Goal: Task Accomplishment & Management: Manage account settings

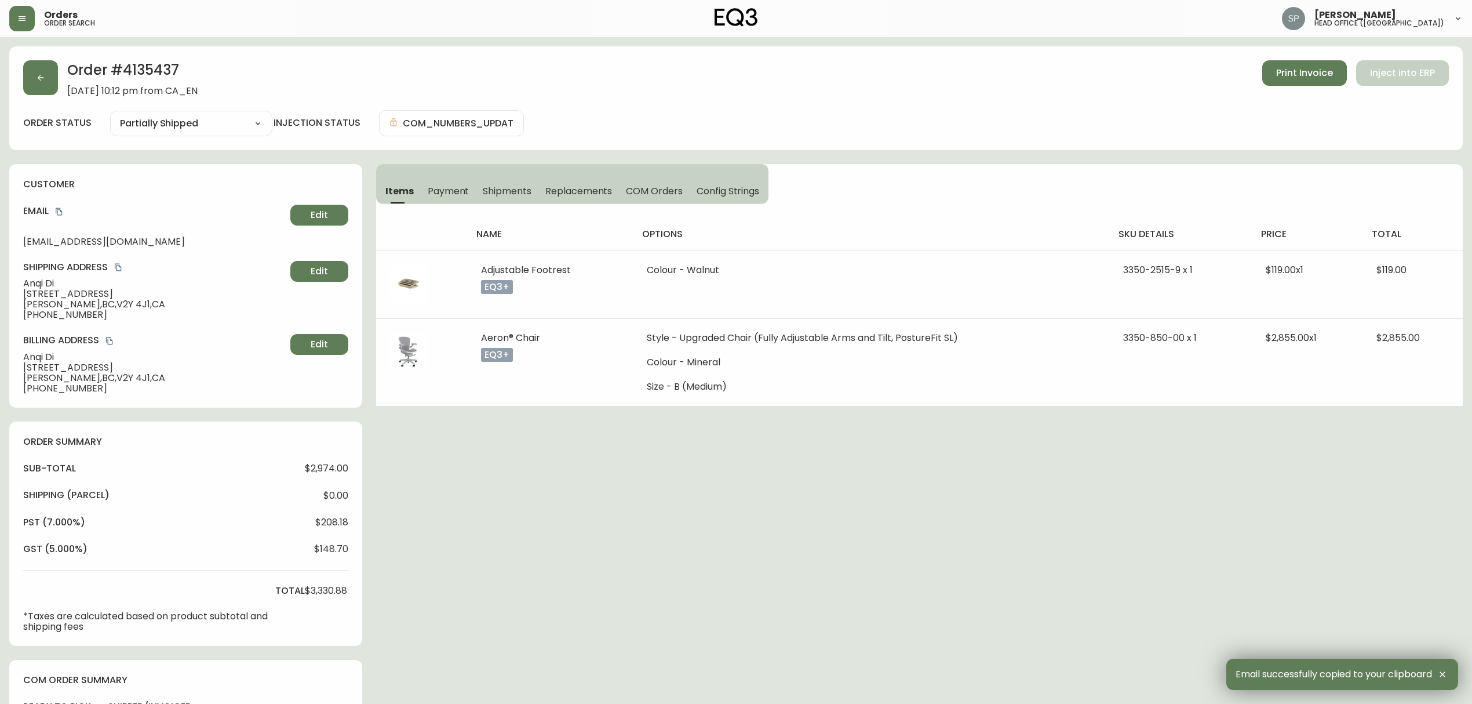
select select "PARTIALLY_SHIPPED"
click at [29, 21] on button "button" at bounding box center [22, 19] width 26 height 26
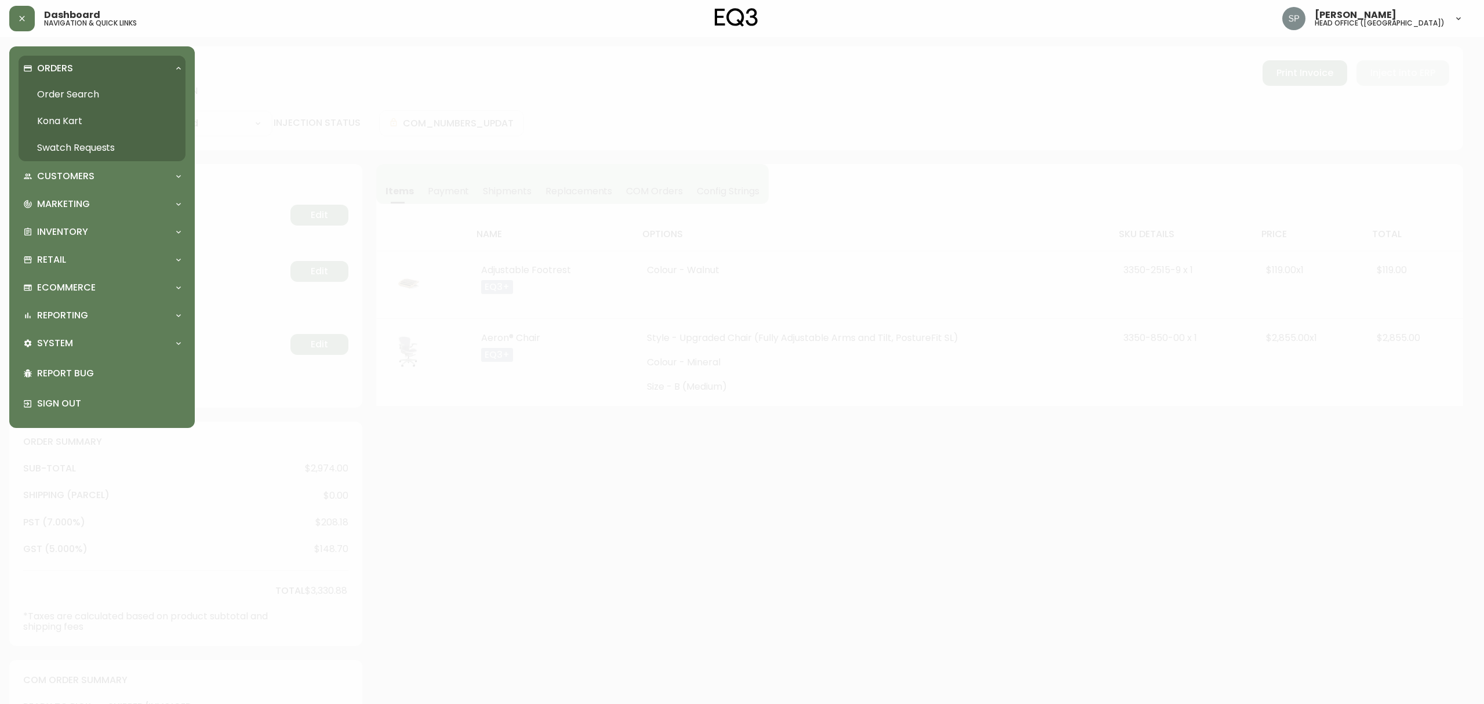
click at [64, 87] on link "Order Search" at bounding box center [102, 94] width 167 height 27
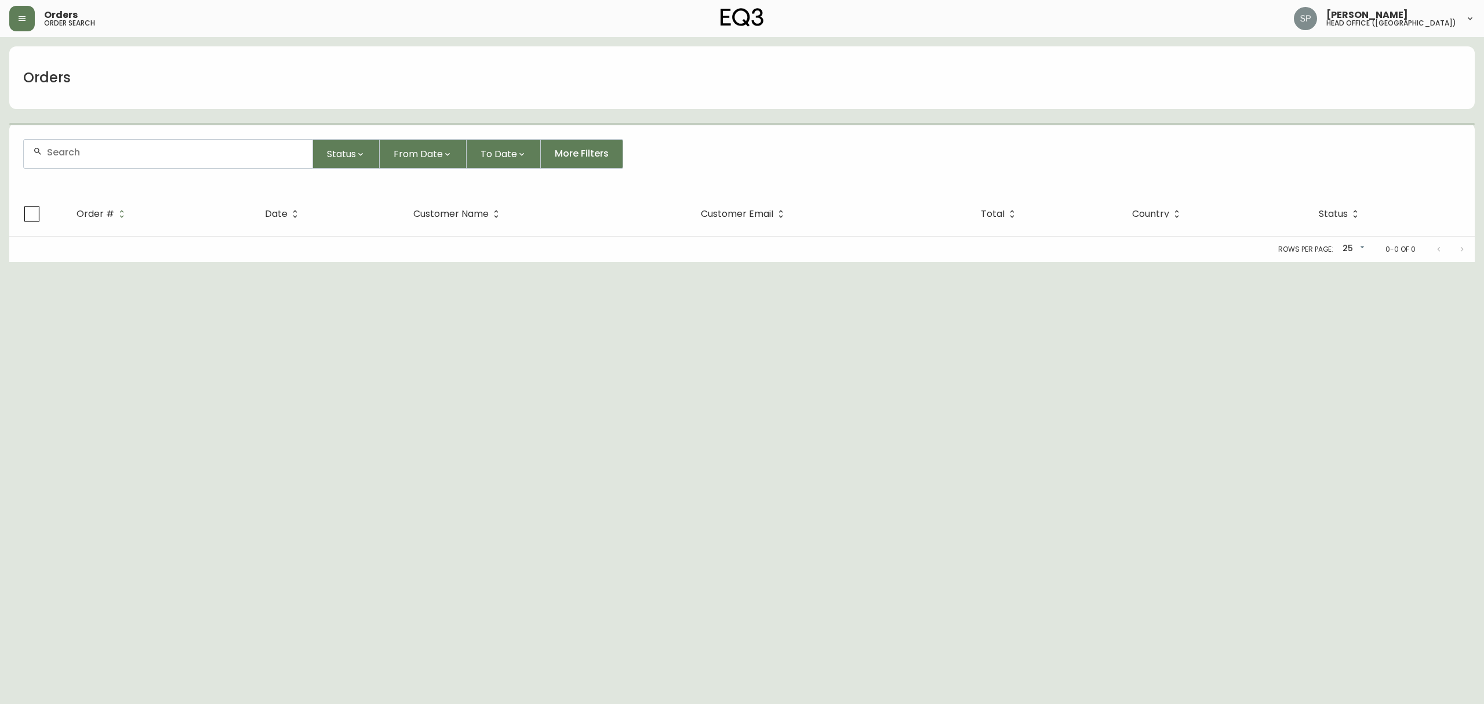
click at [137, 151] on input "text" at bounding box center [175, 152] width 256 height 11
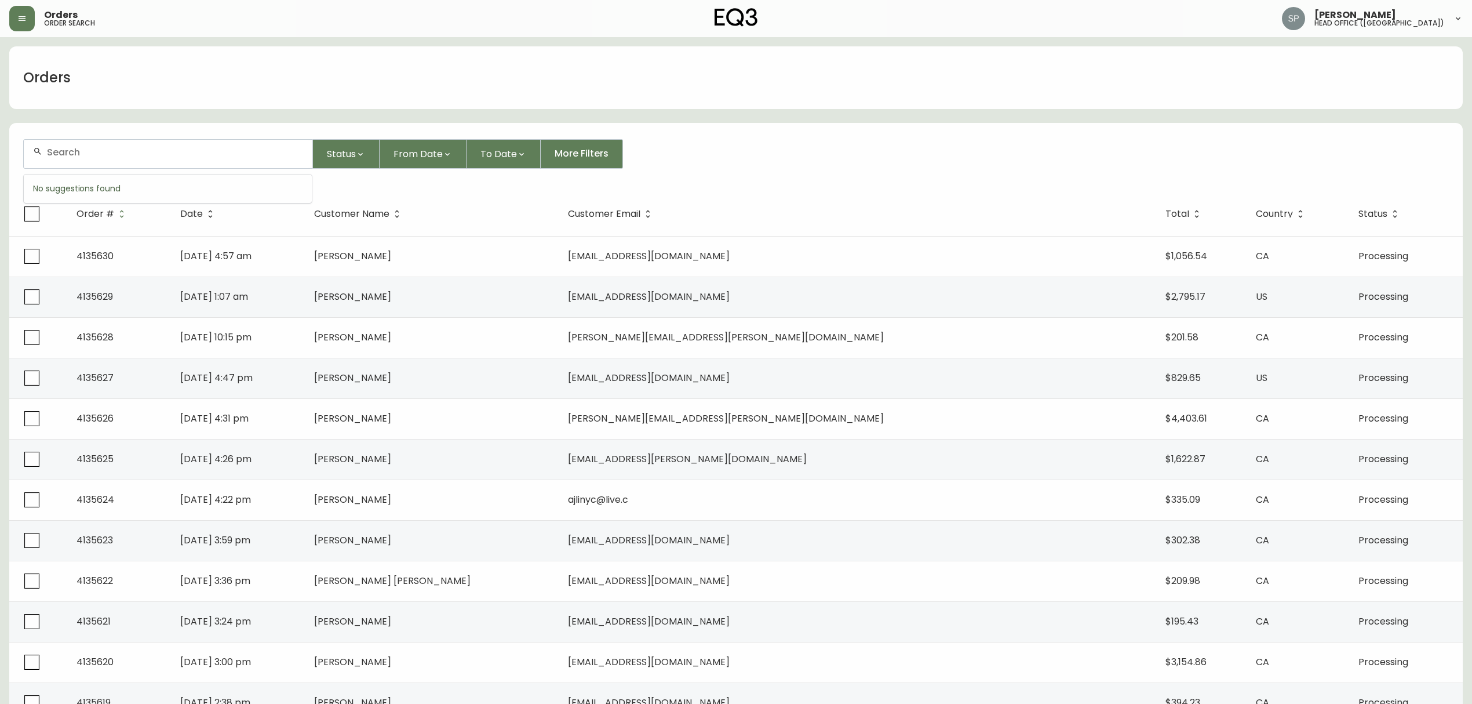
paste input "4135458"
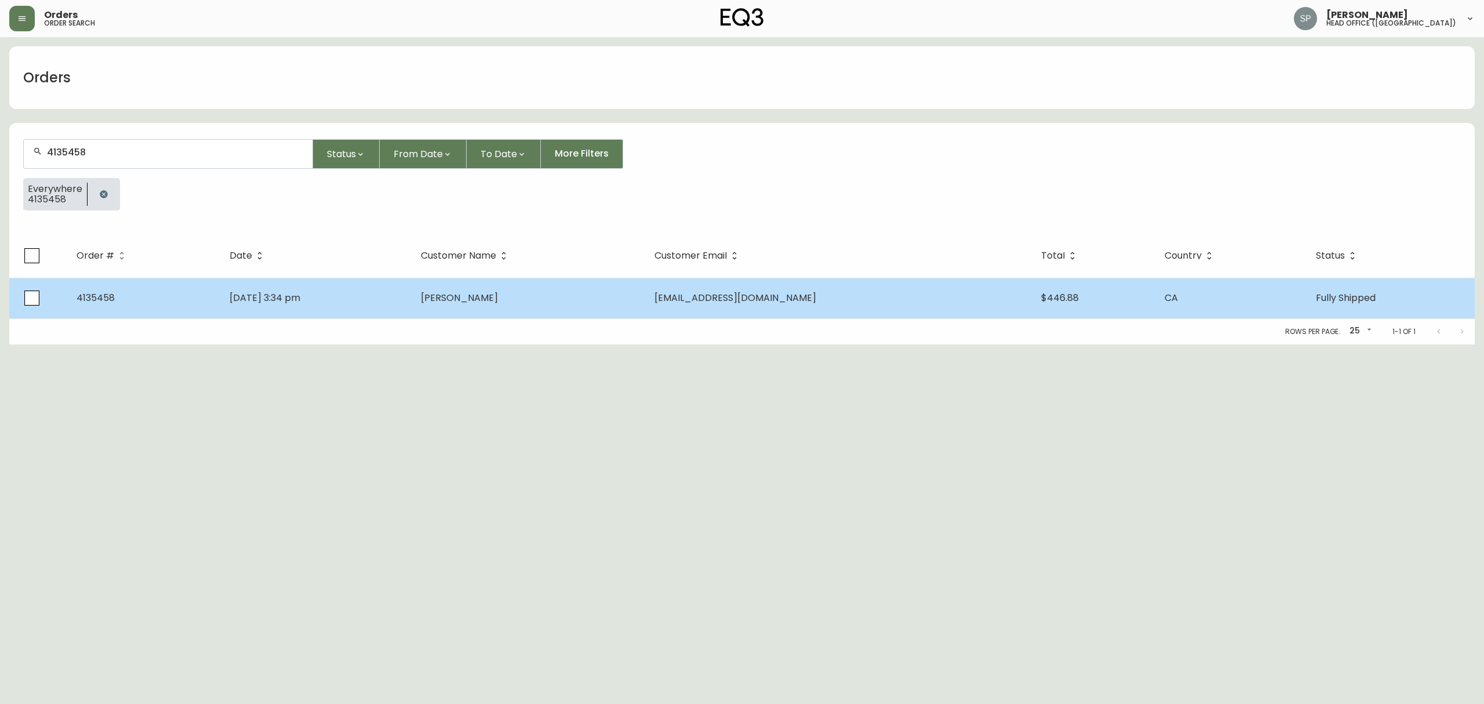
type input "4135458"
click at [412, 300] on td "[DATE] 3:34 pm" at bounding box center [315, 298] width 191 height 41
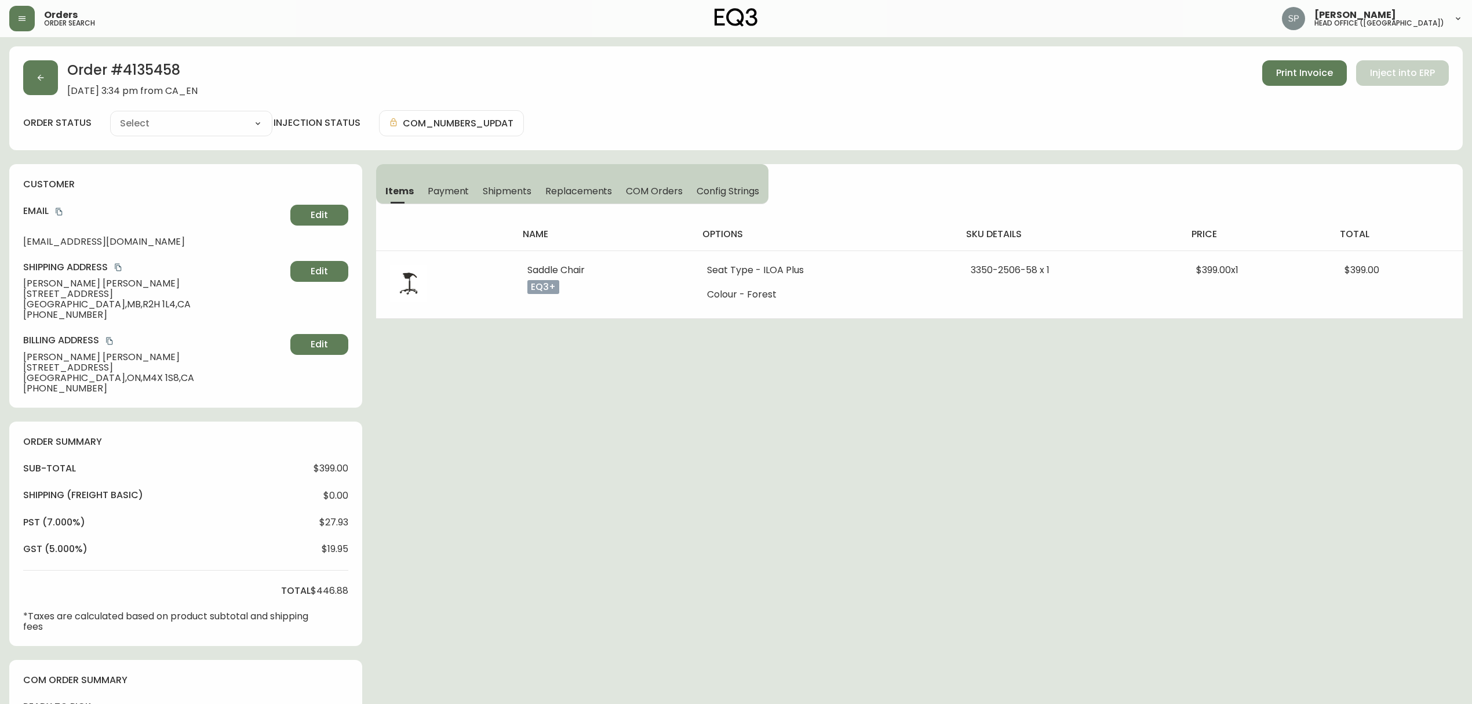
type input "Fully Shipped"
select select "FULLY_SHIPPED"
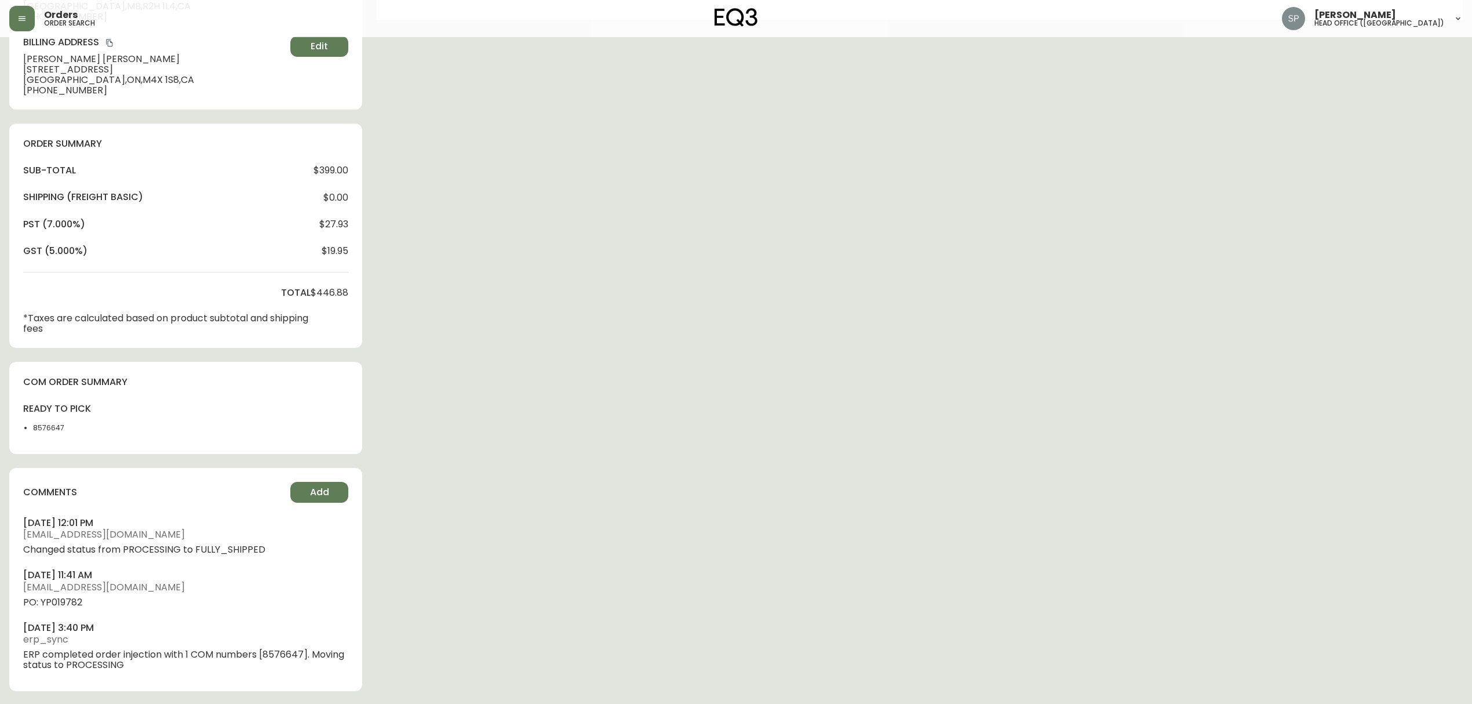
scroll to position [299, 0]
click at [75, 598] on span "PO: YP019782" at bounding box center [185, 601] width 325 height 10
copy span "YP019782"
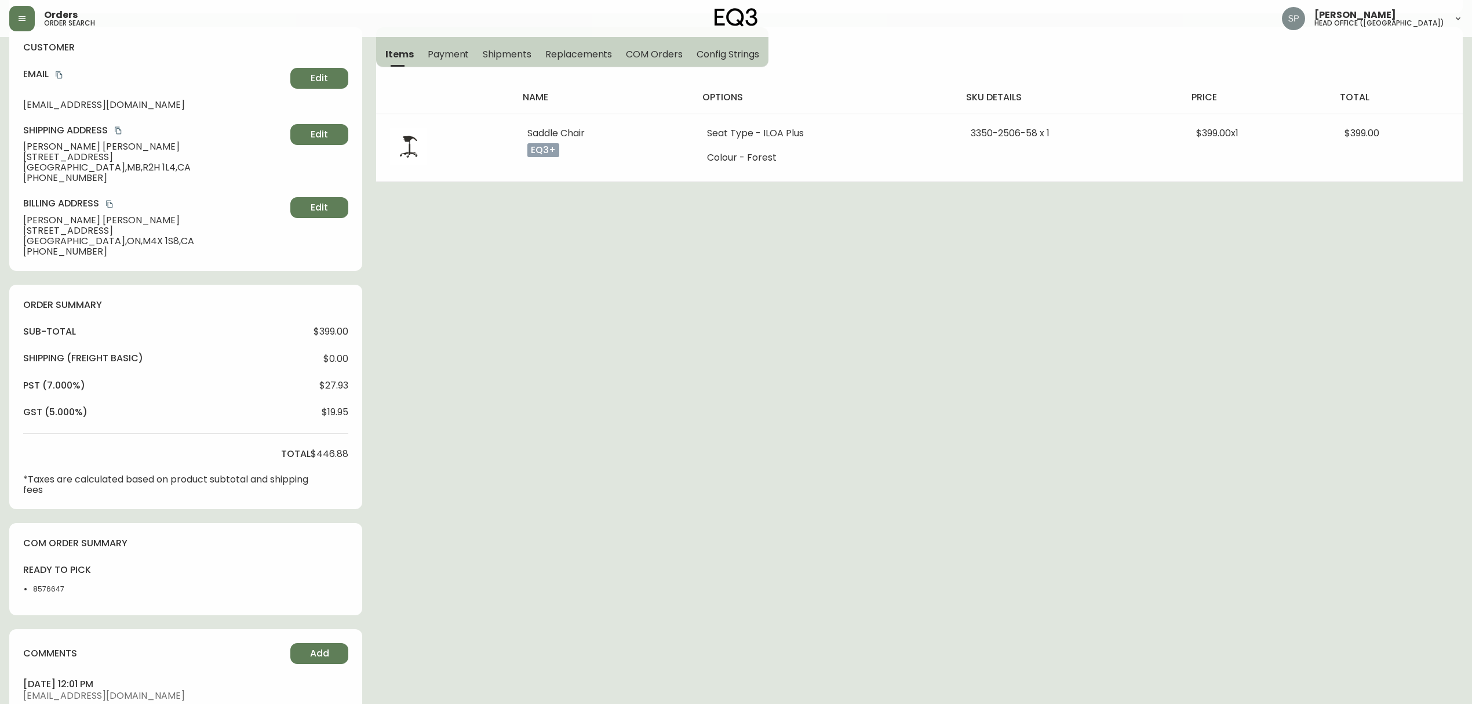
scroll to position [0, 0]
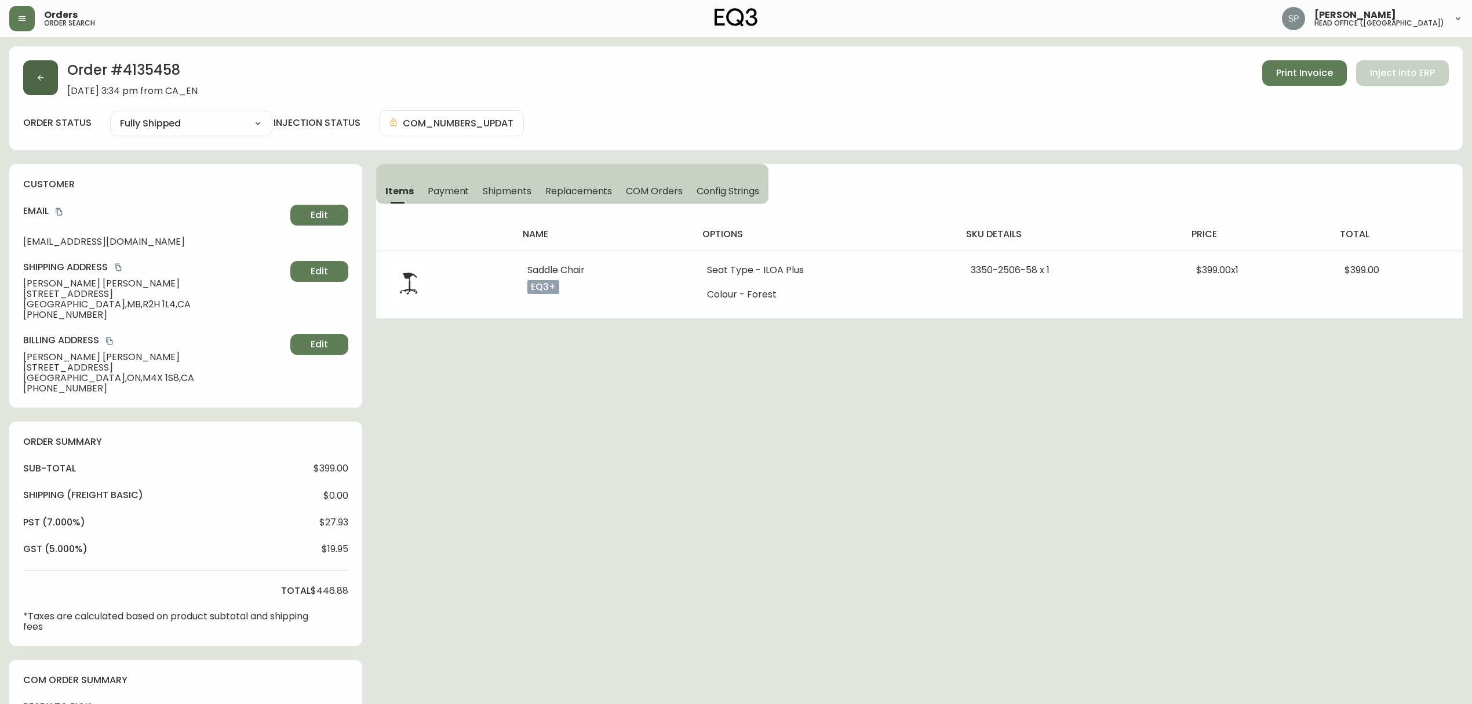
click at [36, 85] on button "button" at bounding box center [40, 77] width 35 height 35
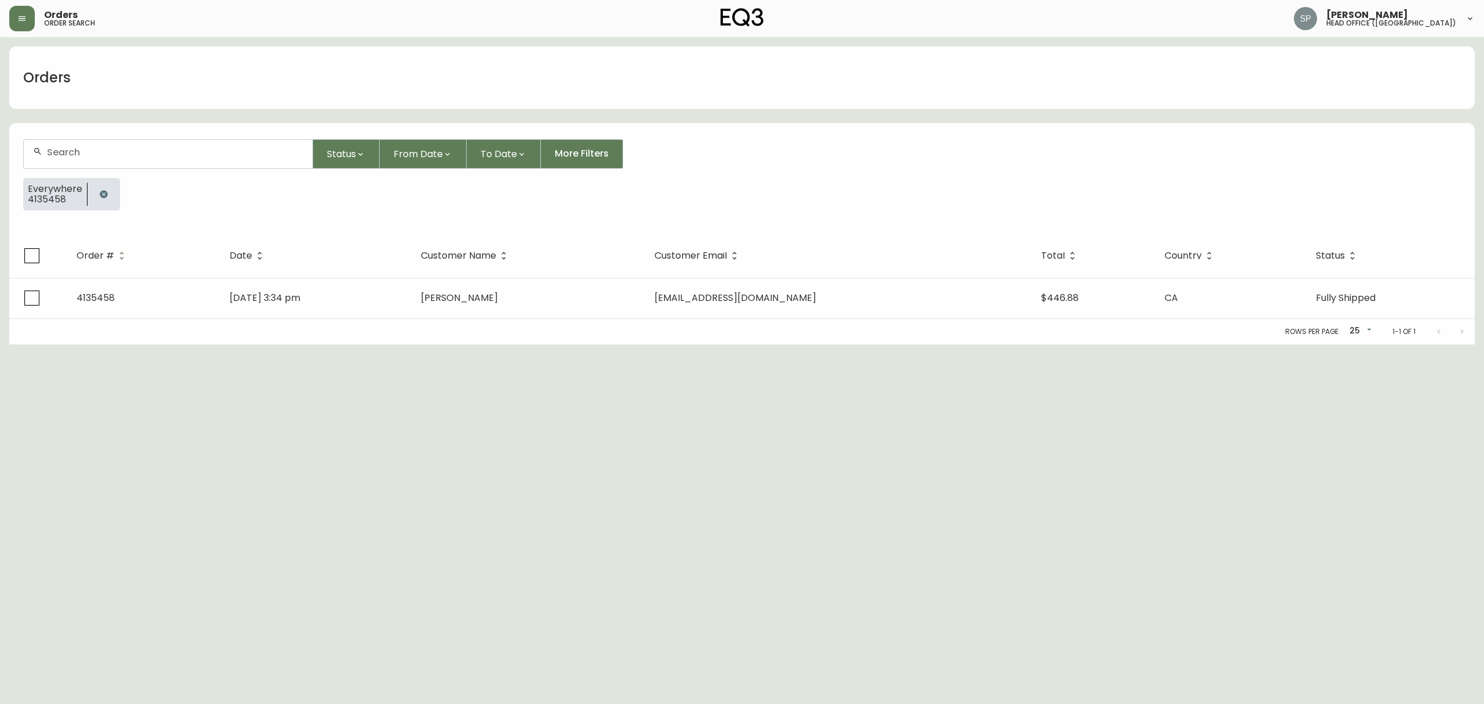
click at [157, 165] on div at bounding box center [168, 154] width 289 height 28
paste input "4135190"
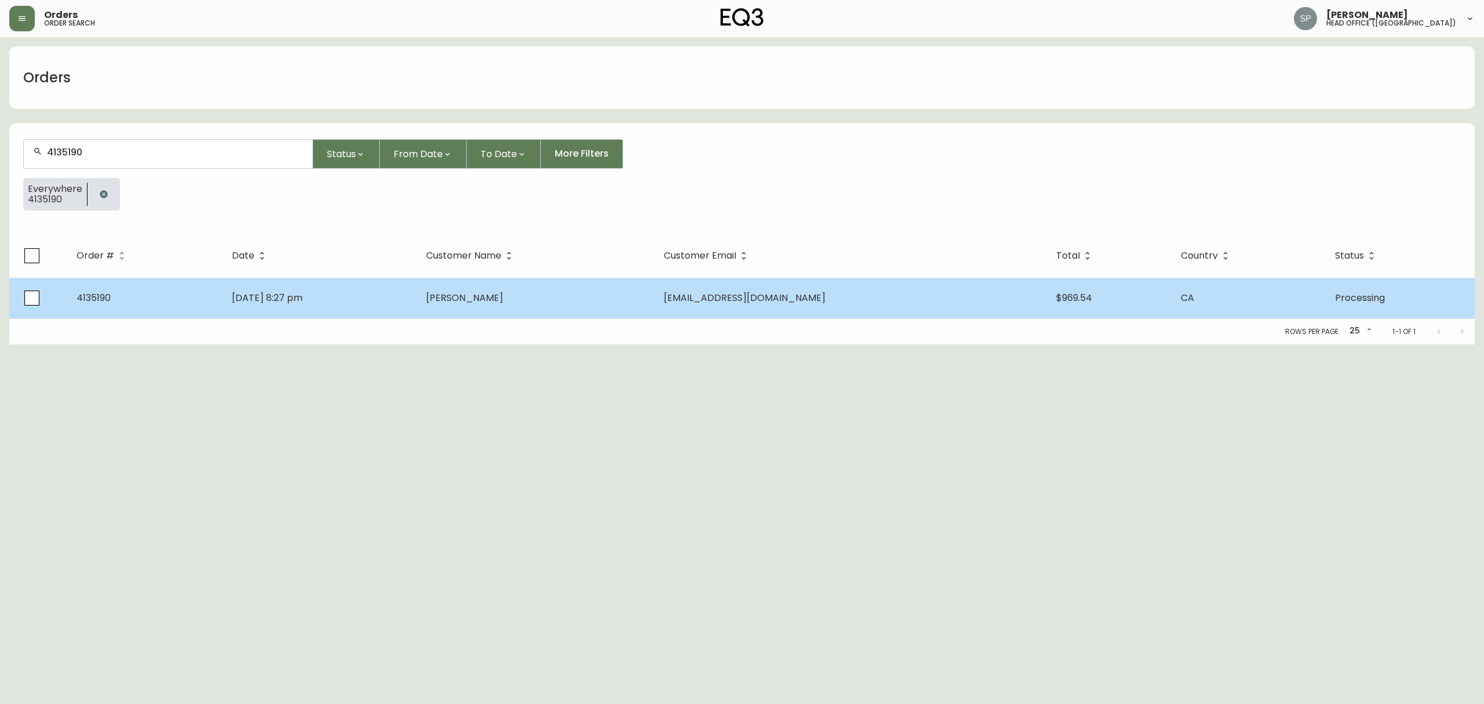
type input "4135190"
click at [417, 301] on td "[DATE] 8:27 pm" at bounding box center [320, 298] width 194 height 41
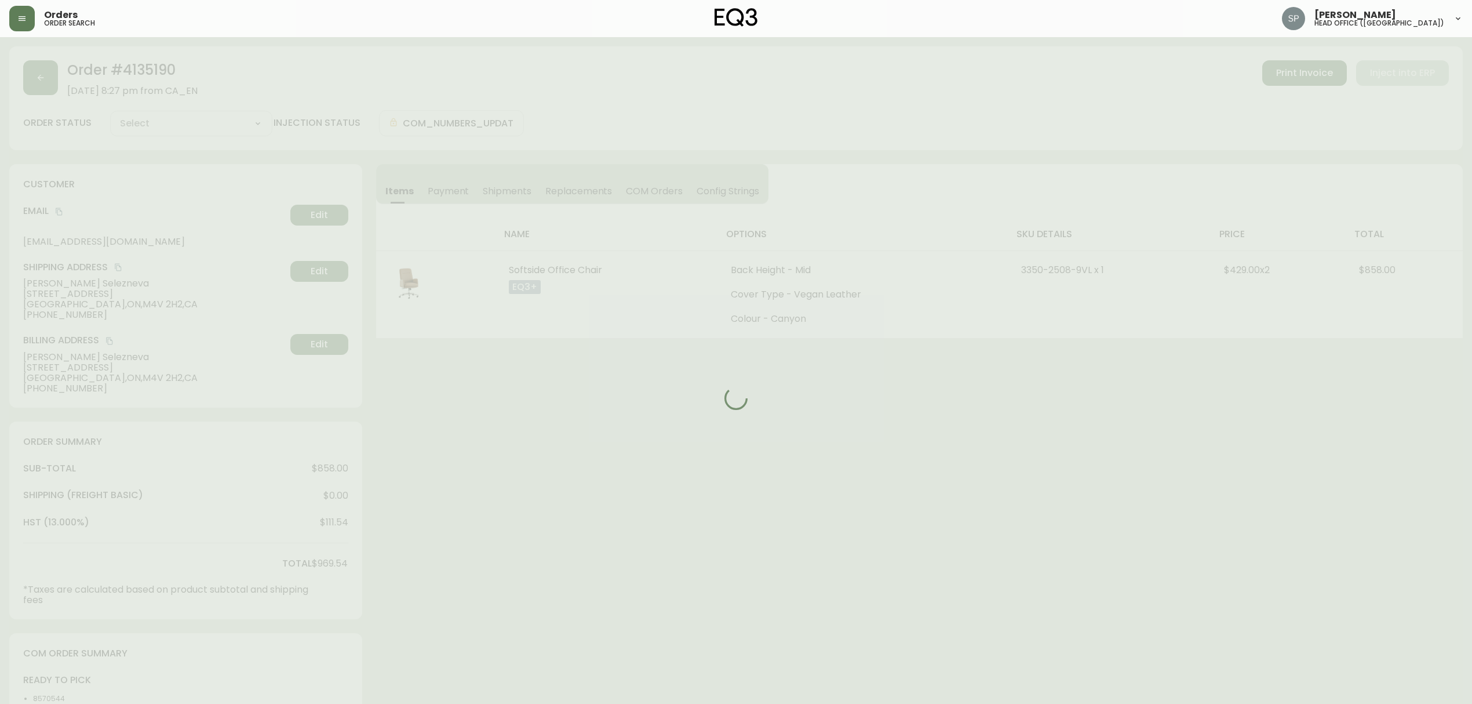
type input "Processing"
select select "PROCESSING"
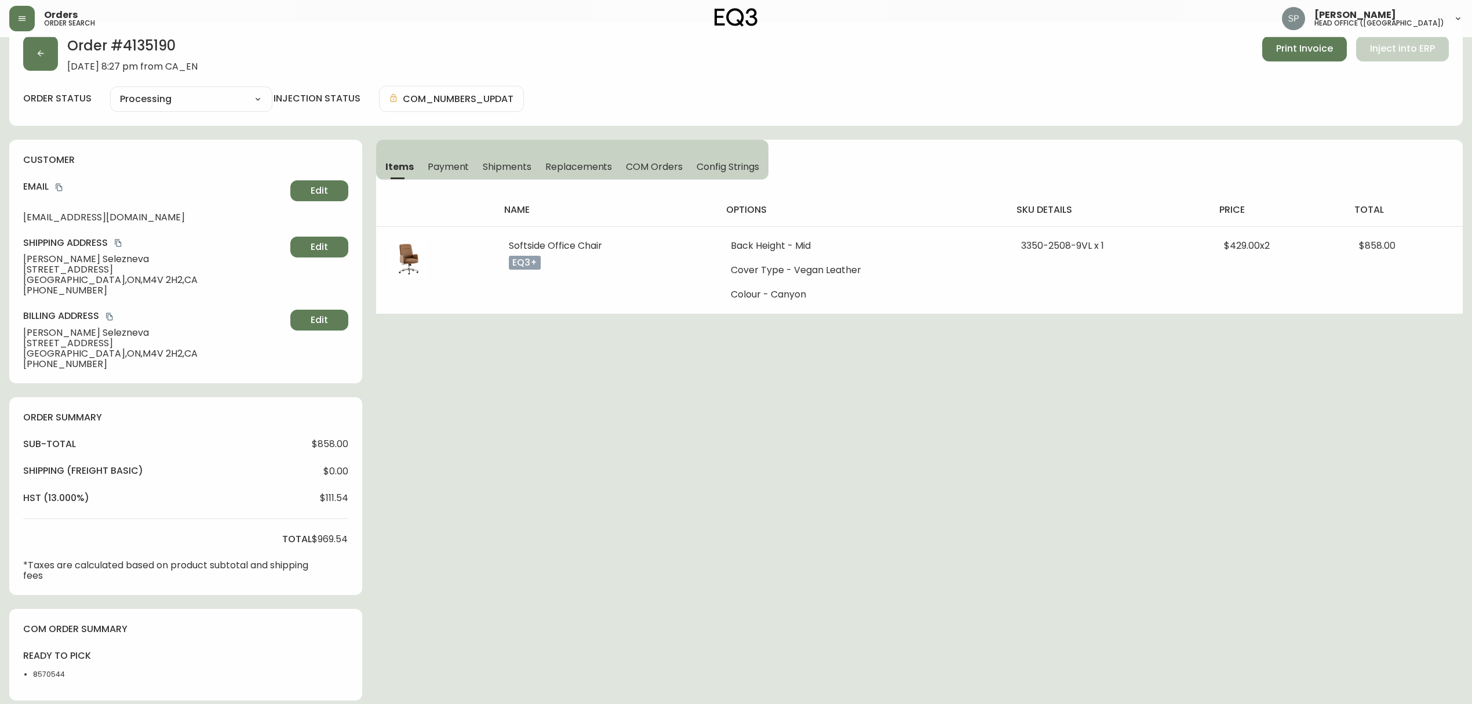
scroll to position [325, 0]
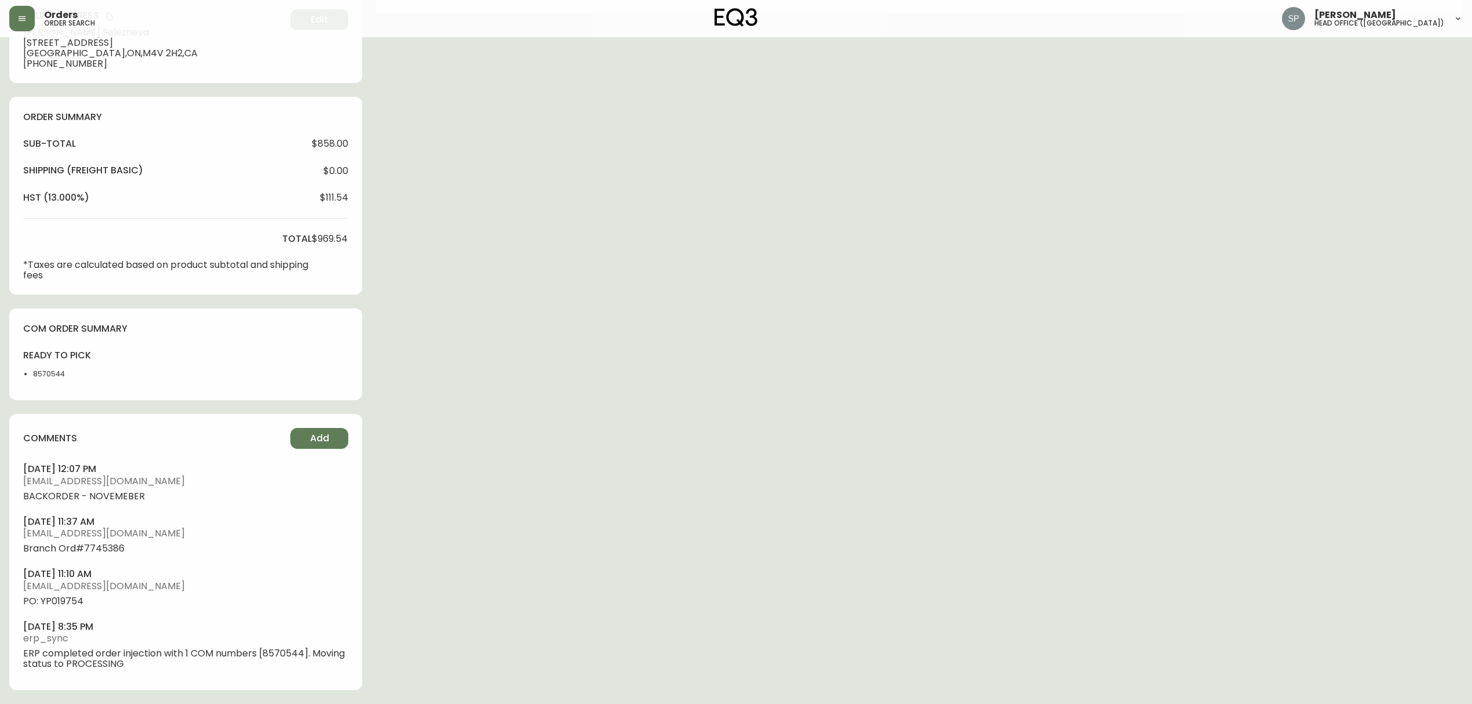
click at [75, 596] on span "PO: YP019754" at bounding box center [185, 601] width 325 height 10
copy span "YP019754"
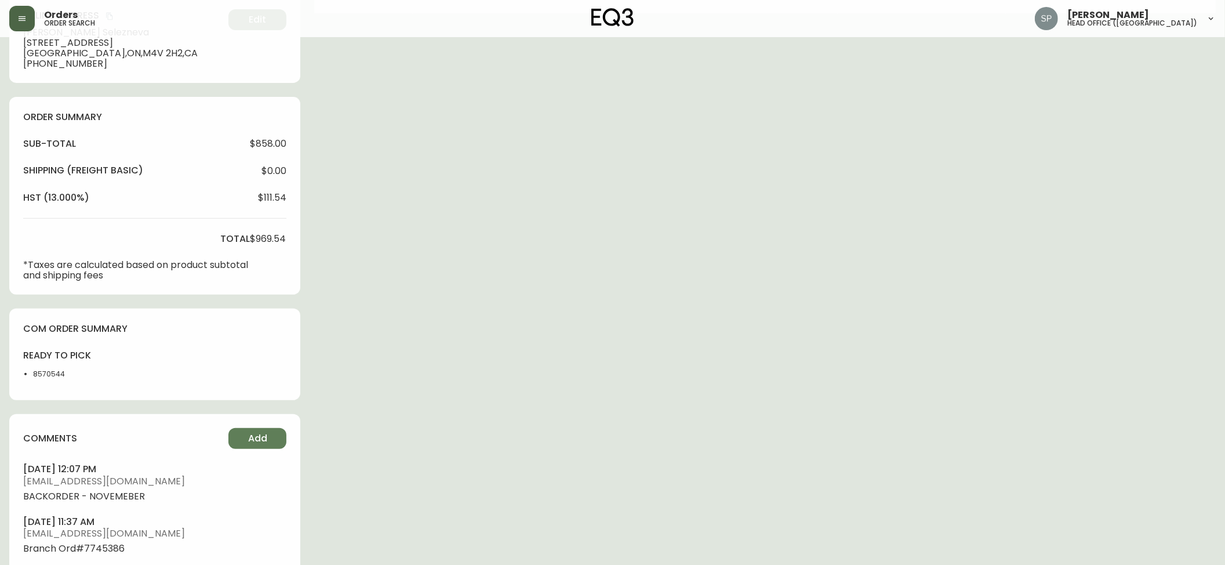
click at [29, 24] on button "button" at bounding box center [22, 19] width 26 height 26
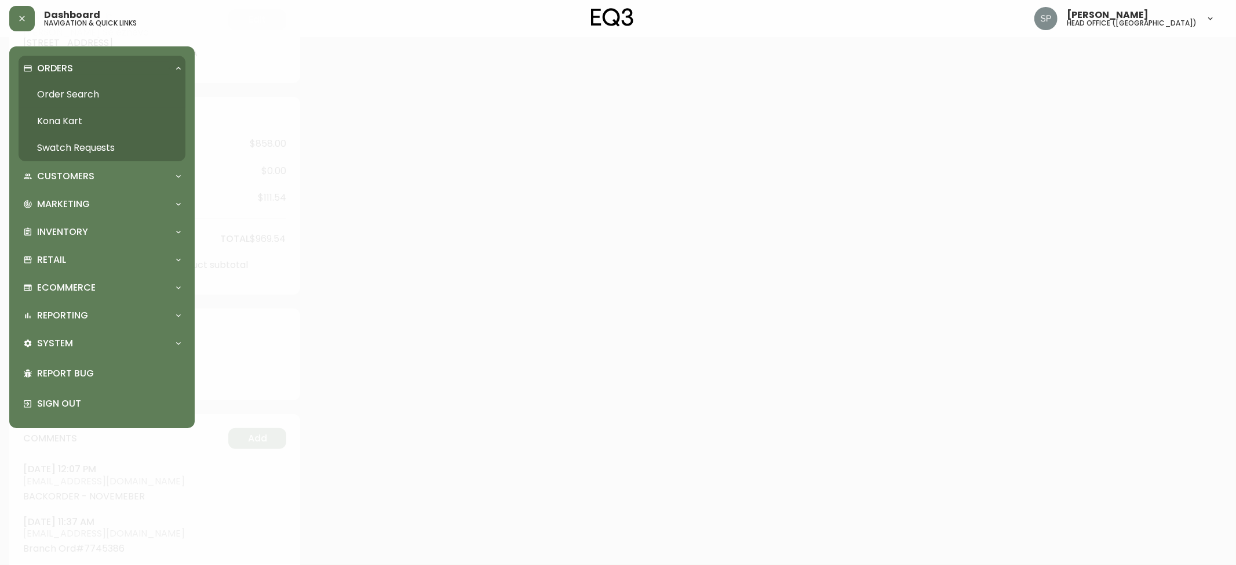
click at [75, 87] on link "Order Search" at bounding box center [102, 94] width 167 height 27
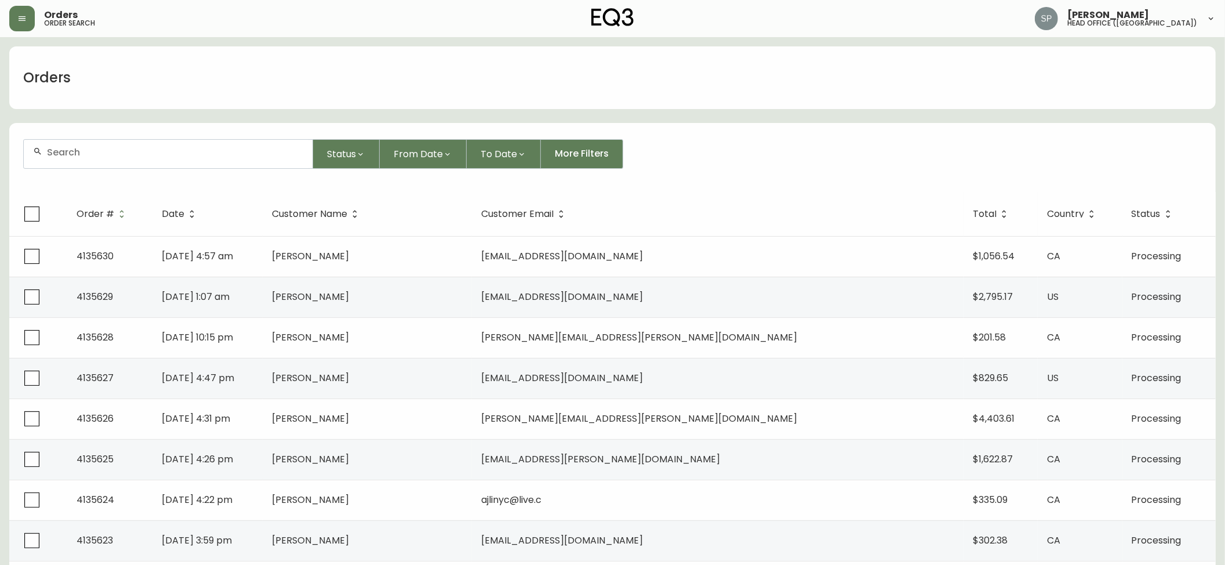
click at [109, 148] on input "text" at bounding box center [175, 152] width 256 height 11
paste input "4135586"
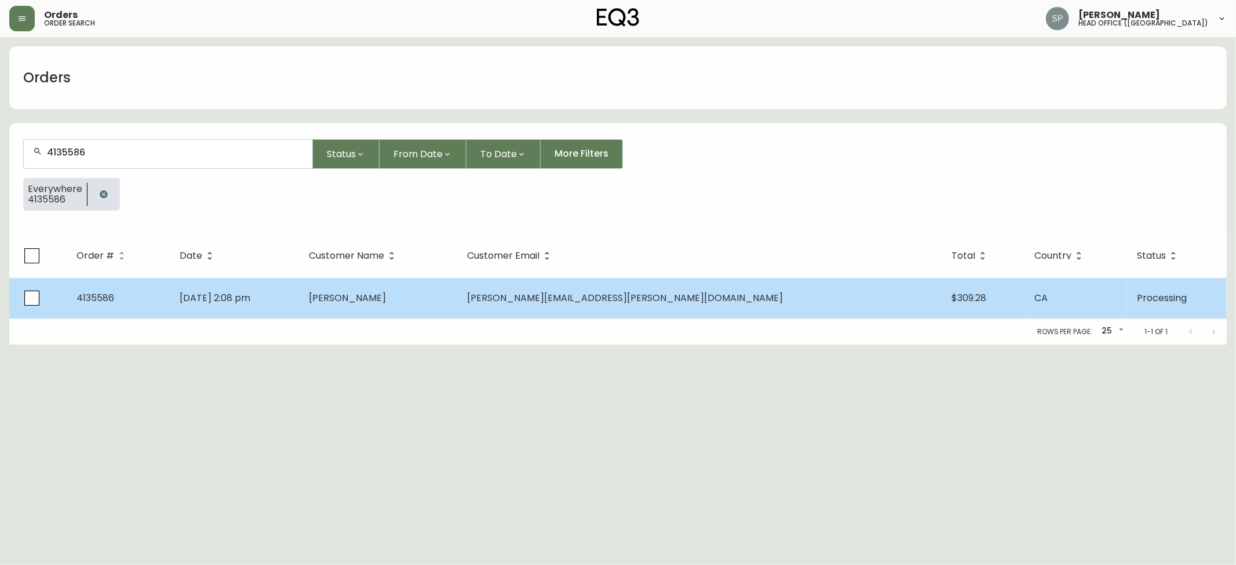
type input "4135586"
click at [250, 302] on span "[DATE] 2:08 pm" at bounding box center [215, 297] width 71 height 13
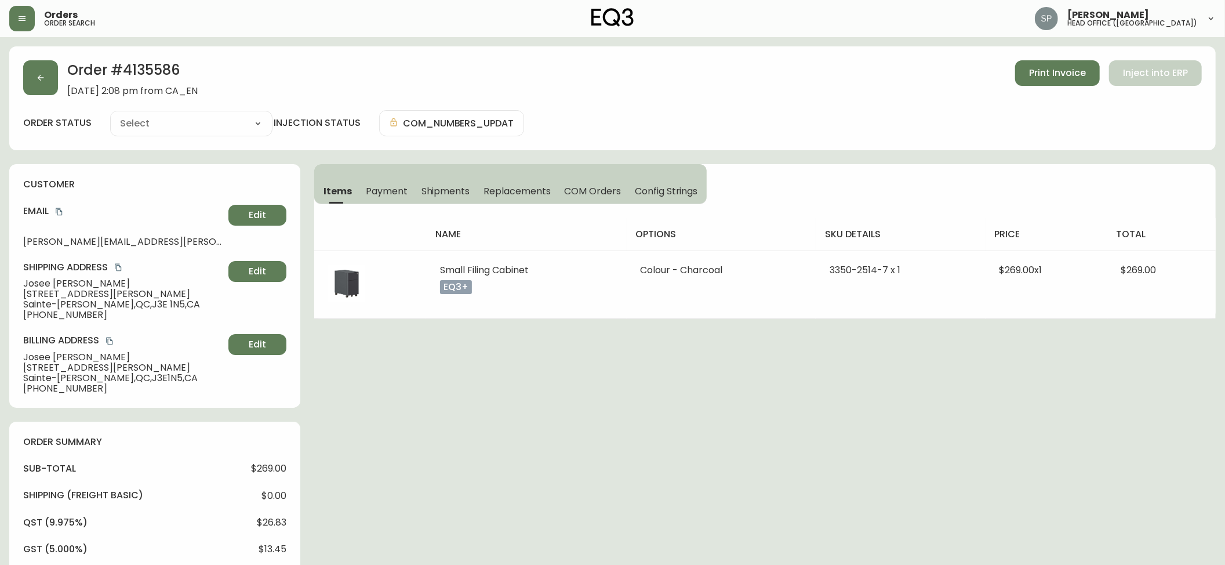
type input "Processing"
select select "PROCESSING"
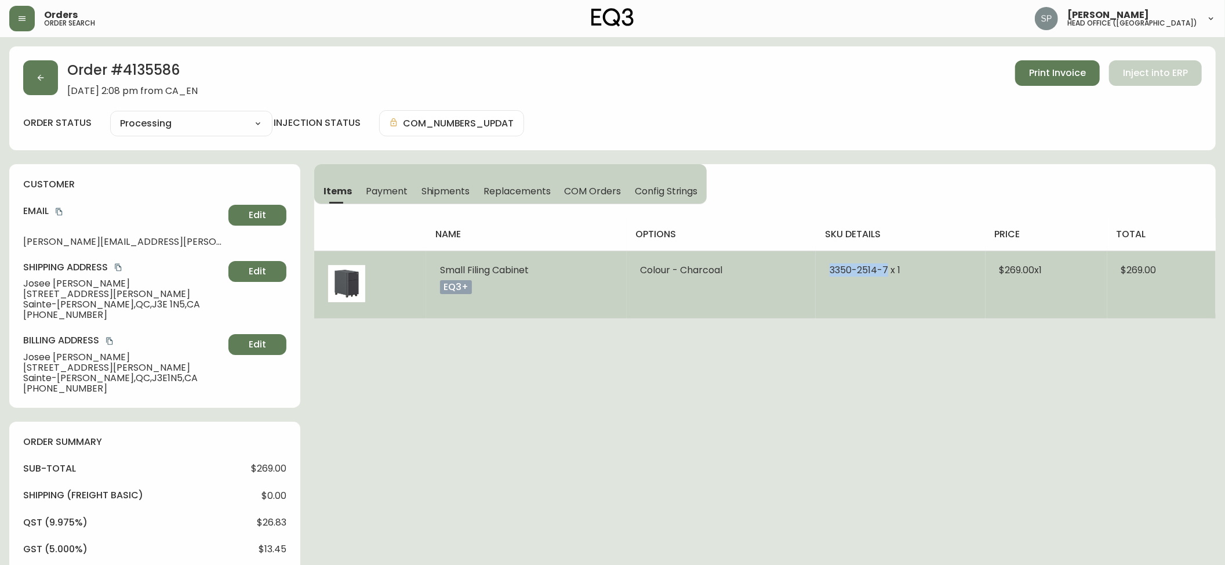
drag, startPoint x: 810, startPoint y: 274, endPoint x: 886, endPoint y: 279, distance: 75.5
click at [886, 279] on tr "Small Filing Cabinet eq3+ Colour - Charcoal 3350-2514-7 x 1 $269.00 x 1 $269.00" at bounding box center [764, 284] width 901 height 68
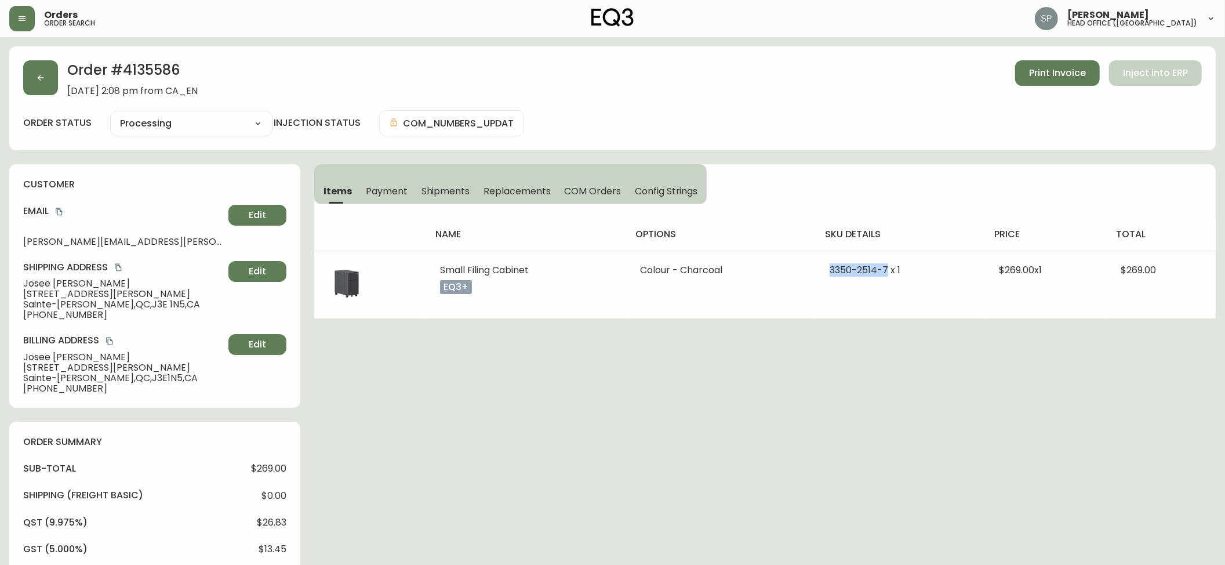
copy tr "[PHONE_NUMBER]"
click at [37, 281] on span "[PERSON_NAME]" at bounding box center [123, 283] width 201 height 10
copy span "Josee"
click at [75, 284] on span "[PERSON_NAME]" at bounding box center [123, 283] width 201 height 10
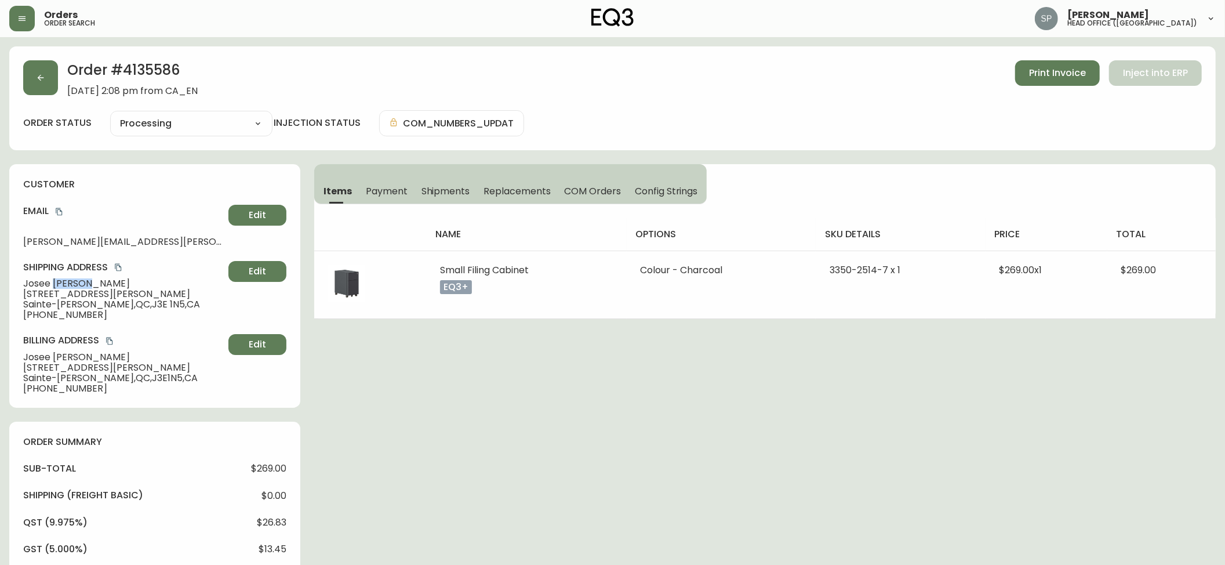
click at [75, 284] on span "[PERSON_NAME]" at bounding box center [123, 283] width 201 height 10
copy span "[PERSON_NAME]"
drag, startPoint x: 63, startPoint y: 210, endPoint x: 28, endPoint y: 209, distance: 35.4
click at [63, 210] on icon "copy" at bounding box center [59, 212] width 8 height 8
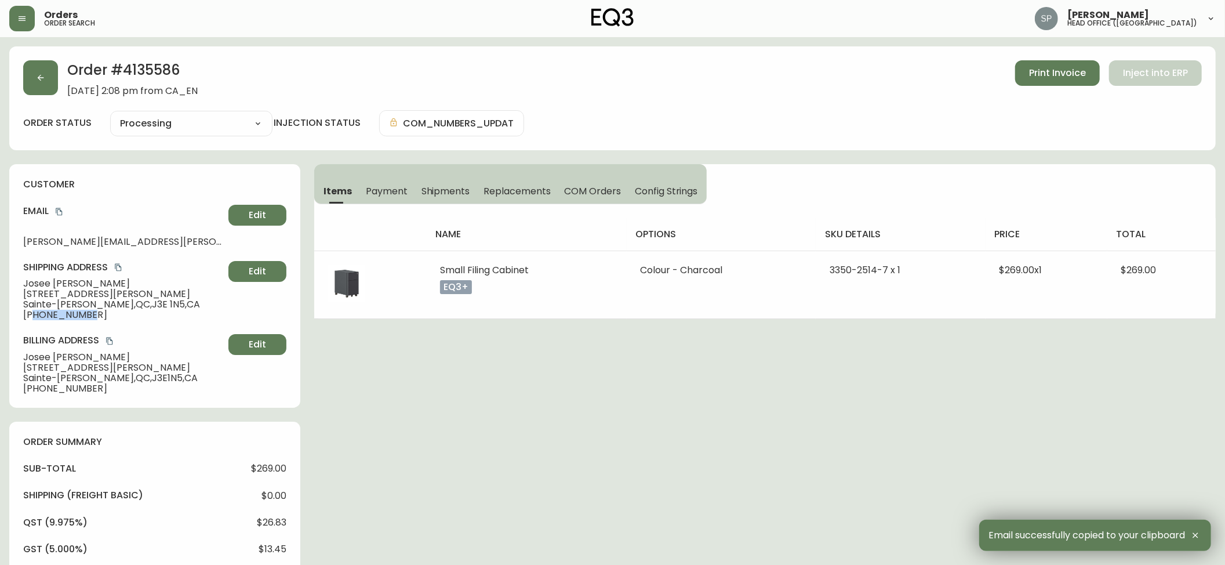
drag, startPoint x: 42, startPoint y: 319, endPoint x: 32, endPoint y: 321, distance: 10.1
click at [32, 321] on div "customer Email [PERSON_NAME][EMAIL_ADDRESS][PERSON_NAME][DOMAIN_NAME] Edit Ship…" at bounding box center [154, 285] width 291 height 243
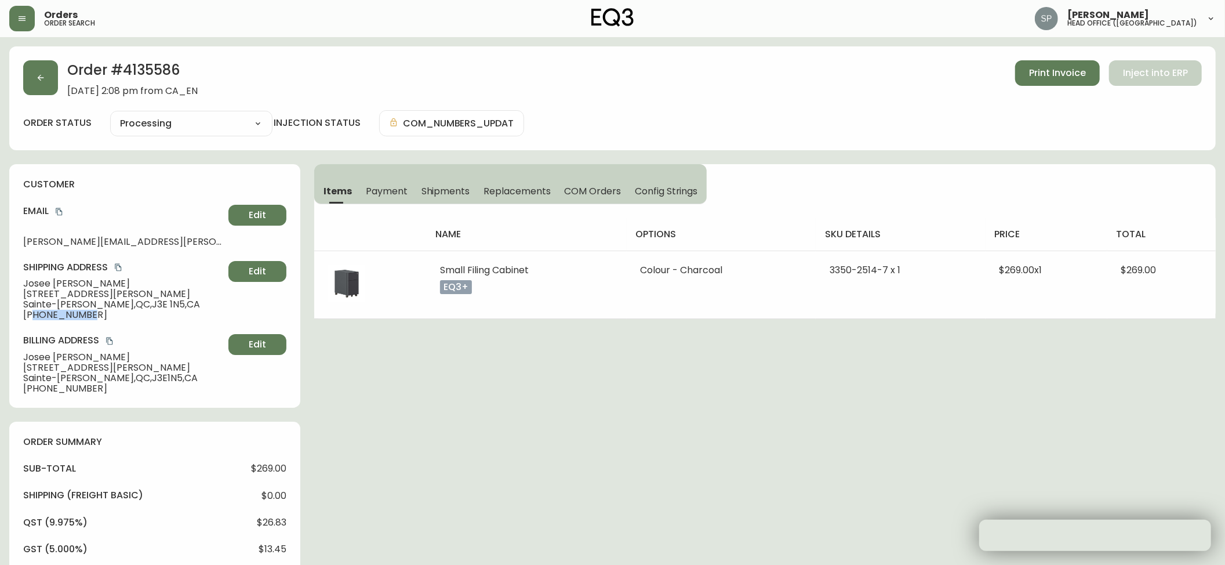
copy span "5149497211"
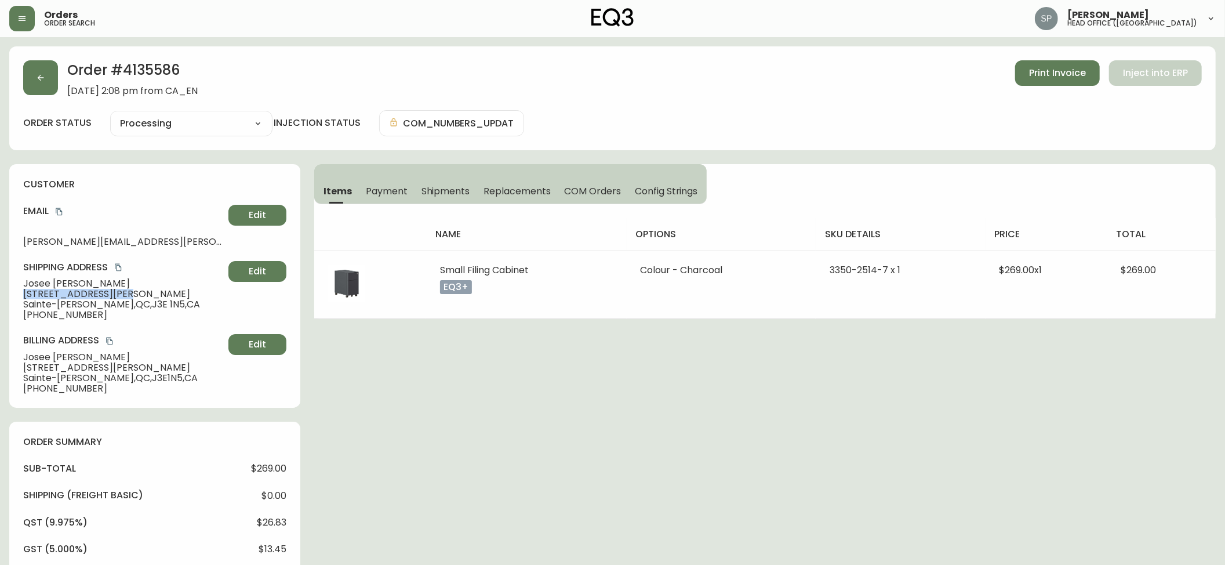
drag, startPoint x: 140, startPoint y: 298, endPoint x: 1, endPoint y: 297, distance: 139.1
click at [1, 297] on main "Order # 4135586 [DATE] 2:08 pm from CA_EN Print Invoice Inject into ERP order s…" at bounding box center [612, 467] width 1225 height 861
copy span "[STREET_ADDRESS][PERSON_NAME]"
drag, startPoint x: 77, startPoint y: 303, endPoint x: 9, endPoint y: 303, distance: 67.2
click at [9, 303] on div "customer Email [PERSON_NAME][EMAIL_ADDRESS][PERSON_NAME][DOMAIN_NAME] Edit Ship…" at bounding box center [154, 285] width 291 height 243
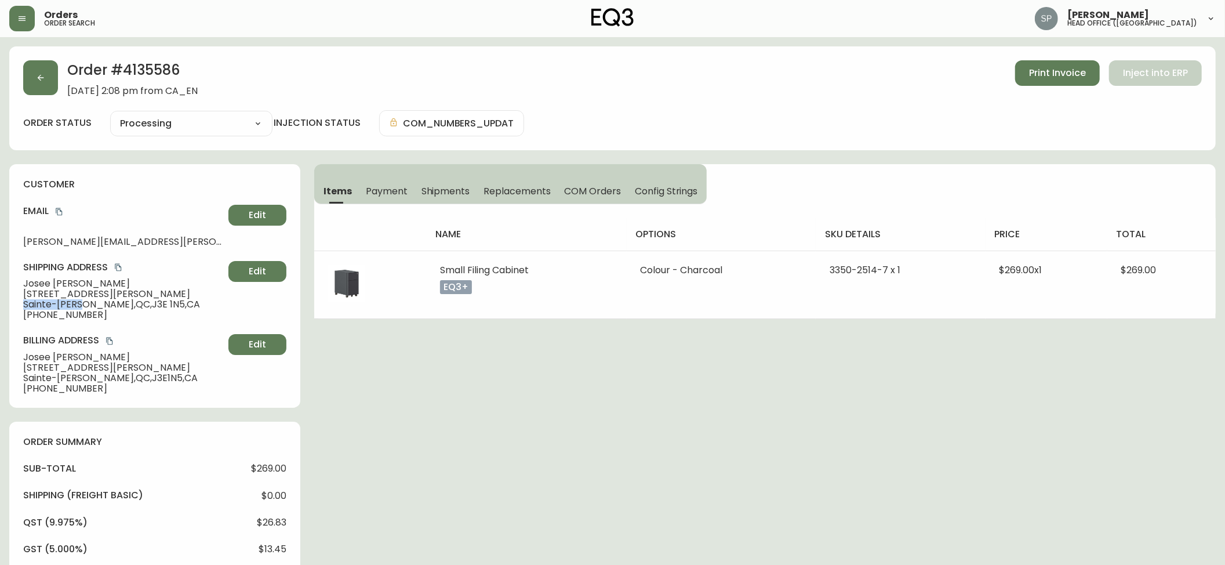
copy span "Sainte-[PERSON_NAME]"
drag, startPoint x: 102, startPoint y: 306, endPoint x: 133, endPoint y: 307, distance: 31.3
click at [133, 307] on span "Sainte-[PERSON_NAME] , QC , J3E 1N5 , [GEOGRAPHIC_DATA]" at bounding box center [123, 304] width 201 height 10
copy span "J3E 1N5"
click at [44, 78] on icon "button" at bounding box center [40, 77] width 9 height 9
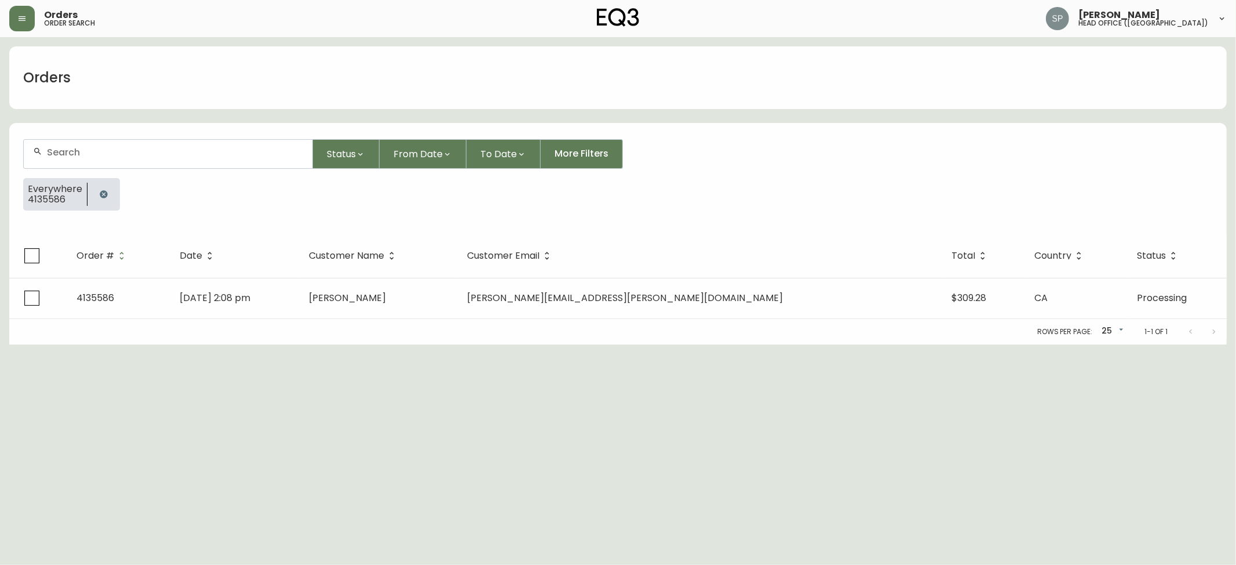
click at [104, 144] on div at bounding box center [168, 154] width 289 height 28
paste input "4135590"
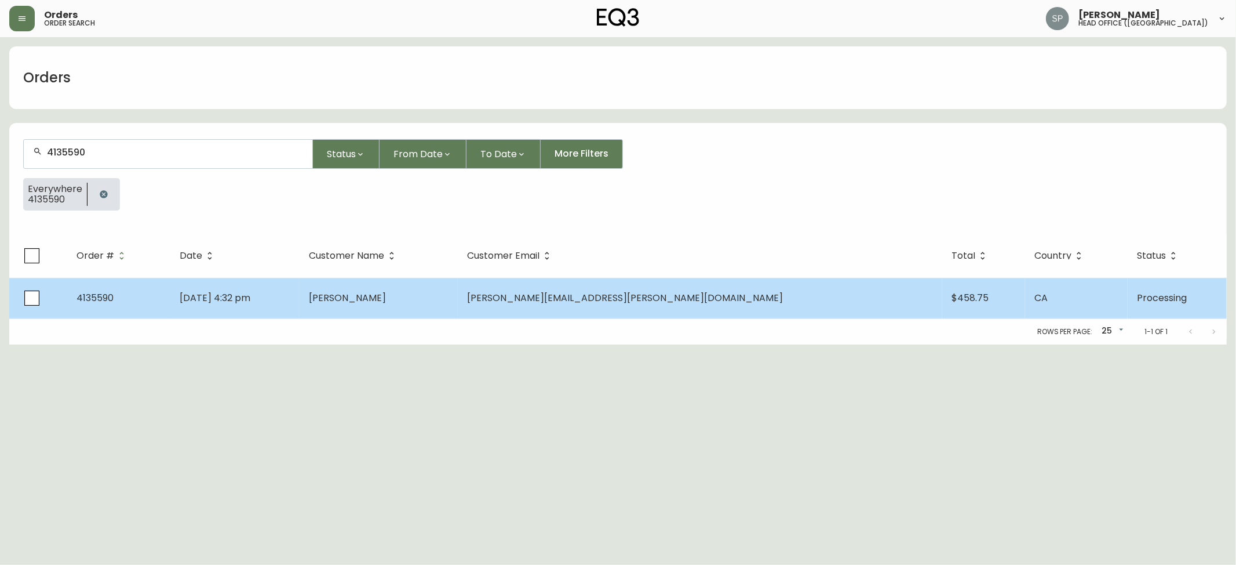
type input "4135590"
click at [250, 304] on span "[DATE] 4:32 pm" at bounding box center [215, 297] width 71 height 13
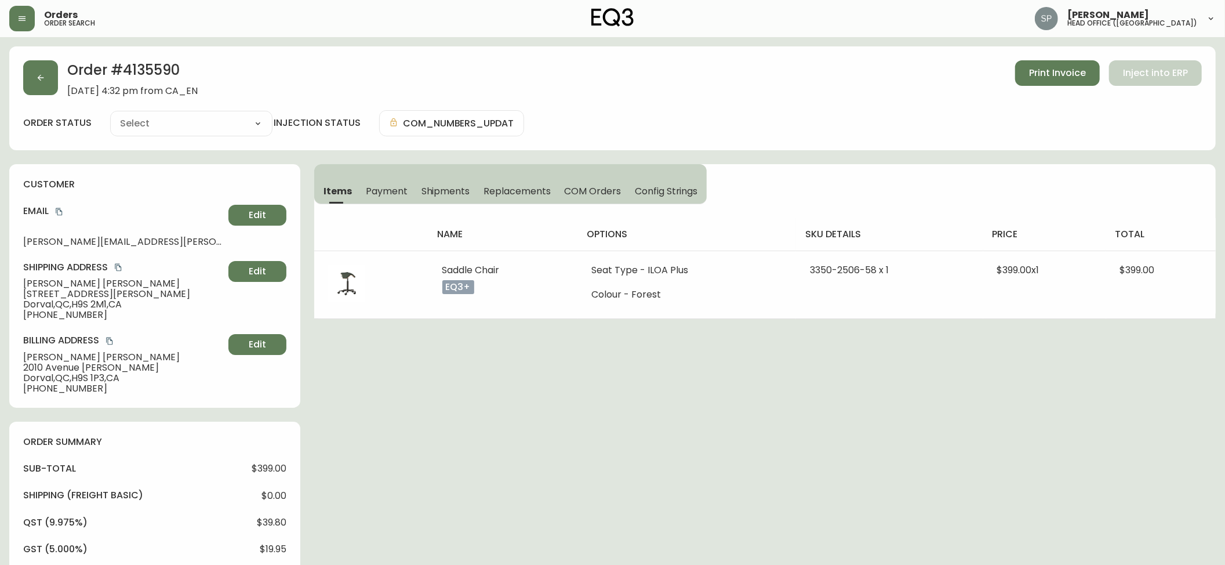
type input "Processing"
select select "PROCESSING"
click at [38, 286] on span "[PERSON_NAME]" at bounding box center [123, 283] width 201 height 10
copy span "[PERSON_NAME]"
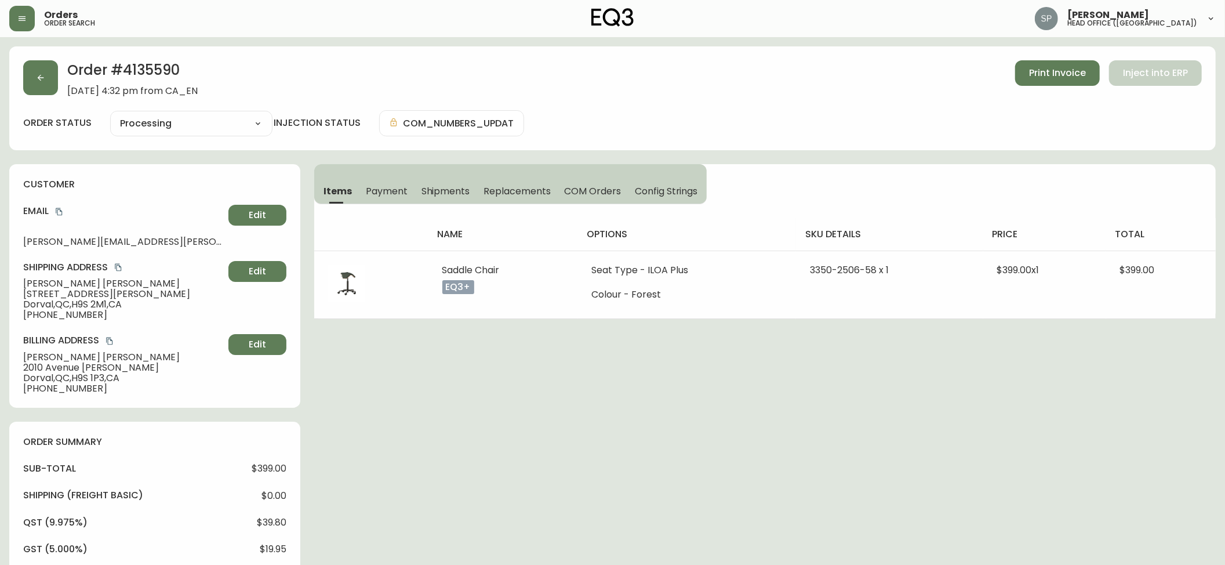
click at [80, 283] on span "[PERSON_NAME]" at bounding box center [123, 283] width 201 height 10
drag, startPoint x: 63, startPoint y: 213, endPoint x: 5, endPoint y: 213, distance: 58.0
click at [62, 213] on icon "copy" at bounding box center [59, 212] width 6 height 8
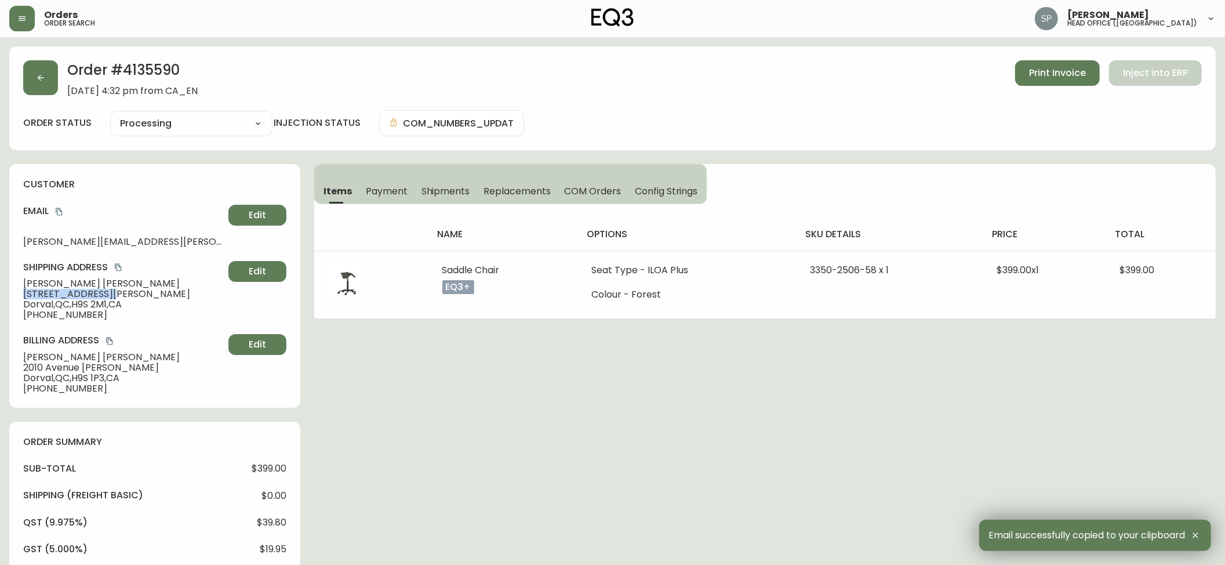
drag, startPoint x: 116, startPoint y: 293, endPoint x: 1, endPoint y: 293, distance: 114.8
click at [17, 293] on div "customer Email [PERSON_NAME][EMAIL_ADDRESS][PERSON_NAME][DOMAIN_NAME] Edit Ship…" at bounding box center [154, 285] width 291 height 243
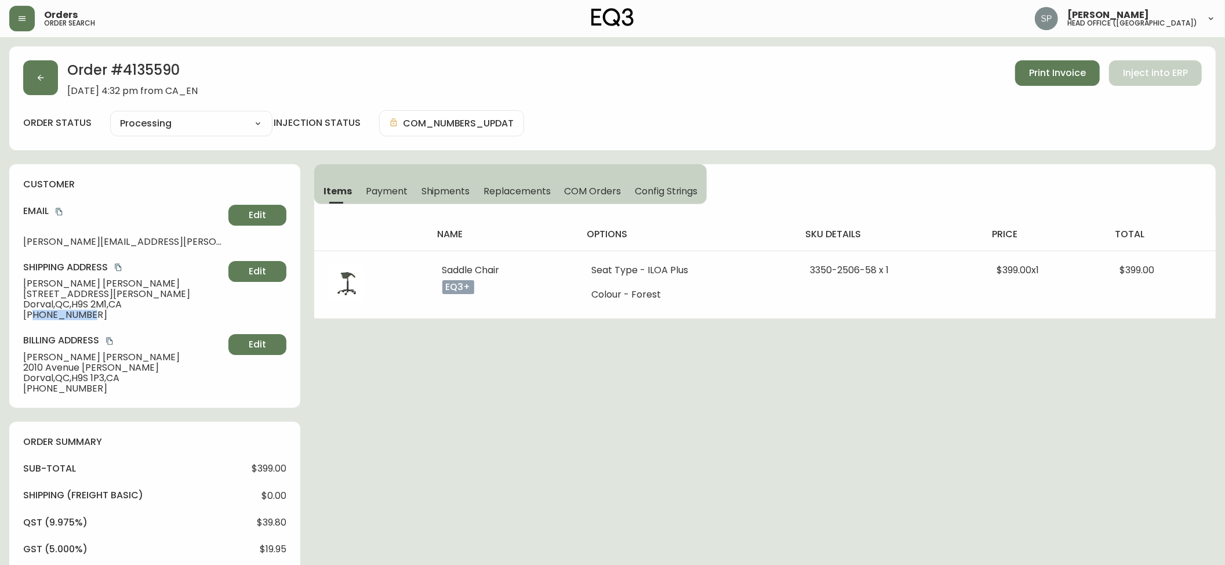
drag, startPoint x: 86, startPoint y: 313, endPoint x: 32, endPoint y: 320, distance: 54.4
click at [32, 320] on span "[PHONE_NUMBER]" at bounding box center [123, 315] width 201 height 10
click at [38, 306] on span "Dorval , QC , H9S 2M1 , CA" at bounding box center [123, 304] width 201 height 10
drag, startPoint x: 75, startPoint y: 304, endPoint x: 111, endPoint y: 304, distance: 35.9
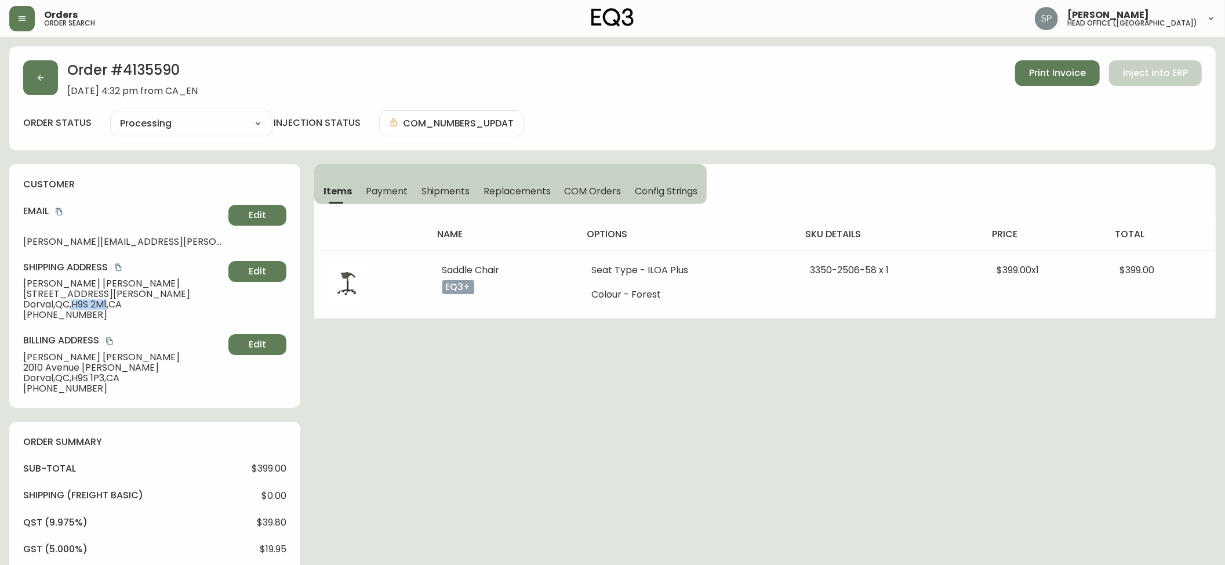
click at [111, 304] on span "Dorval , QC , H9S 2M1 , CA" at bounding box center [123, 304] width 201 height 10
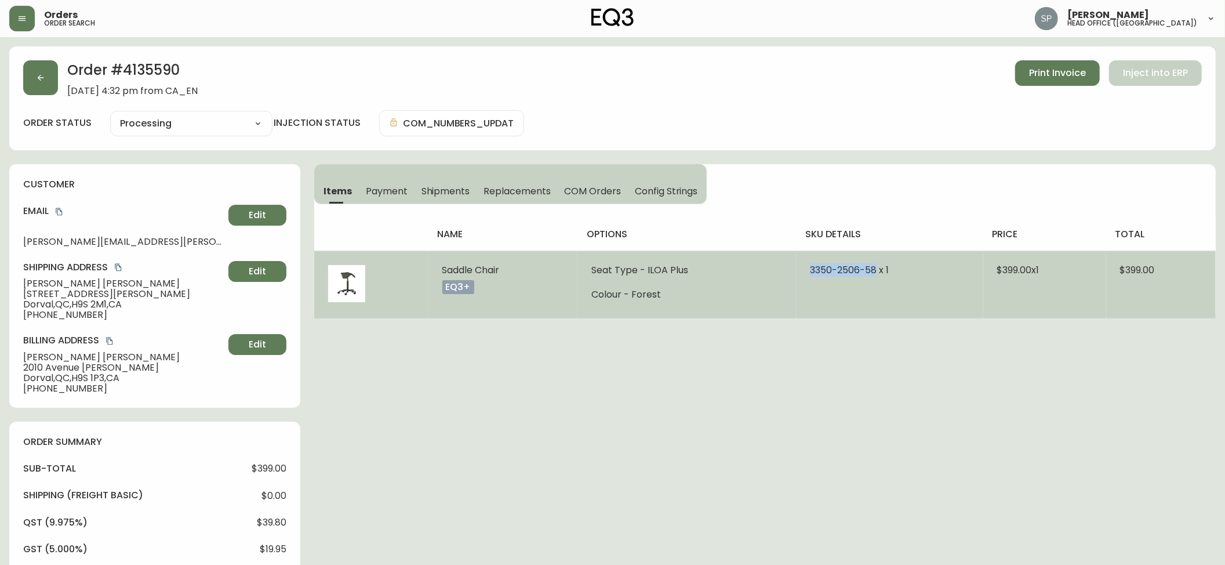
drag, startPoint x: 798, startPoint y: 278, endPoint x: 872, endPoint y: 275, distance: 73.7
click at [872, 275] on td "3350-2506-58 x 1" at bounding box center [889, 284] width 187 height 68
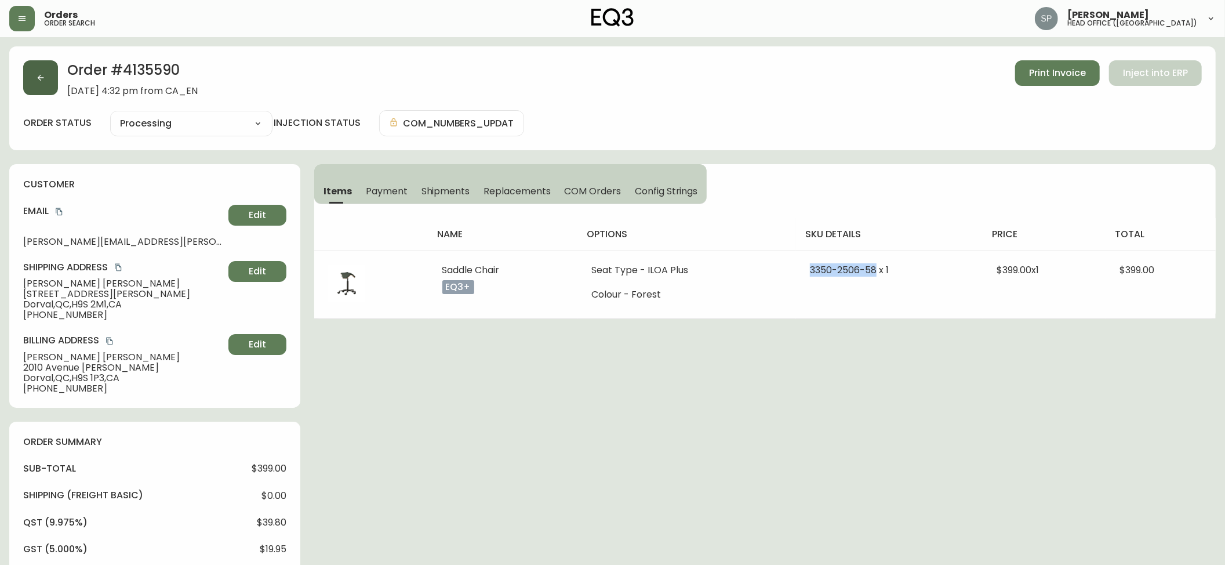
click at [36, 84] on button "button" at bounding box center [40, 77] width 35 height 35
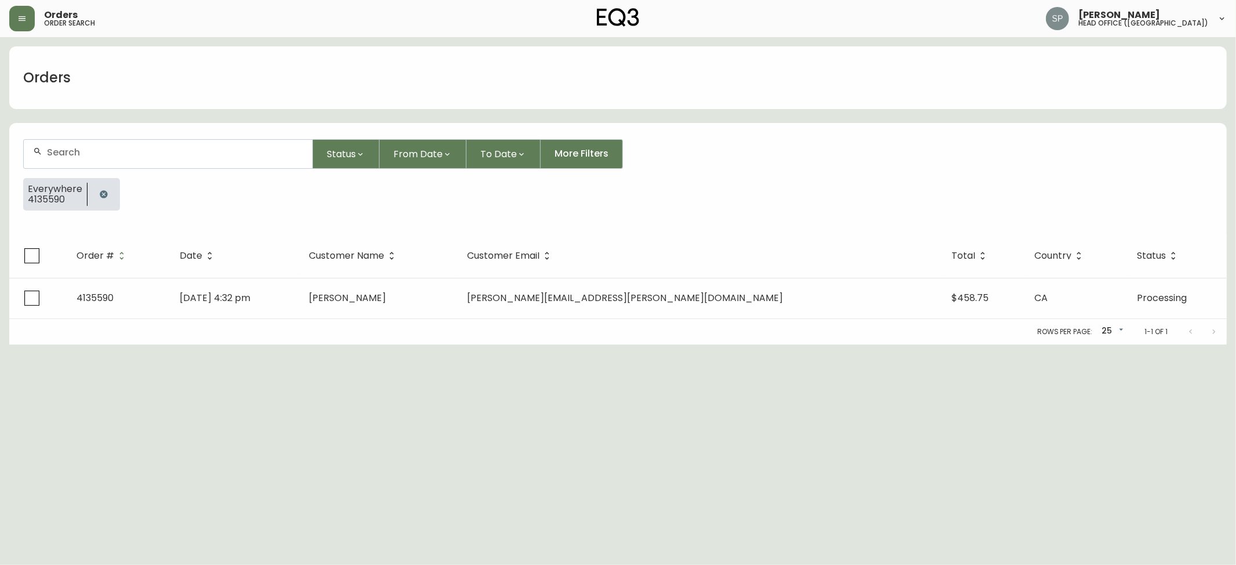
click at [209, 158] on input "text" at bounding box center [175, 152] width 256 height 11
paste input "4135557"
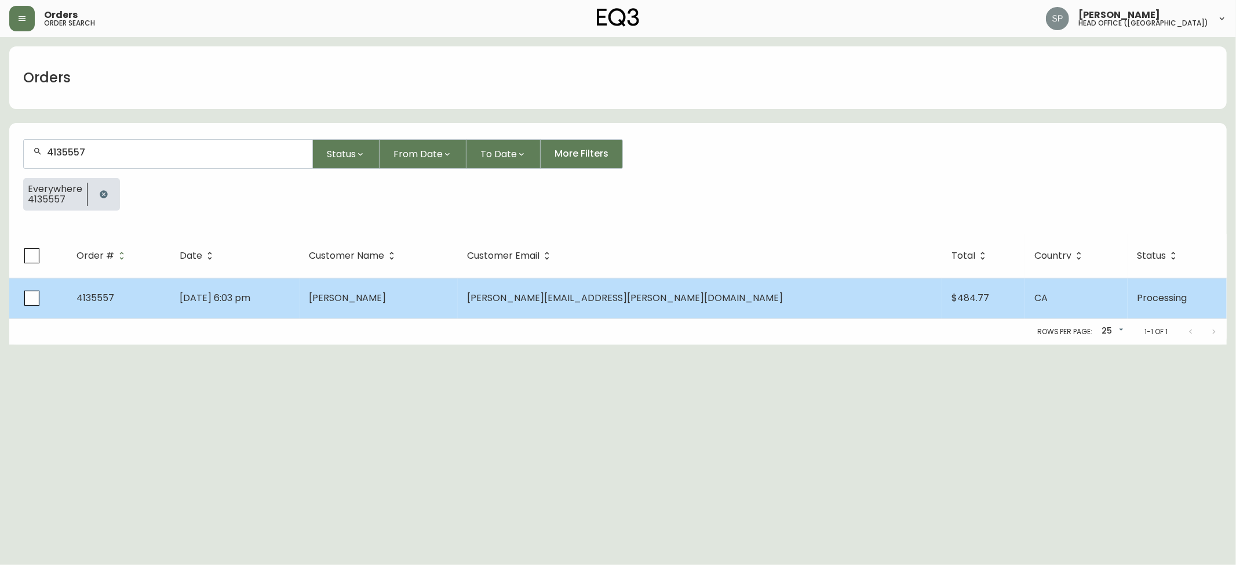
type input "4135557"
click at [408, 282] on td "[PERSON_NAME]" at bounding box center [379, 298] width 158 height 41
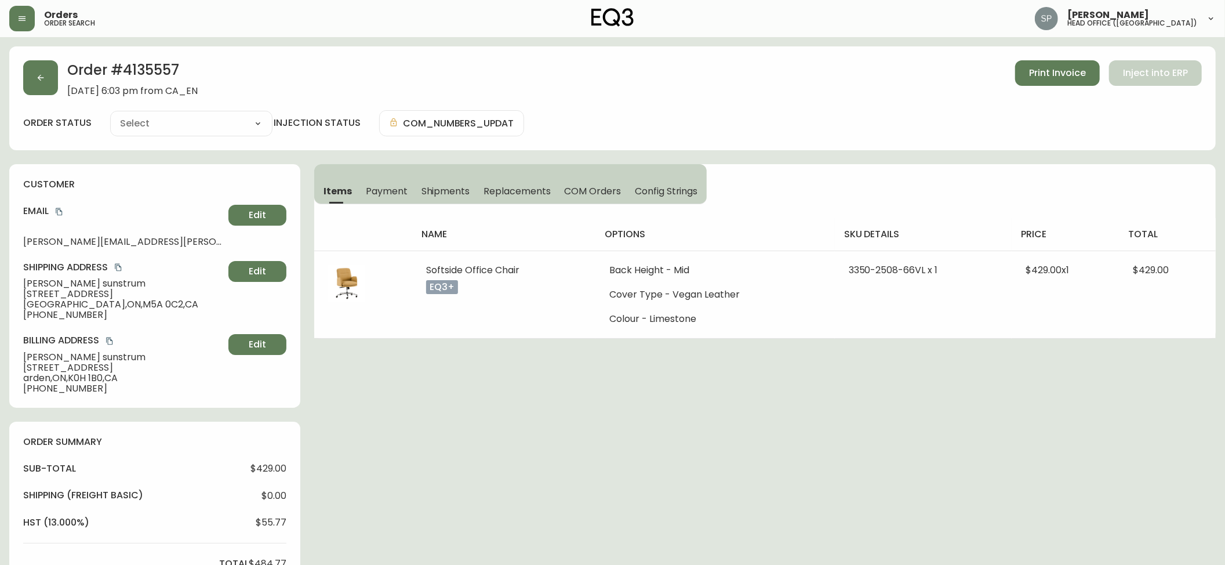
type input "Processing"
select select "PROCESSING"
click at [47, 283] on span "[PERSON_NAME]" at bounding box center [123, 283] width 201 height 10
click at [92, 284] on span "[PERSON_NAME]" at bounding box center [123, 283] width 201 height 10
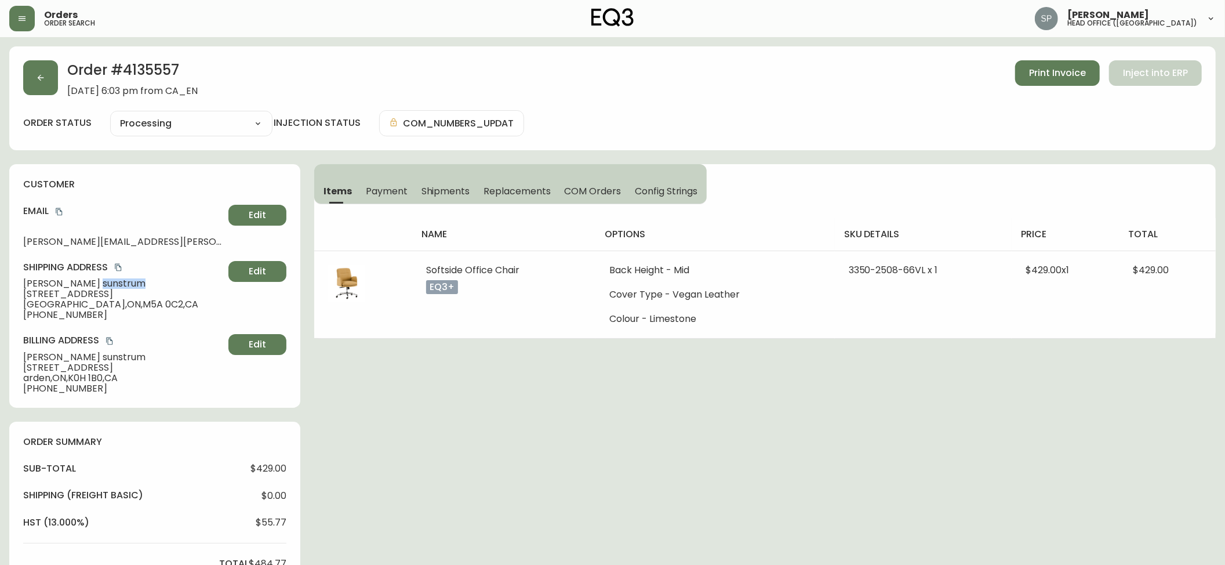
click at [92, 284] on span "[PERSON_NAME]" at bounding box center [123, 283] width 201 height 10
drag, startPoint x: 59, startPoint y: 208, endPoint x: 49, endPoint y: 208, distance: 9.9
click at [59, 208] on icon "copy" at bounding box center [59, 212] width 8 height 8
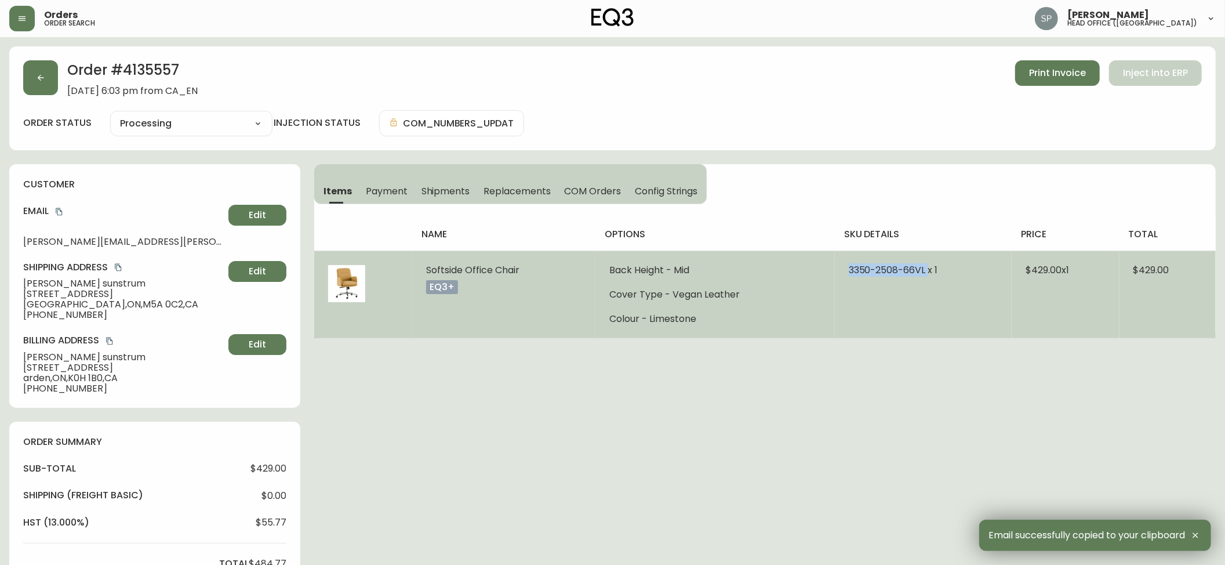
drag, startPoint x: 859, startPoint y: 269, endPoint x: 924, endPoint y: 279, distance: 66.3
click at [924, 279] on td "3350-2508-66VL x 1" at bounding box center [923, 294] width 177 height 88
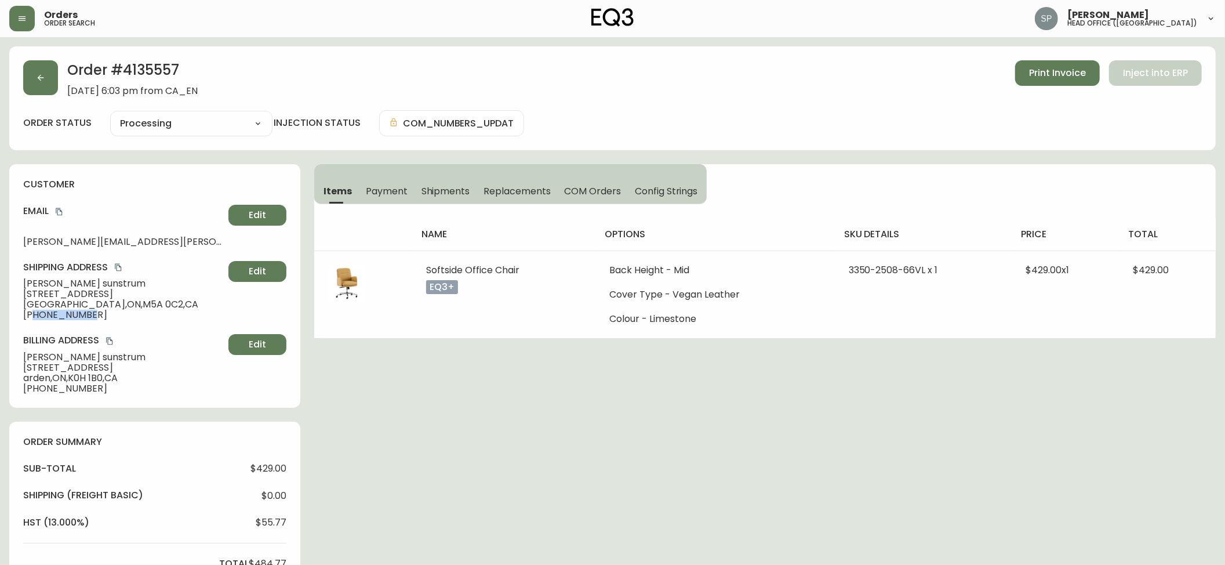
drag, startPoint x: 100, startPoint y: 316, endPoint x: 35, endPoint y: 325, distance: 66.1
click at [35, 325] on div "customer Email [PERSON_NAME][EMAIL_ADDRESS][PERSON_NAME][DOMAIN_NAME] Edit Ship…" at bounding box center [154, 285] width 291 height 243
click at [56, 212] on icon "copy" at bounding box center [59, 212] width 8 height 8
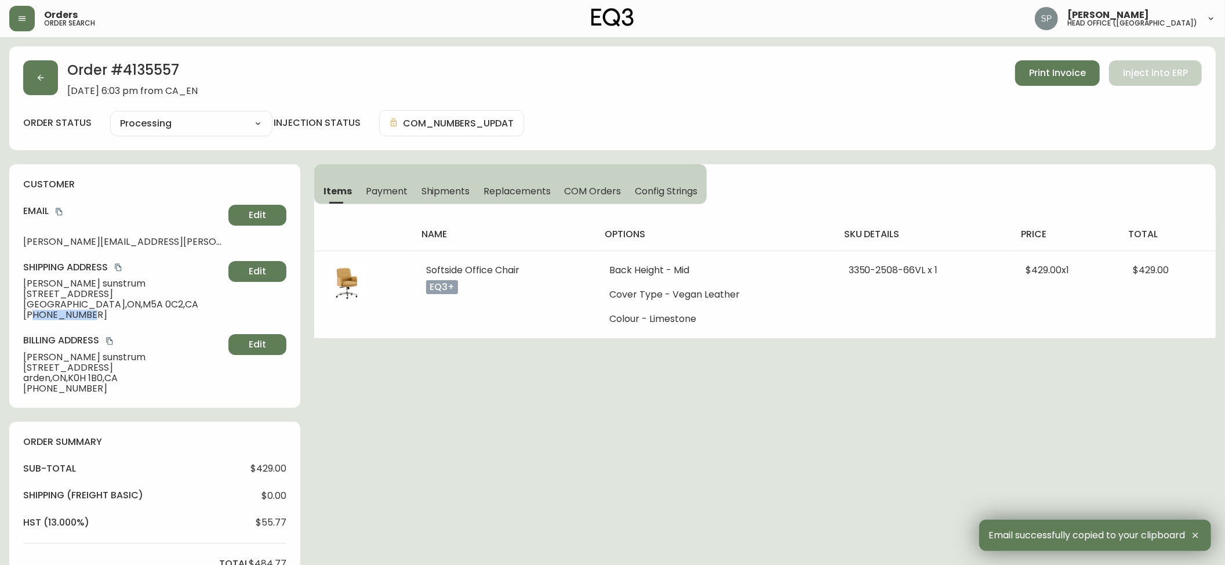
drag, startPoint x: 192, startPoint y: 295, endPoint x: 10, endPoint y: 294, distance: 182.6
click at [13, 295] on div "customer Email [PERSON_NAME][EMAIL_ADDRESS][PERSON_NAME][DOMAIN_NAME] Edit Ship…" at bounding box center [154, 285] width 291 height 243
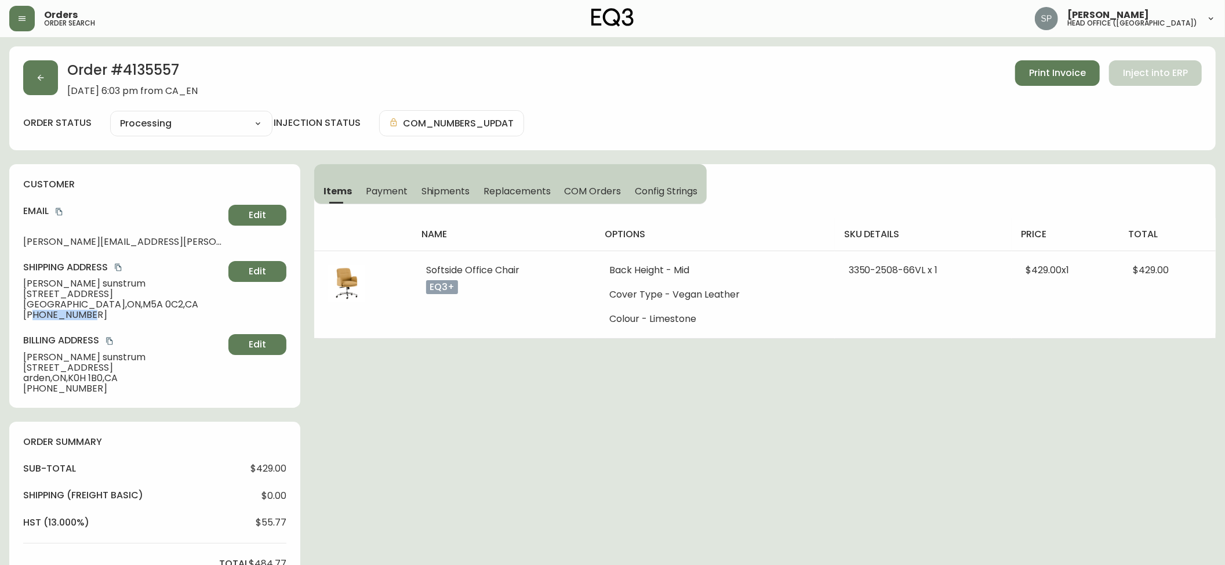
click at [44, 308] on span "[GEOGRAPHIC_DATA] , [GEOGRAPHIC_DATA] , M5A 0C2 , [GEOGRAPHIC_DATA]" at bounding box center [123, 304] width 201 height 10
click at [43, 308] on span "[GEOGRAPHIC_DATA] , [GEOGRAPHIC_DATA] , M5A 0C2 , [GEOGRAPHIC_DATA]" at bounding box center [123, 304] width 201 height 10
click at [49, 83] on button "button" at bounding box center [40, 77] width 35 height 35
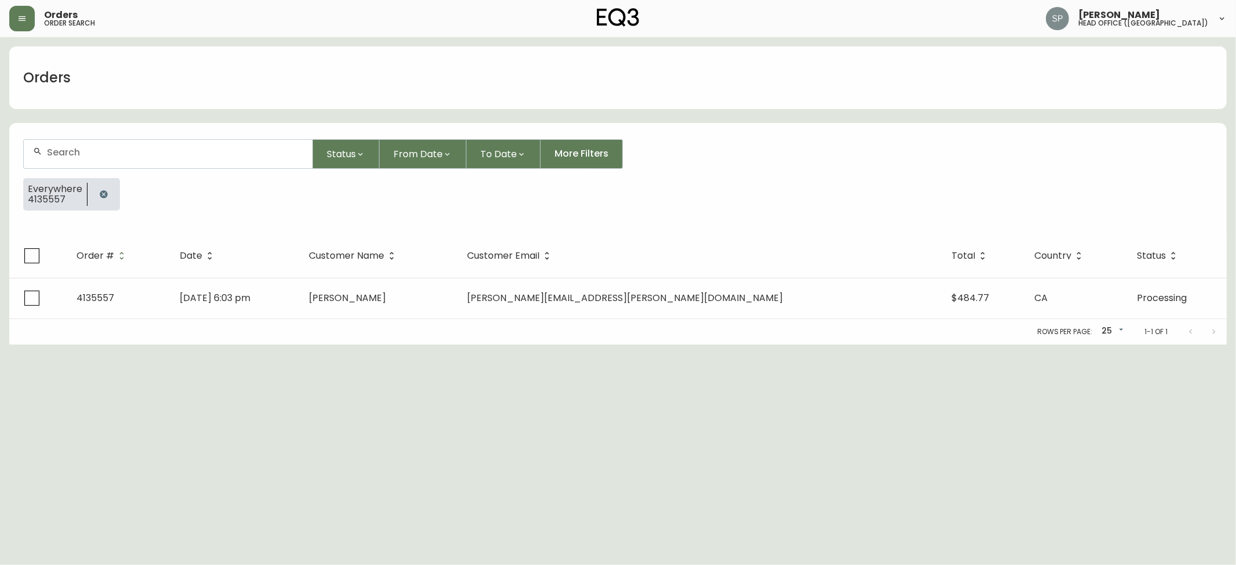
click at [114, 163] on div at bounding box center [168, 154] width 289 height 28
paste input "4135546"
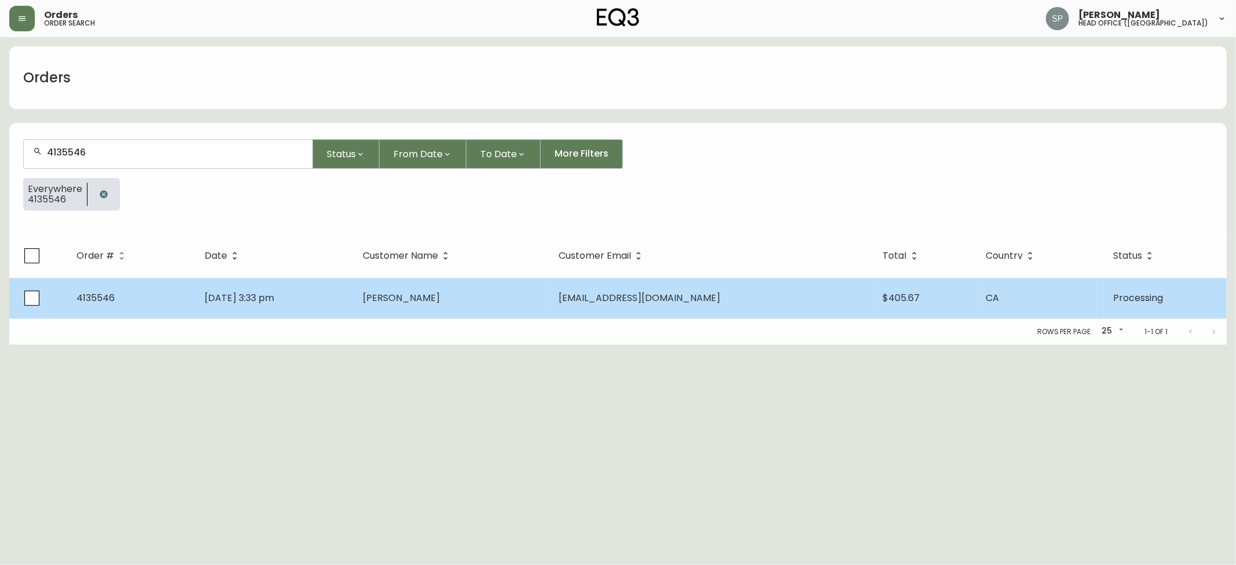
type input "4135546"
click at [306, 309] on td "[DATE] 3:33 pm" at bounding box center [274, 298] width 158 height 41
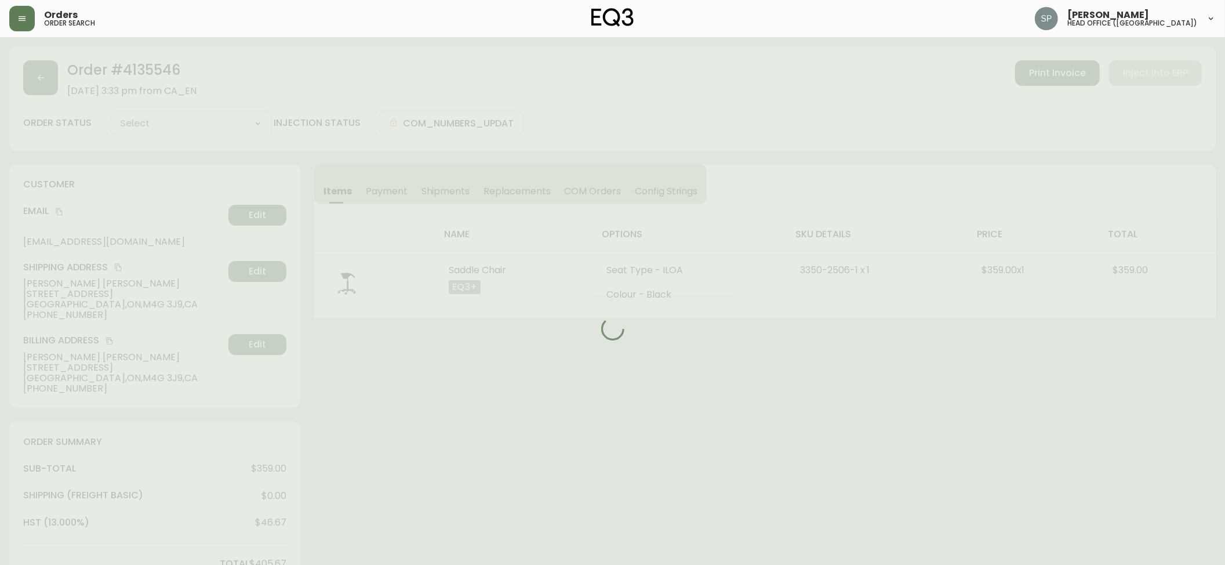
type input "Processing"
select select "PROCESSING"
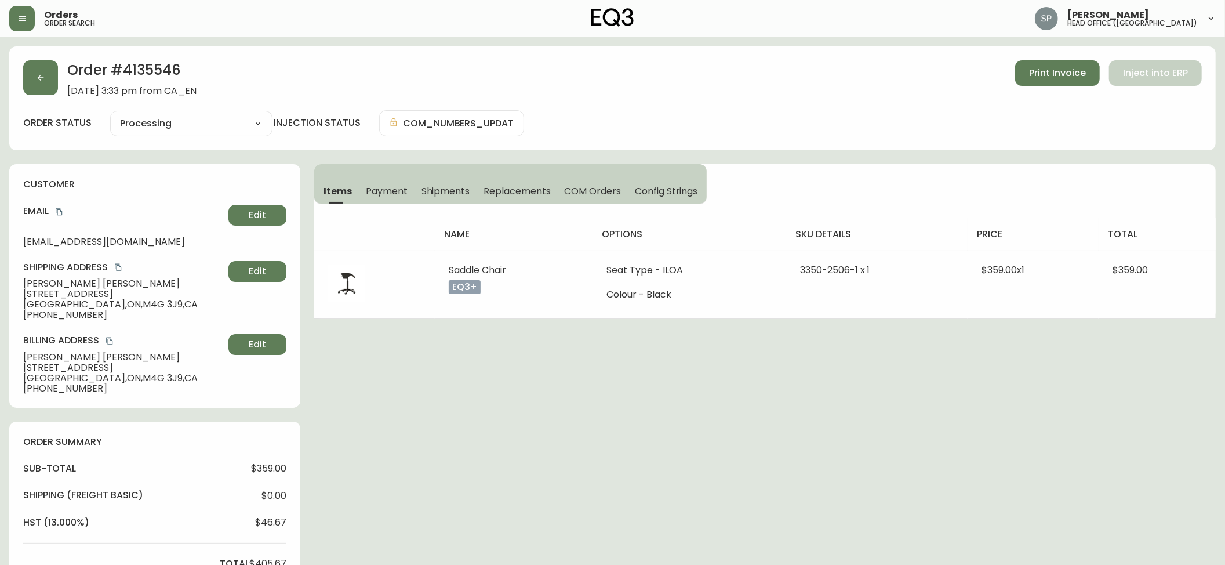
click at [50, 281] on span "[PERSON_NAME]" at bounding box center [123, 283] width 201 height 10
click at [87, 283] on span "[PERSON_NAME]" at bounding box center [123, 283] width 201 height 10
drag, startPoint x: 60, startPoint y: 210, endPoint x: 7, endPoint y: 210, distance: 53.3
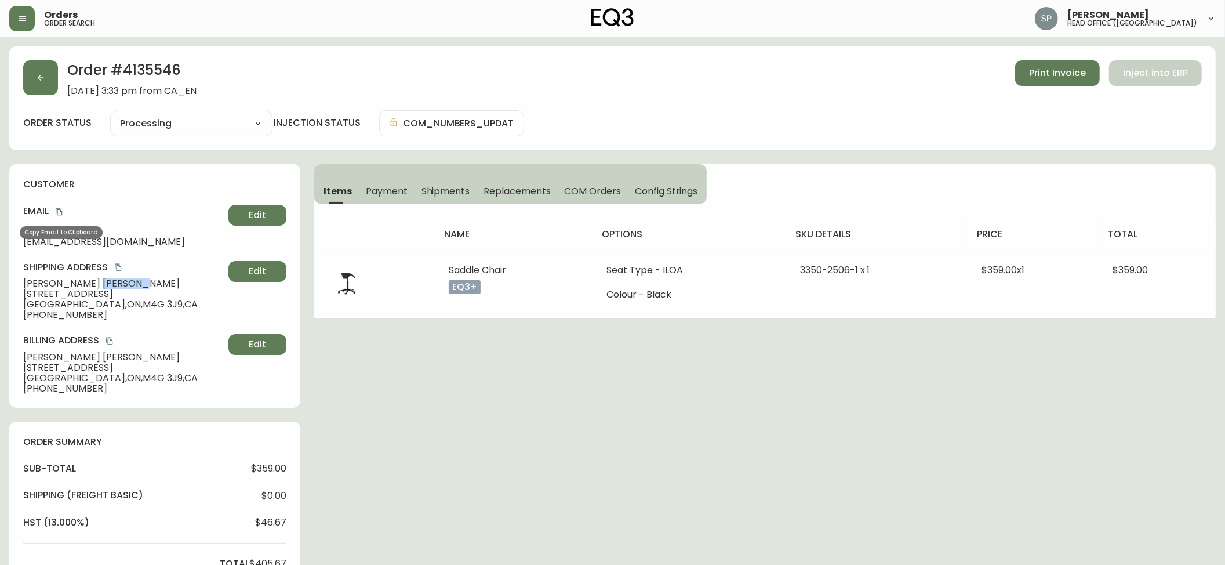
click at [60, 210] on icon "copy" at bounding box center [59, 212] width 6 height 8
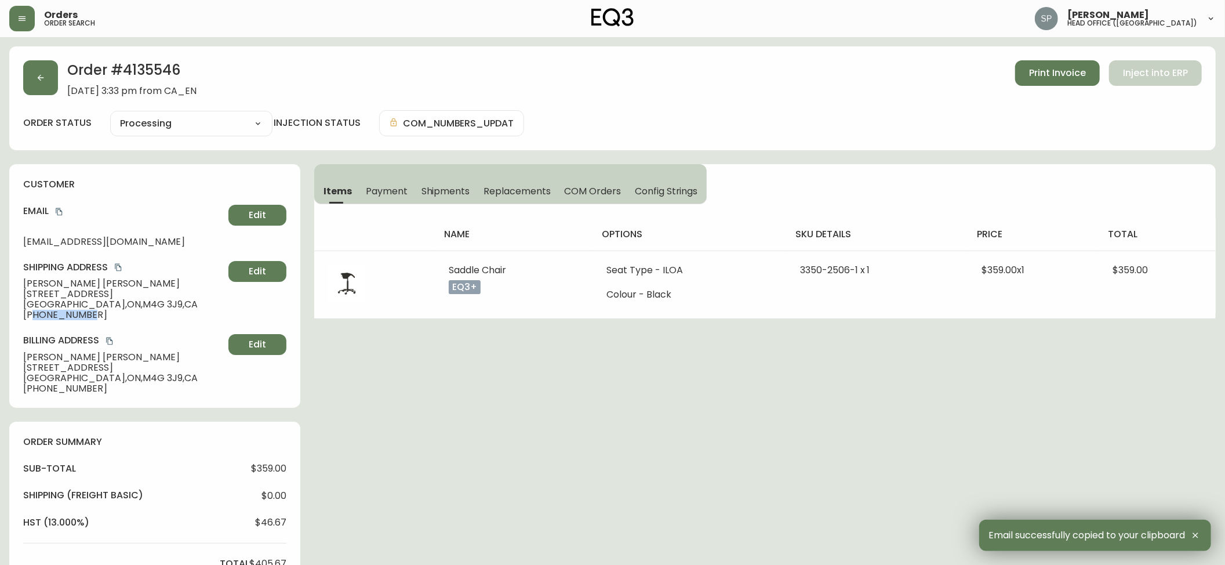
drag, startPoint x: 90, startPoint y: 318, endPoint x: 34, endPoint y: 323, distance: 57.0
click at [34, 323] on div "customer Email [EMAIL_ADDRESS][DOMAIN_NAME] Edit Shipping Address [PERSON_NAME]…" at bounding box center [154, 285] width 291 height 243
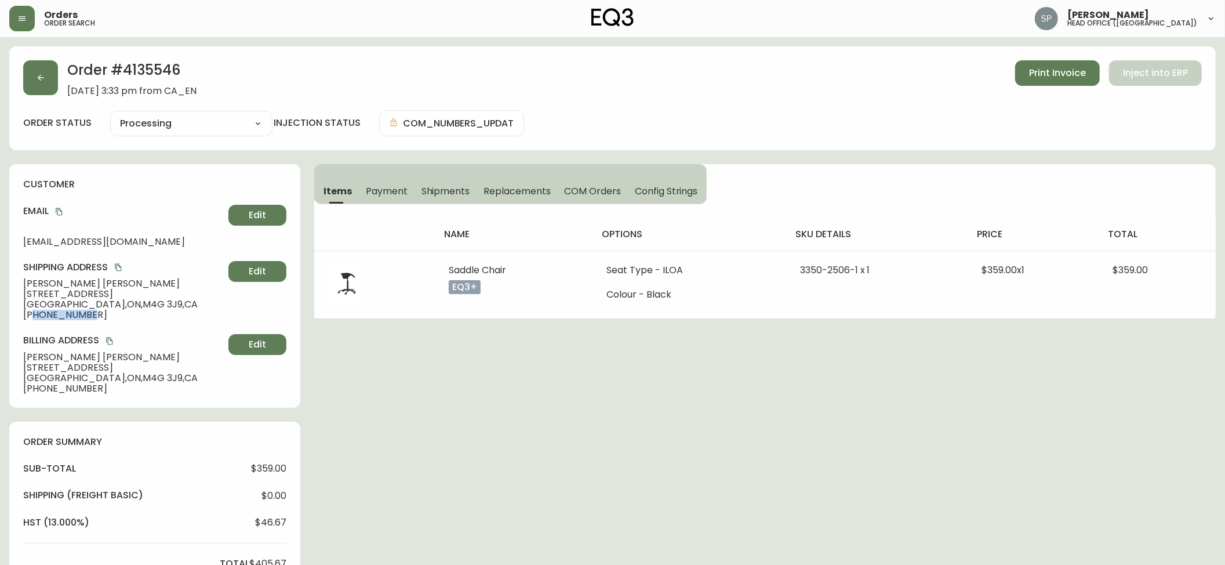
drag, startPoint x: 140, startPoint y: 297, endPoint x: 5, endPoint y: 296, distance: 135.1
click at [12, 297] on div "customer Email [EMAIL_ADDRESS][DOMAIN_NAME] Edit Shipping Address [PERSON_NAME]…" at bounding box center [154, 285] width 291 height 243
click at [44, 304] on span "[GEOGRAPHIC_DATA] , [GEOGRAPHIC_DATA] , M4G 3J9 , [GEOGRAPHIC_DATA]" at bounding box center [123, 304] width 201 height 10
click at [108, 306] on span "[GEOGRAPHIC_DATA] , [GEOGRAPHIC_DATA] , M4G 3J9 , [GEOGRAPHIC_DATA]" at bounding box center [123, 304] width 201 height 10
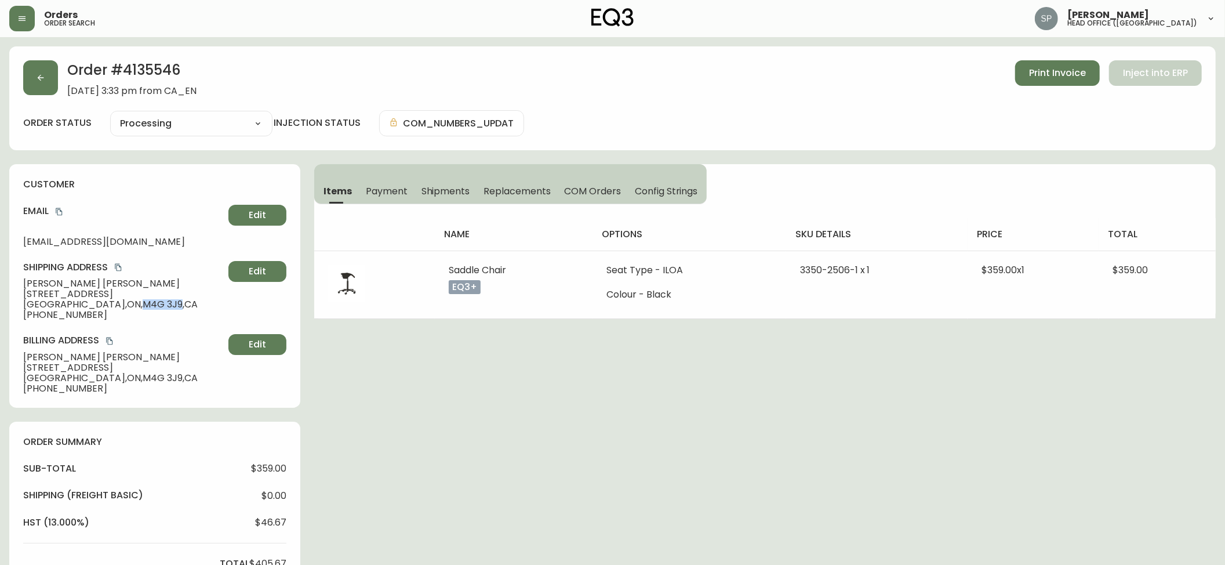
drag, startPoint x: 82, startPoint y: 303, endPoint x: 119, endPoint y: 304, distance: 37.1
click at [119, 304] on span "[GEOGRAPHIC_DATA] , [GEOGRAPHIC_DATA] , M4G 3J9 , [GEOGRAPHIC_DATA]" at bounding box center [123, 304] width 201 height 10
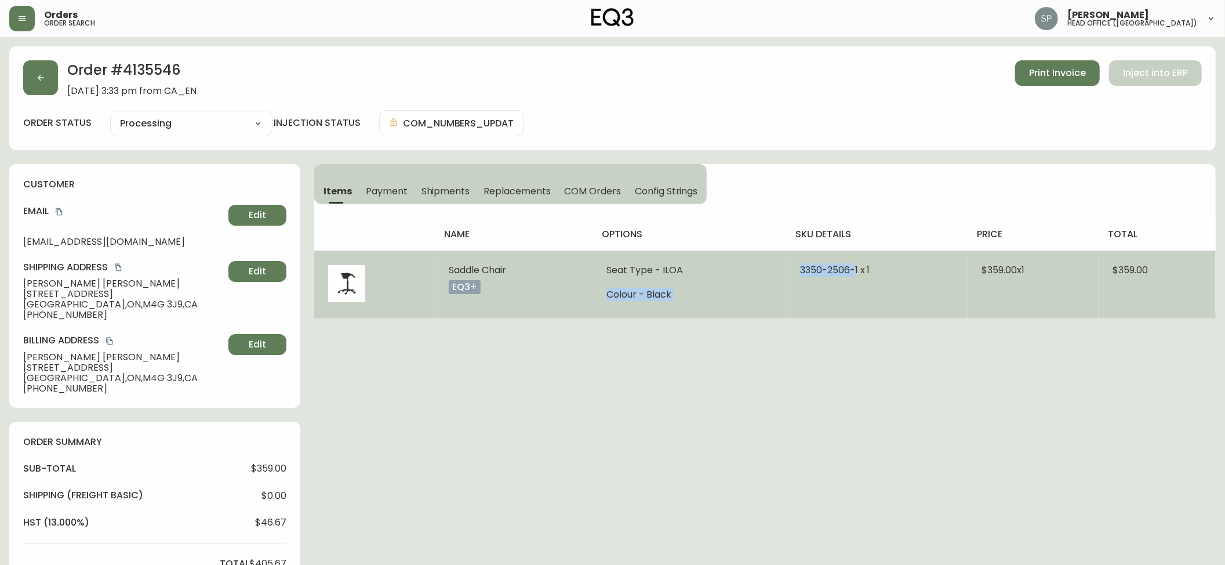
drag, startPoint x: 814, startPoint y: 277, endPoint x: 852, endPoint y: 281, distance: 37.9
click at [852, 281] on tr "Saddle Chair eq3+ Seat Type - ILOA Colour - Black 3350-2506-1 x 1 $359.00 x 1 $…" at bounding box center [764, 284] width 901 height 68
click at [853, 281] on td "3350-2506-1 x 1" at bounding box center [876, 284] width 181 height 68
click at [853, 274] on span "3350-2506-1 x 1" at bounding box center [835, 269] width 70 height 13
drag, startPoint x: 852, startPoint y: 272, endPoint x: 801, endPoint y: 277, distance: 51.2
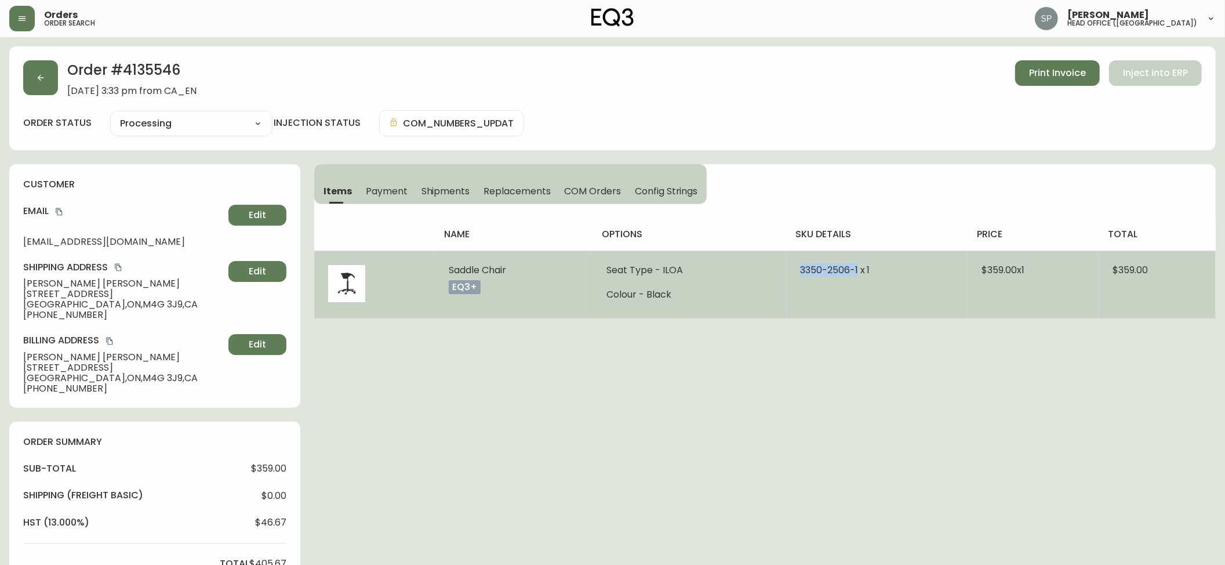
click at [801, 277] on span "3350-2506-1 x 1" at bounding box center [835, 269] width 70 height 13
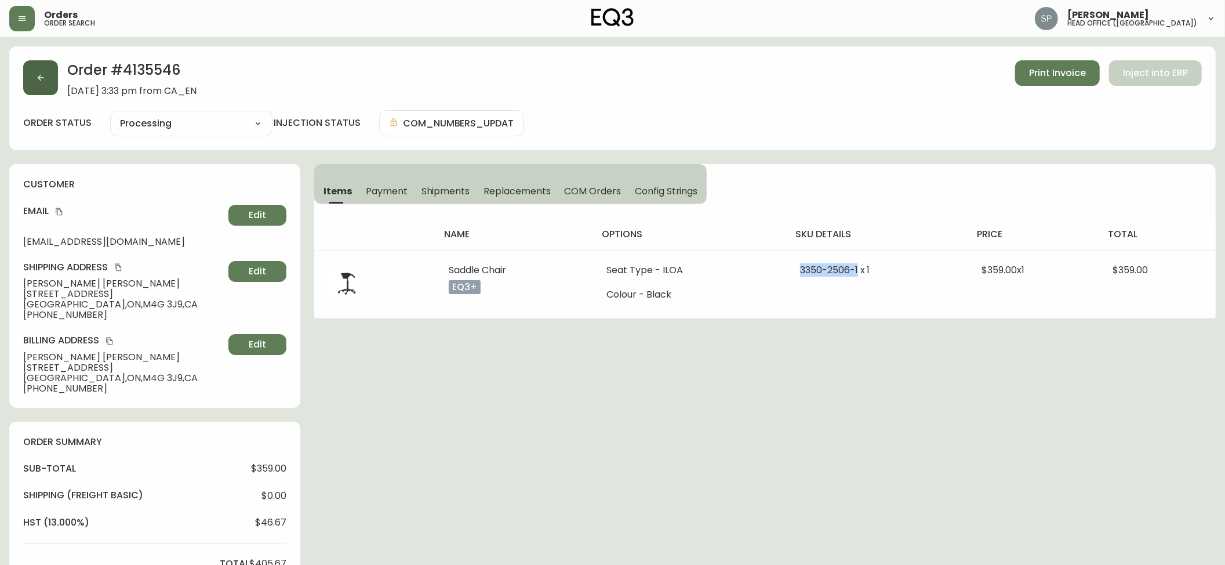
click at [42, 86] on button "button" at bounding box center [40, 77] width 35 height 35
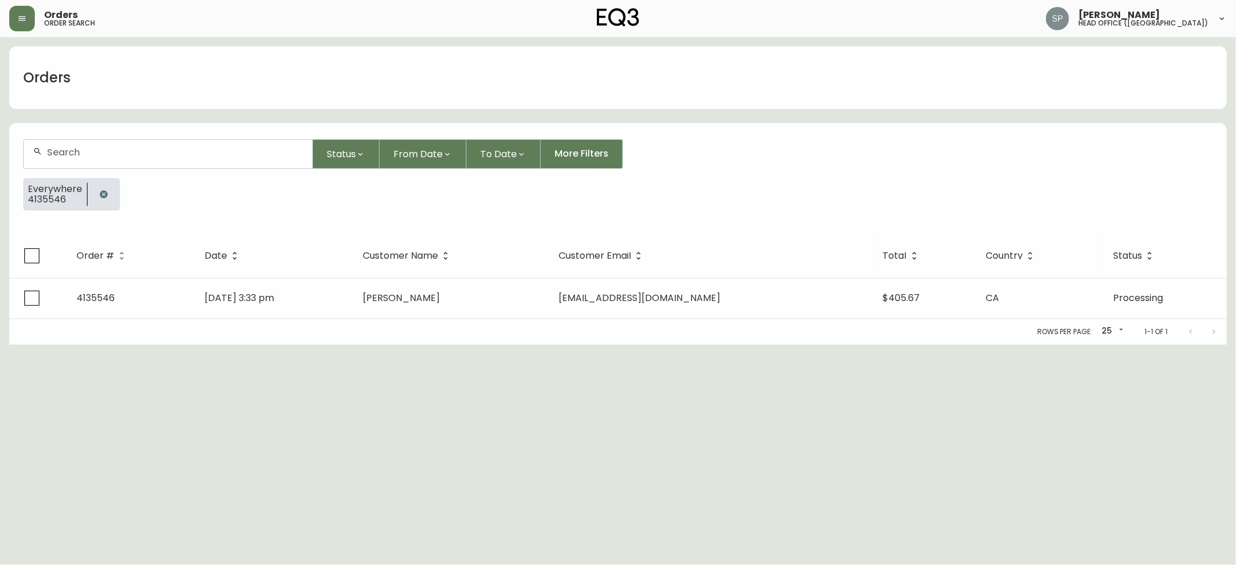
click at [115, 155] on input "text" at bounding box center [175, 152] width 256 height 11
paste input "4135574"
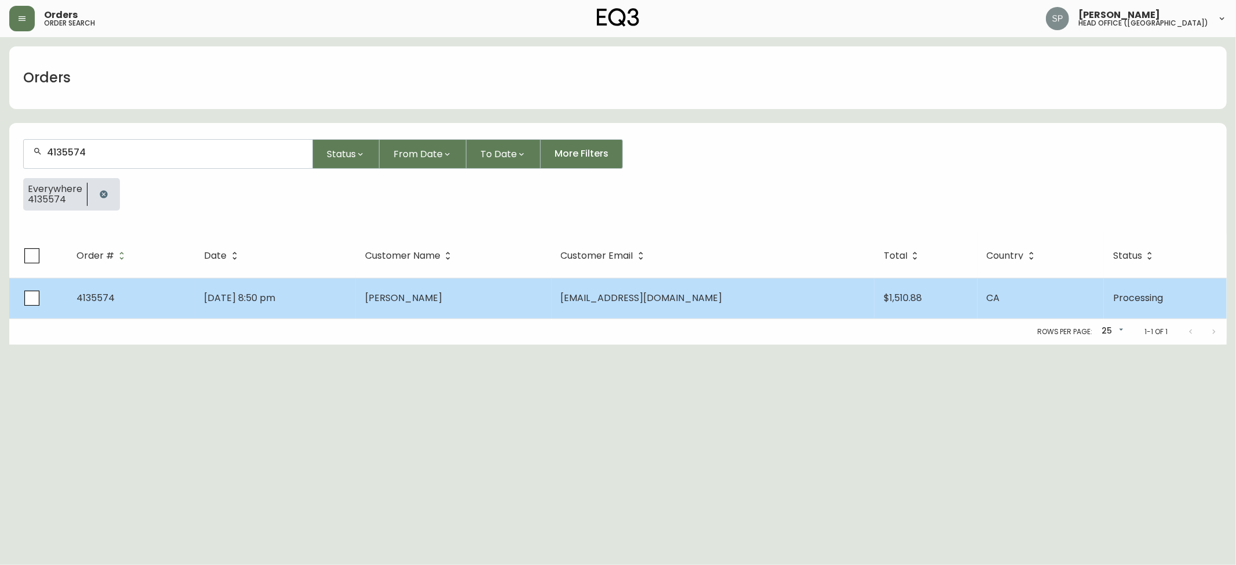
type input "4135574"
click at [270, 285] on td "[DATE] 8:50 pm" at bounding box center [275, 298] width 161 height 41
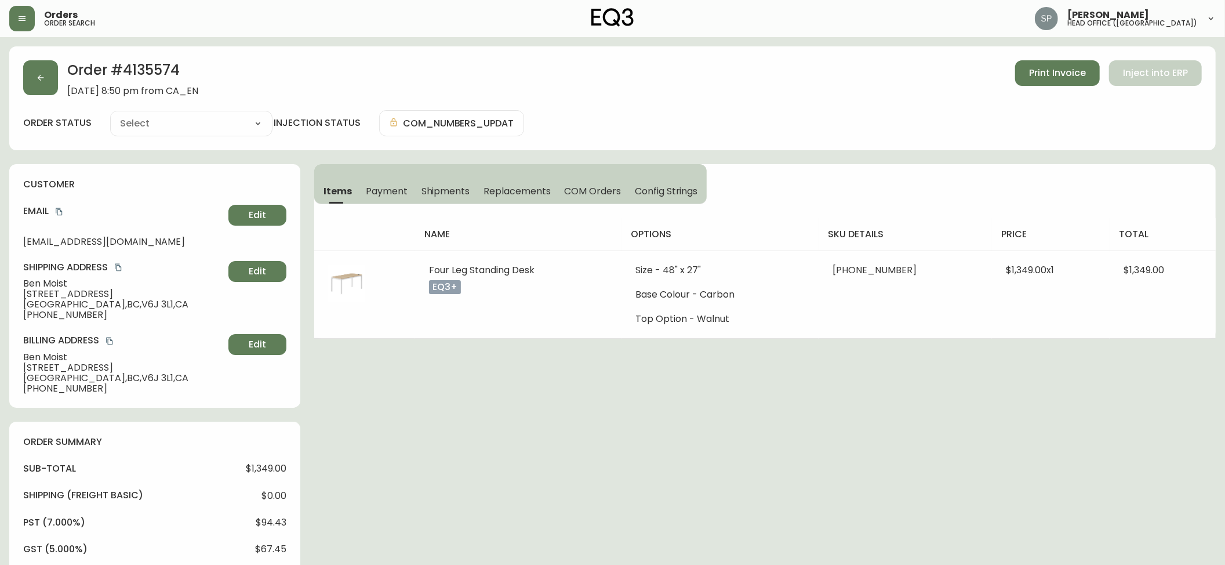
type input "Processing"
select select "PROCESSING"
click at [54, 80] on button "button" at bounding box center [40, 77] width 35 height 35
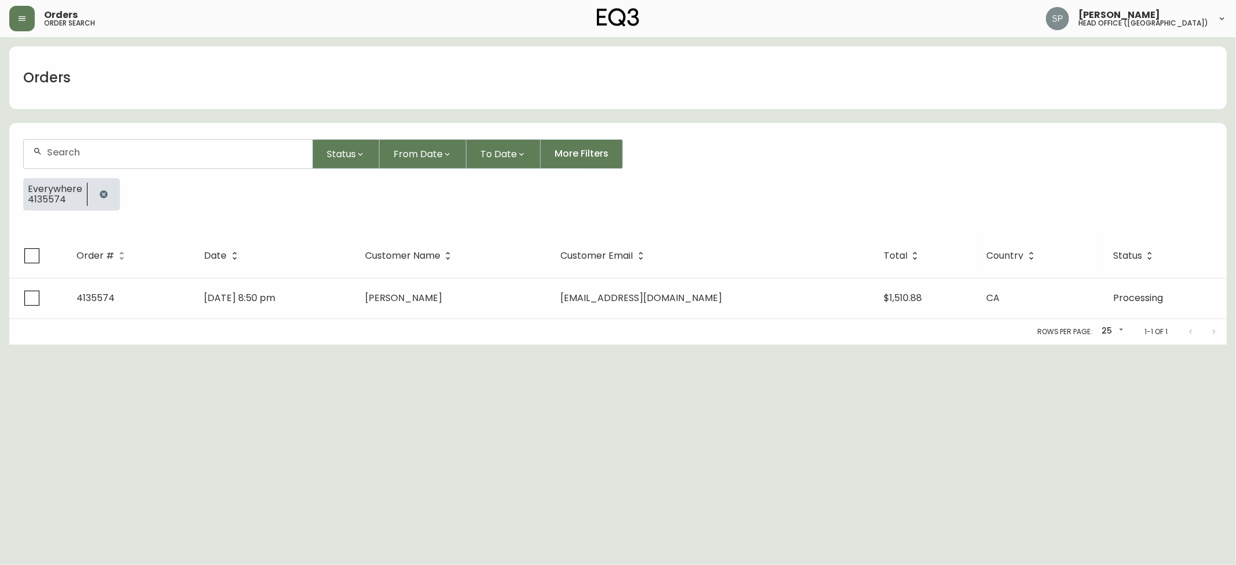
click at [137, 145] on div at bounding box center [168, 154] width 289 height 28
paste input "4135546"
click at [146, 142] on div "4135546" at bounding box center [168, 154] width 289 height 28
paste input "74"
type input "4135574"
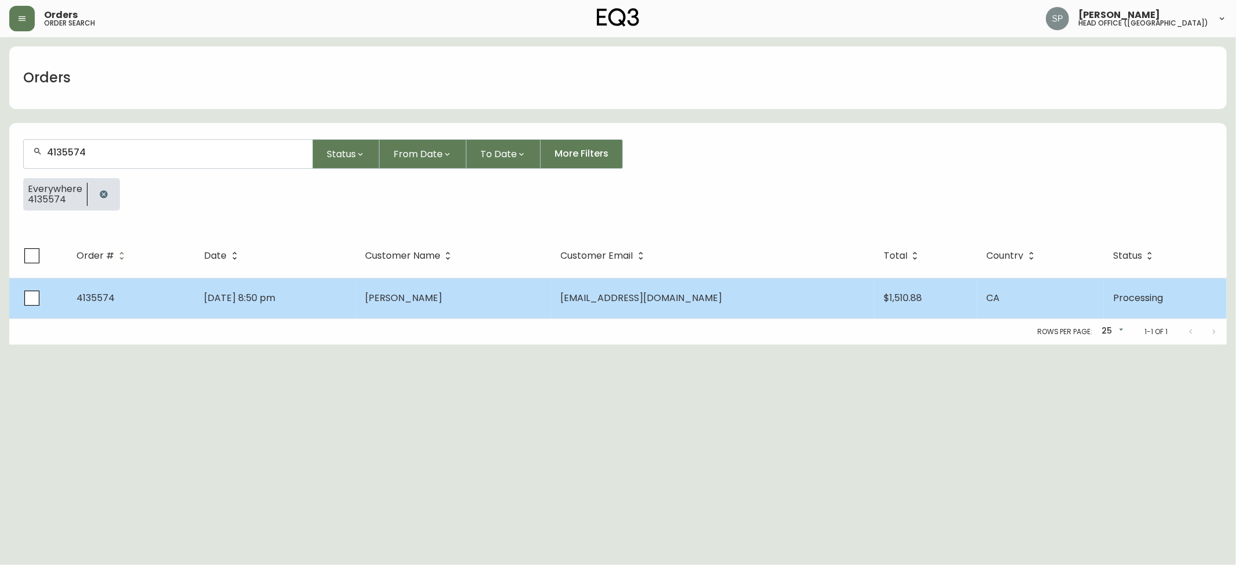
type input "4135574"
click at [357, 314] on td "[DATE] 8:50 pm" at bounding box center [275, 298] width 161 height 41
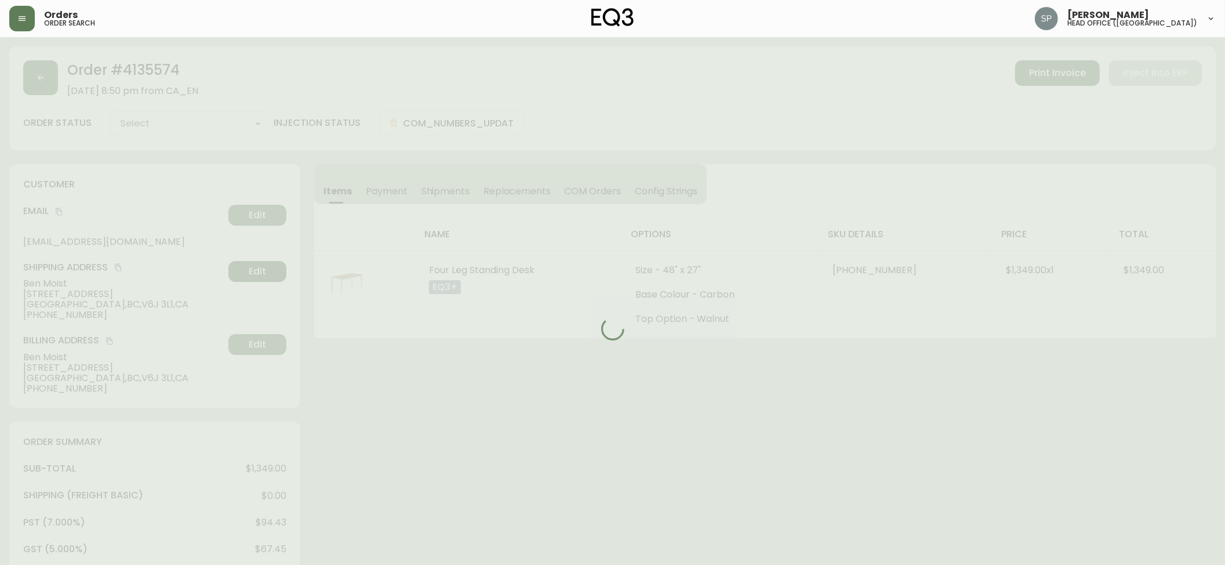
type input "Processing"
select select "PROCESSING"
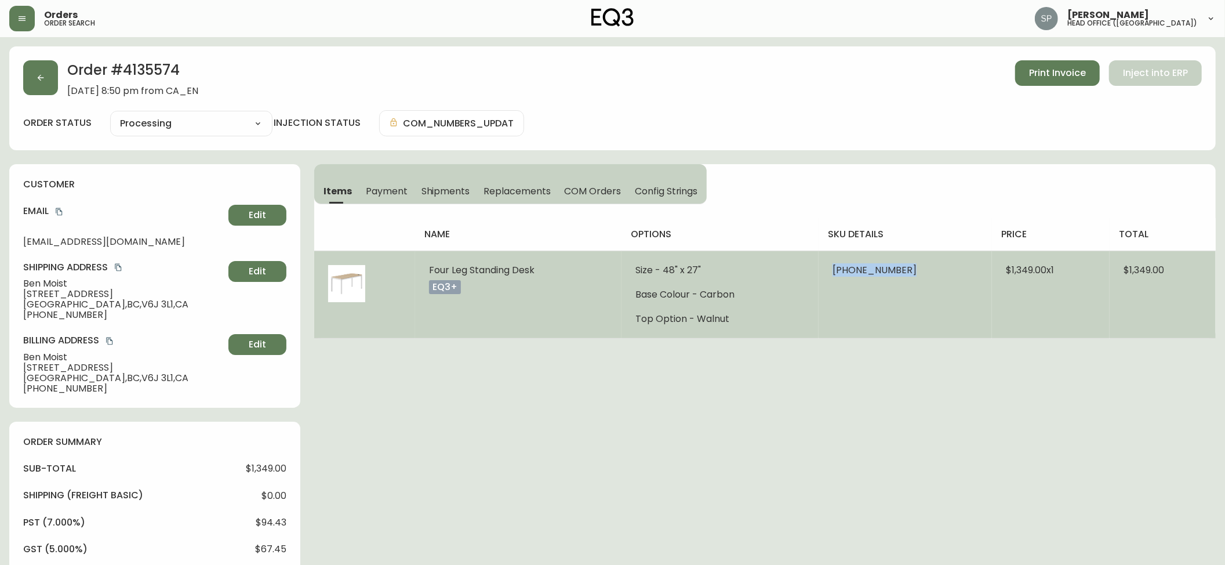
drag, startPoint x: 829, startPoint y: 274, endPoint x: 902, endPoint y: 282, distance: 73.4
click at [902, 282] on td "[PHONE_NUMBER]" at bounding box center [905, 294] width 173 height 88
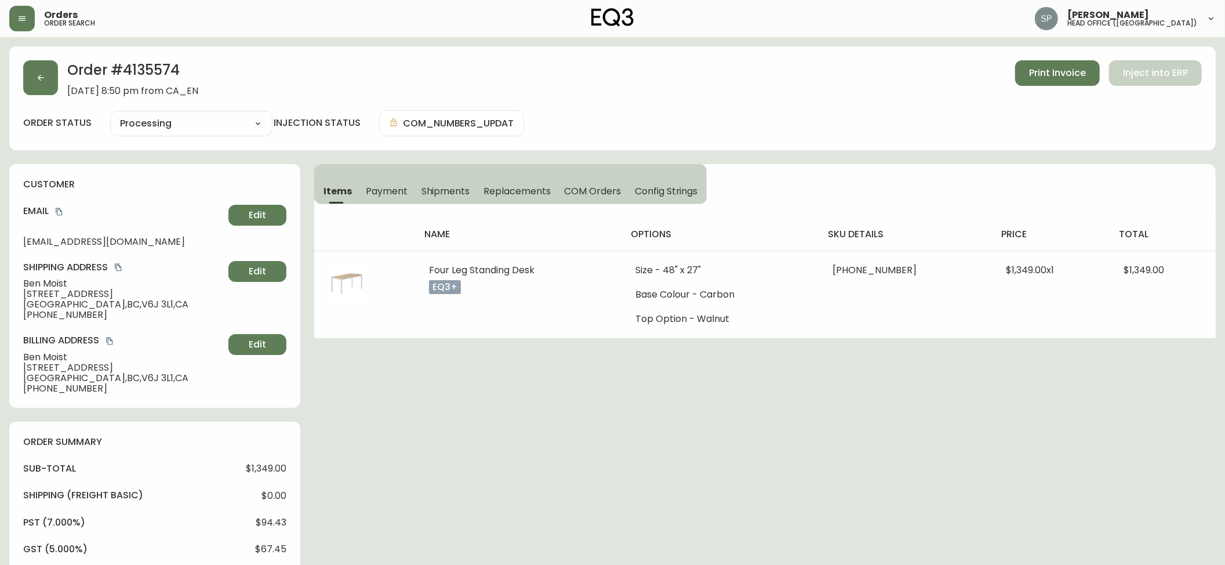
click at [36, 278] on span "[PERSON_NAME]" at bounding box center [123, 283] width 201 height 10
click at [60, 281] on span "[PERSON_NAME]" at bounding box center [123, 283] width 201 height 10
drag, startPoint x: 117, startPoint y: 297, endPoint x: -3, endPoint y: 293, distance: 120.6
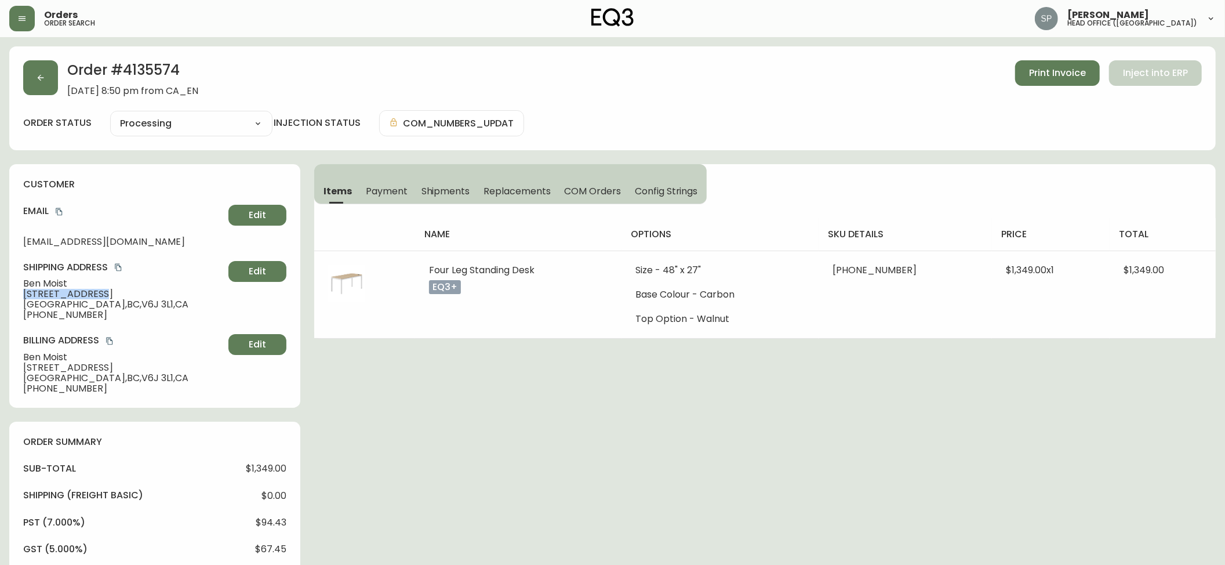
click at [0, 293] on html "Orders order search [PERSON_NAME] head office ([GEOGRAPHIC_DATA]) Order # 41355…" at bounding box center [612, 449] width 1225 height 898
click at [62, 212] on icon "copy" at bounding box center [59, 212] width 6 height 8
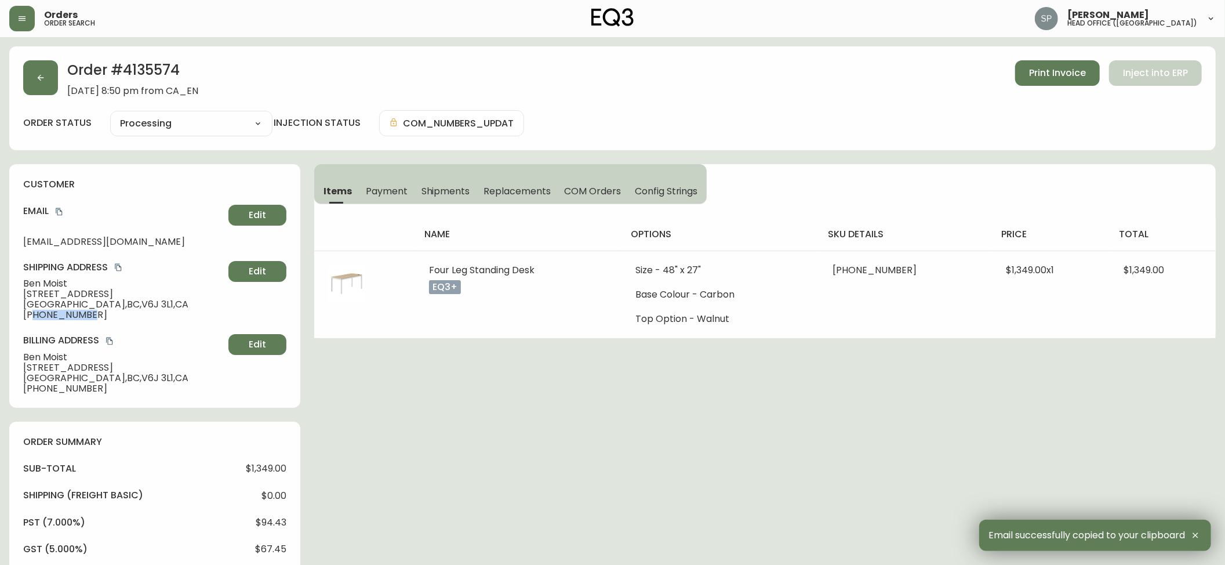
drag, startPoint x: 106, startPoint y: 320, endPoint x: 35, endPoint y: 327, distance: 71.1
click at [35, 327] on div "customer Email [EMAIL_ADDRESS][DOMAIN_NAME] Edit Shipping Address [PERSON_NAME]…" at bounding box center [154, 285] width 291 height 243
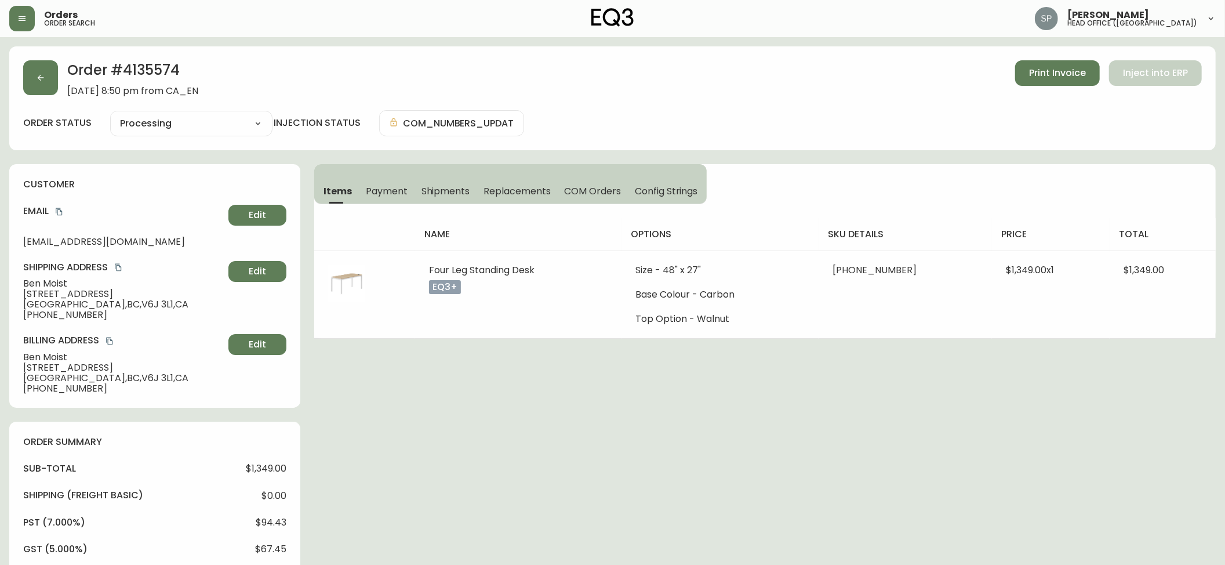
click at [50, 304] on span "[GEOGRAPHIC_DATA] , [GEOGRAPHIC_DATA] , V6J 3L1 , [GEOGRAPHIC_DATA]" at bounding box center [123, 304] width 201 height 10
click at [42, 91] on button "button" at bounding box center [40, 77] width 35 height 35
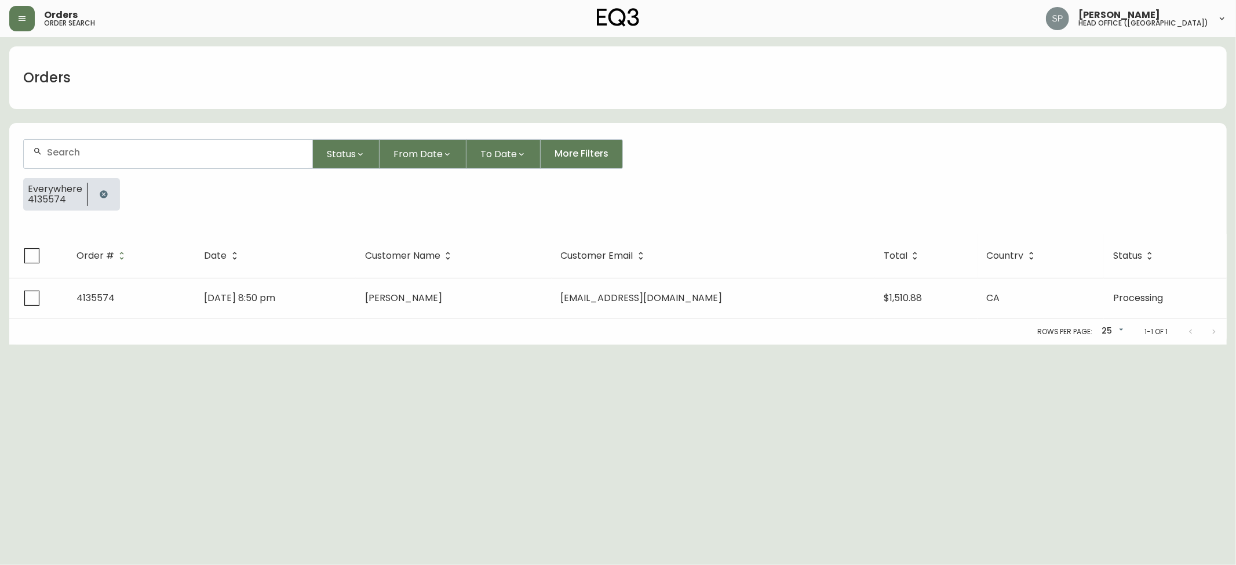
click at [144, 148] on input "text" at bounding box center [175, 152] width 256 height 11
paste input "4135465"
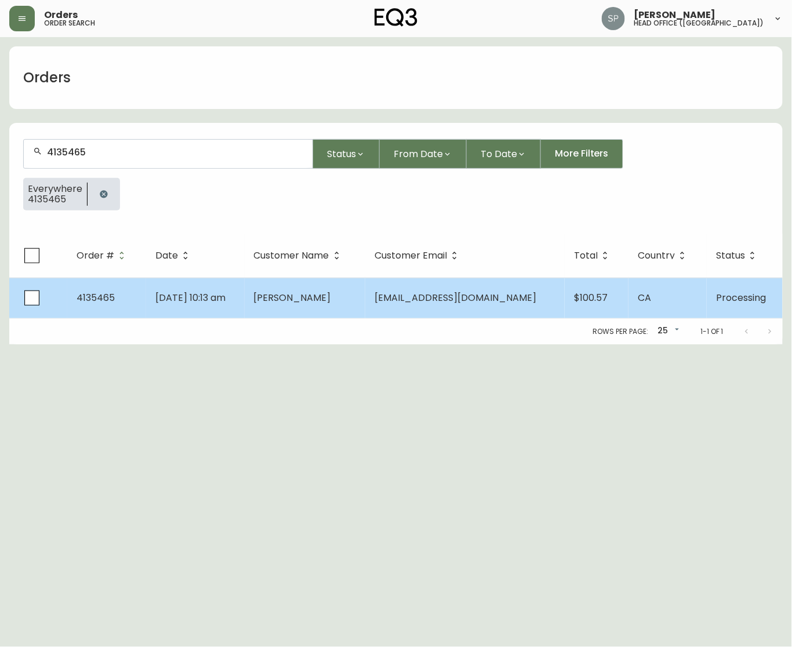
type input "4135465"
click at [307, 291] on span "[PERSON_NAME]" at bounding box center [292, 297] width 77 height 13
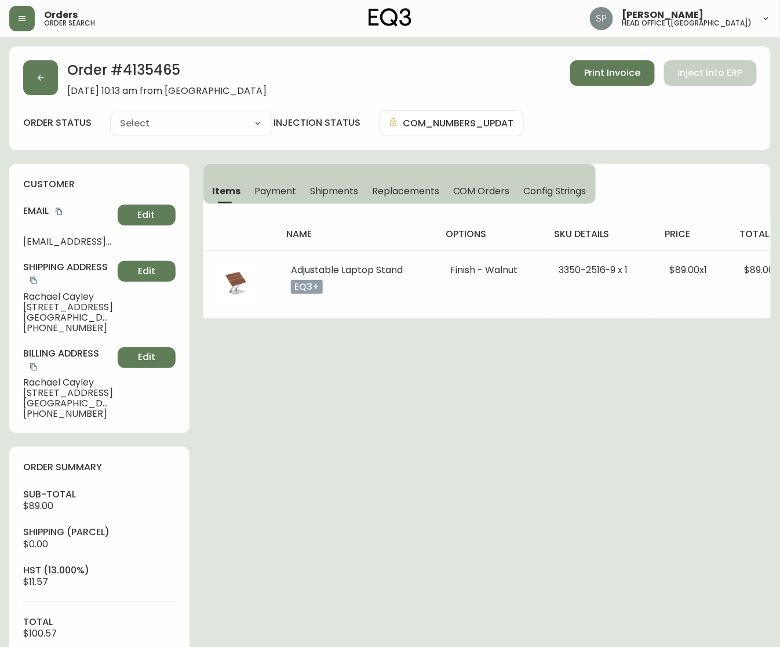
type input "Processing"
select select "PROCESSING"
click at [48, 79] on button "button" at bounding box center [40, 77] width 35 height 35
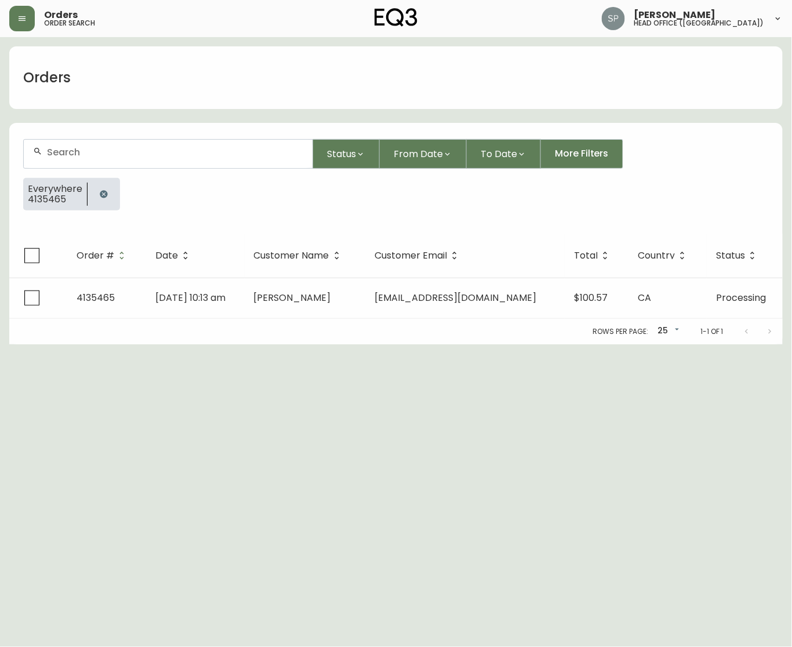
click at [136, 165] on div at bounding box center [168, 154] width 289 height 28
paste input "4135586"
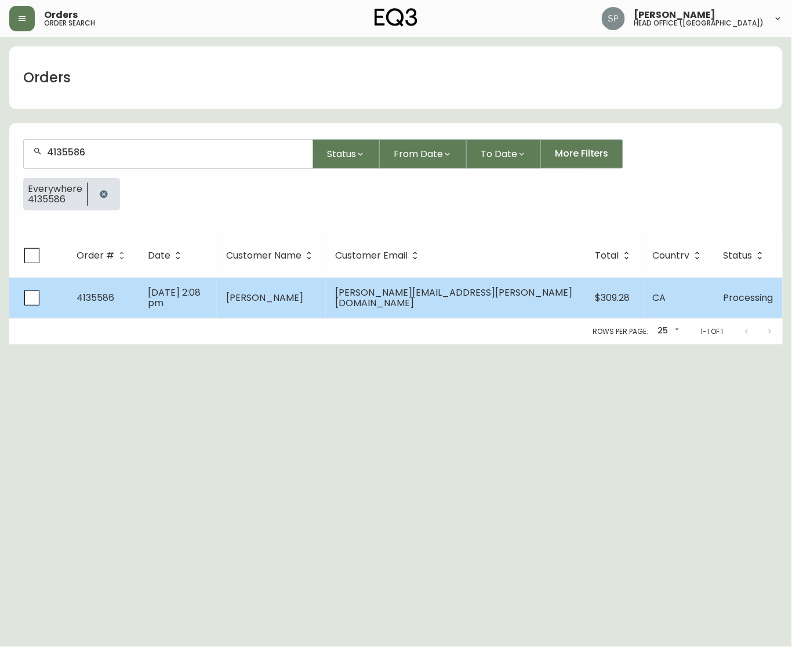
type input "4135586"
click at [217, 310] on td "[DATE] 2:08 pm" at bounding box center [178, 298] width 78 height 41
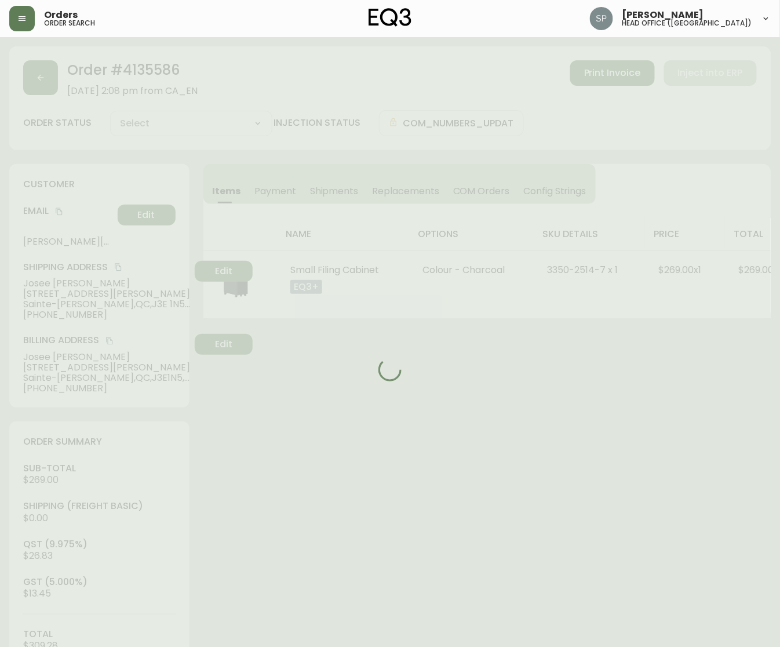
type input "Processing"
select select "PROCESSING"
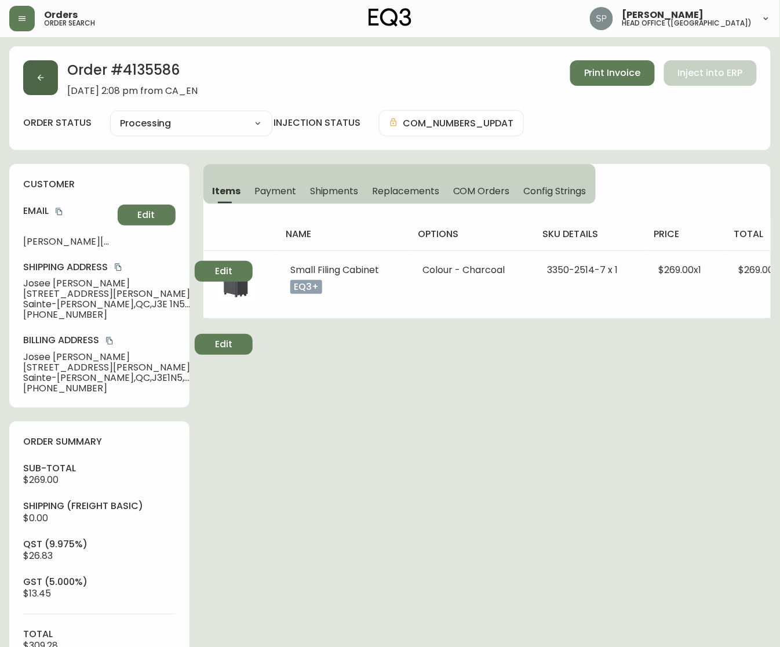
click at [42, 82] on button "button" at bounding box center [40, 77] width 35 height 35
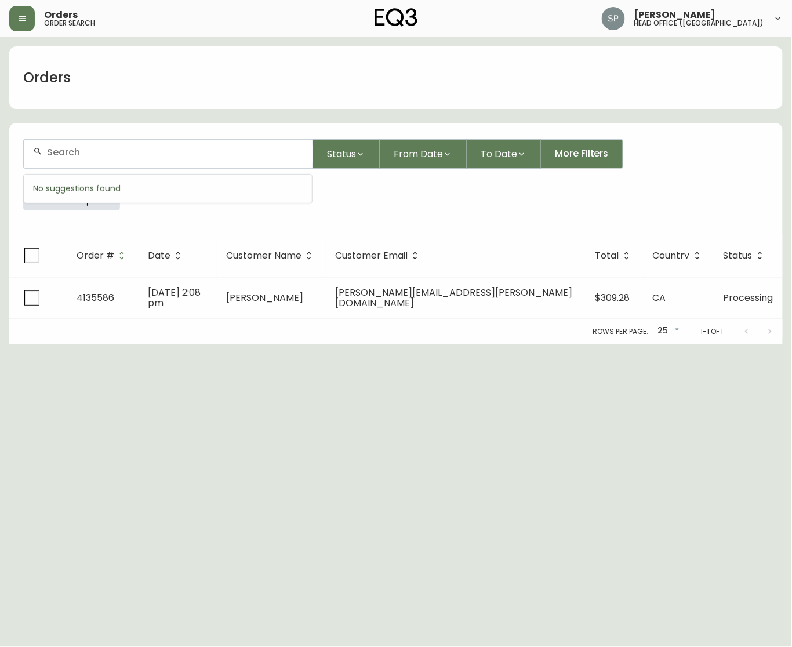
click at [137, 147] on input "text" at bounding box center [175, 152] width 256 height 11
paste input "4135590"
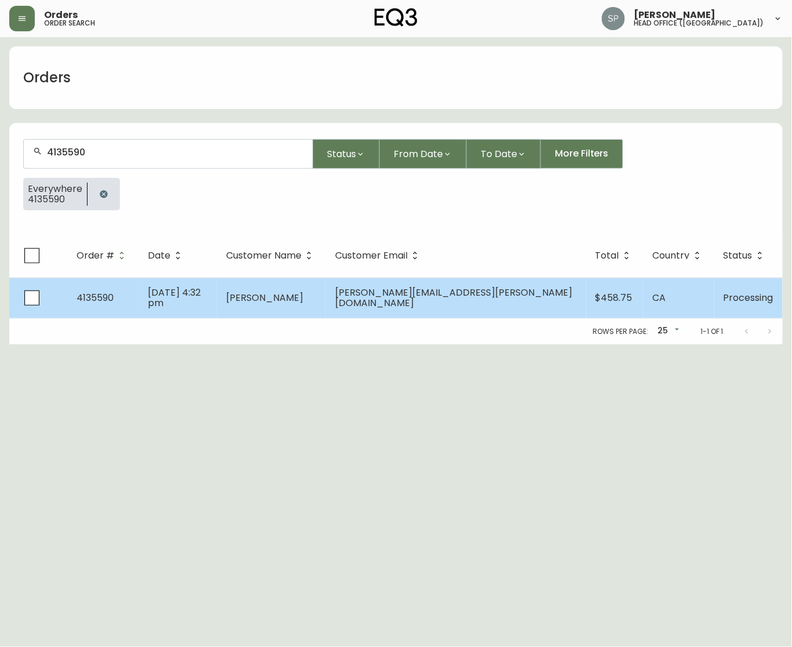
type input "4135590"
click at [217, 283] on td "[DATE] 4:32 pm" at bounding box center [178, 298] width 78 height 41
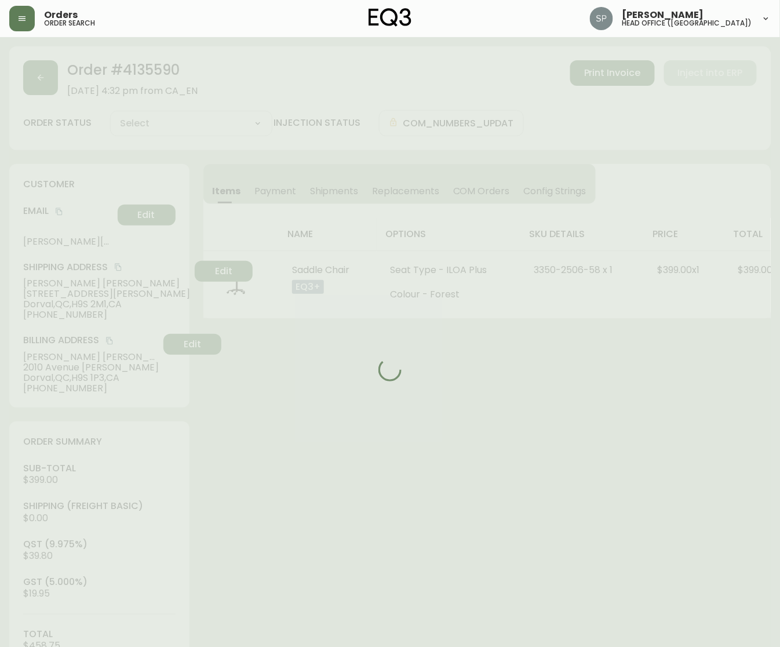
type input "Processing"
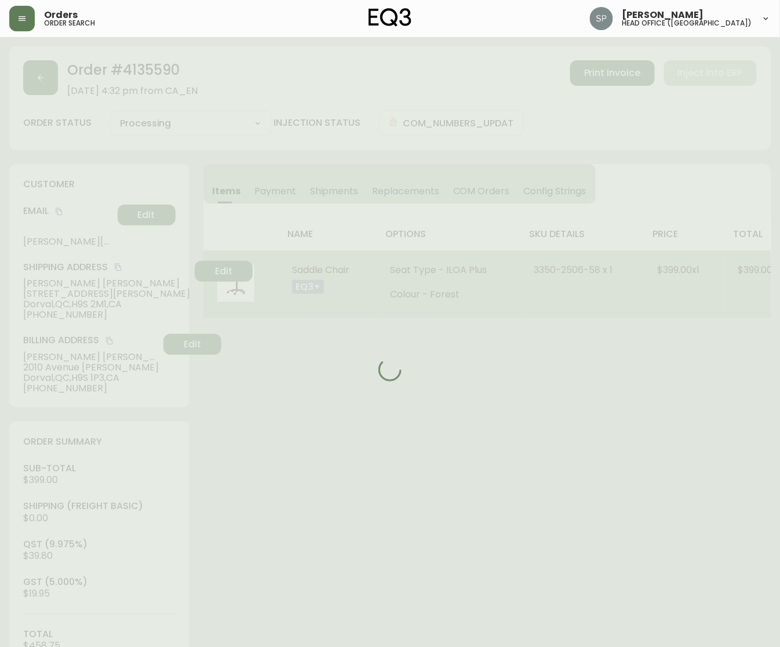
select select "PROCESSING"
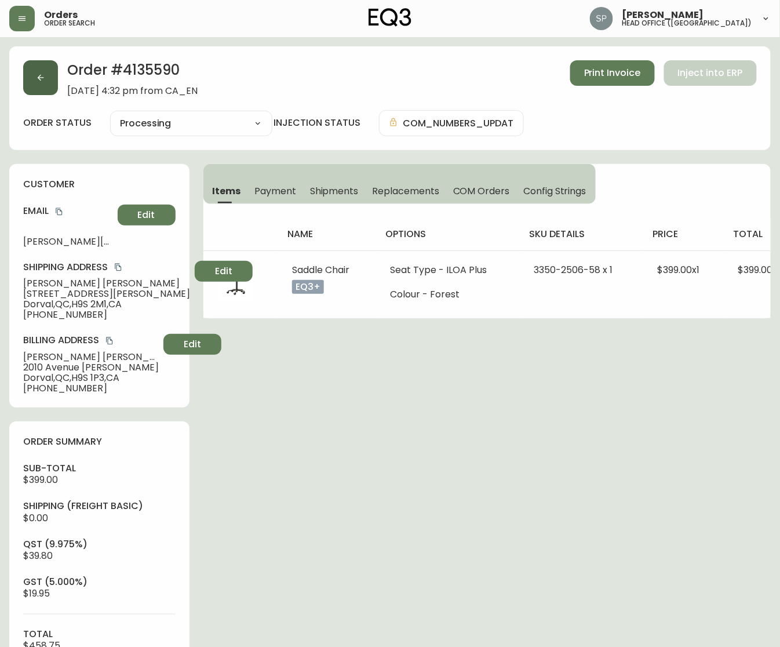
click at [32, 92] on button "button" at bounding box center [40, 77] width 35 height 35
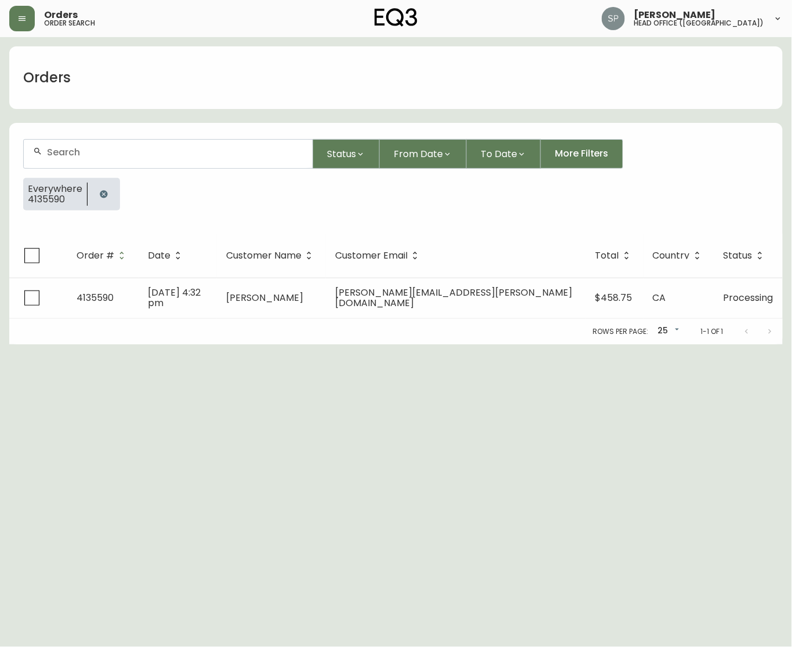
click at [144, 160] on div at bounding box center [168, 154] width 289 height 28
paste input "4135557"
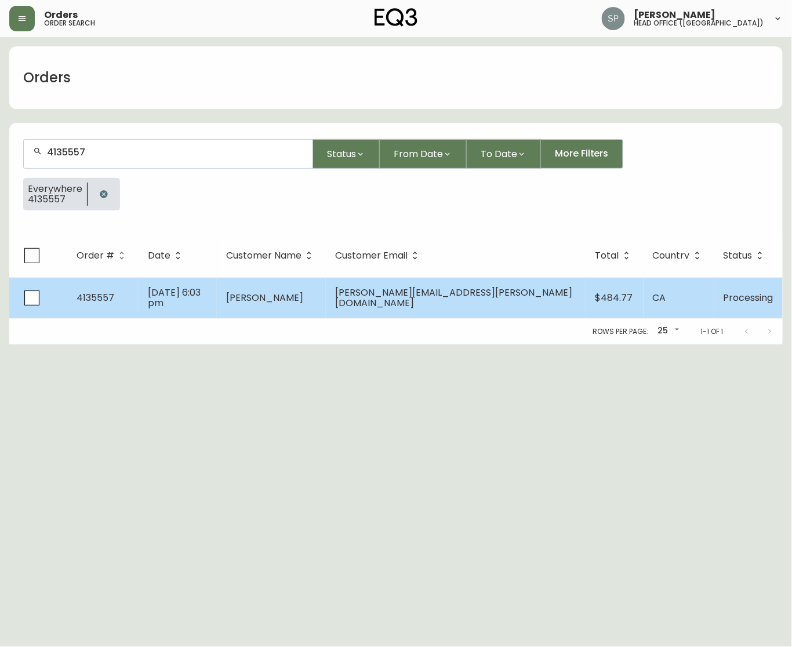
type input "4135557"
click at [217, 305] on td "[DATE] 6:03 pm" at bounding box center [178, 298] width 78 height 41
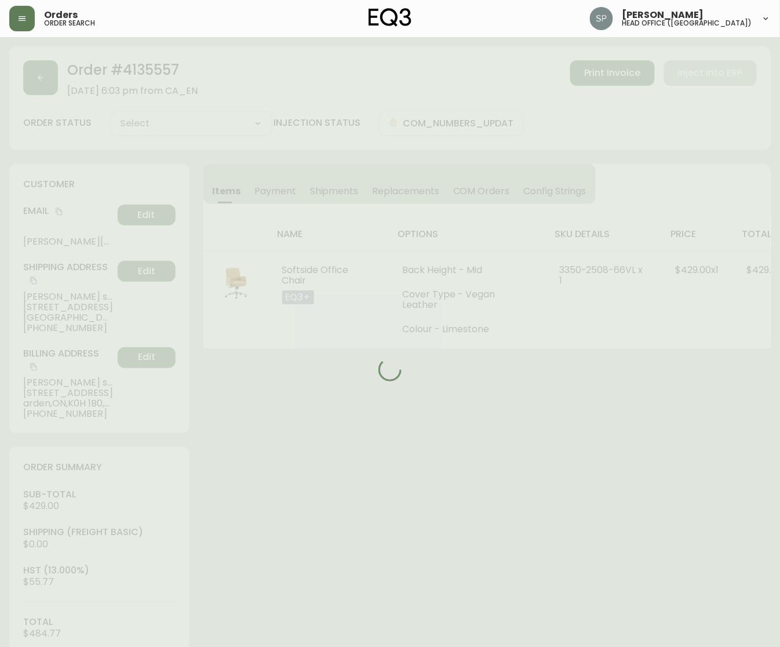
type input "Processing"
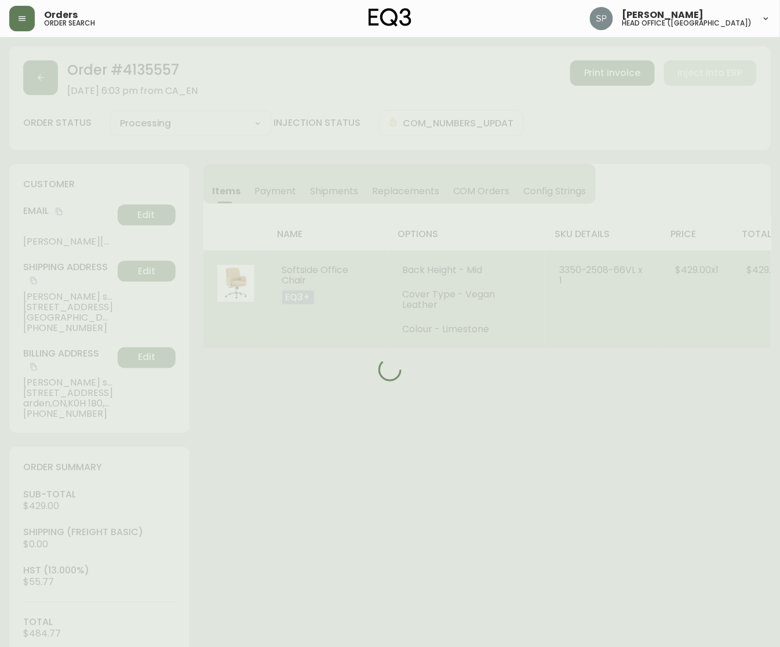
select select "PROCESSING"
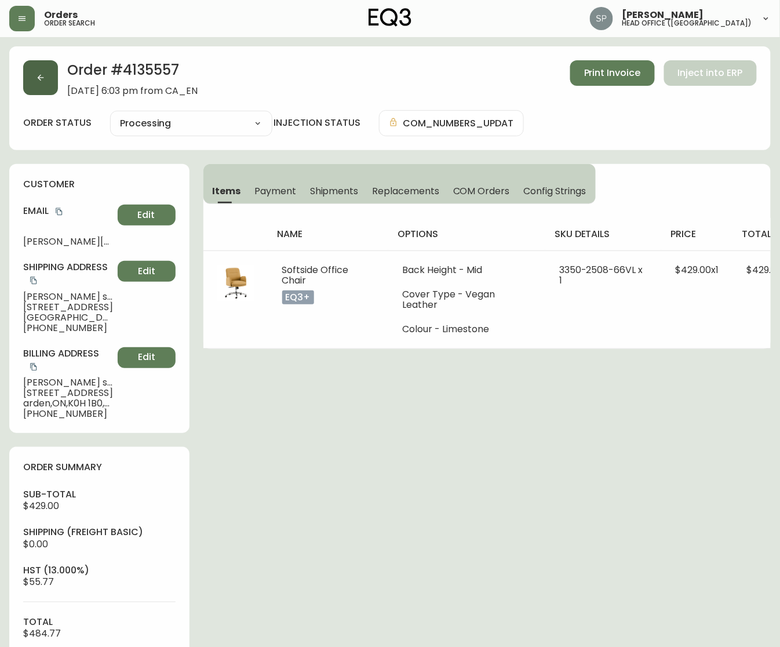
click at [45, 82] on icon "button" at bounding box center [40, 77] width 9 height 9
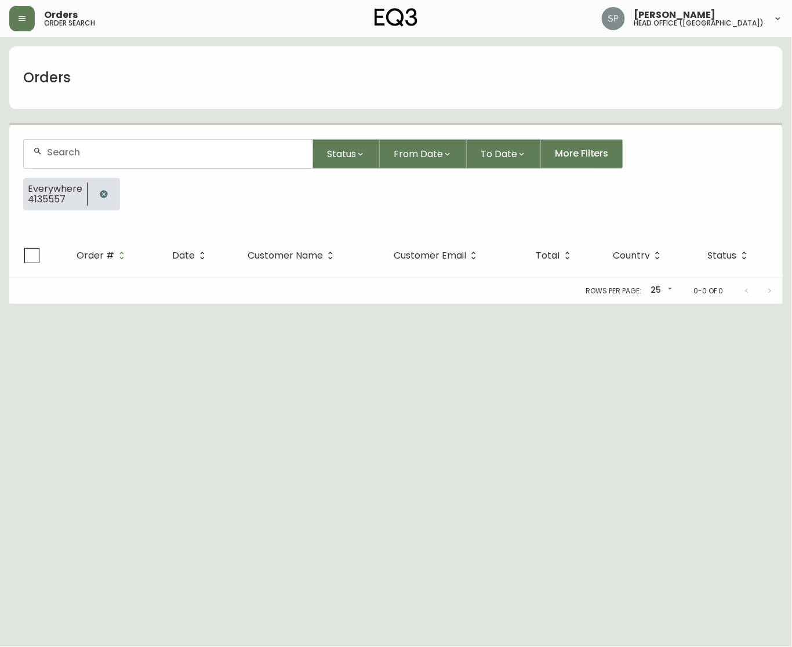
click at [121, 144] on div at bounding box center [168, 154] width 289 height 28
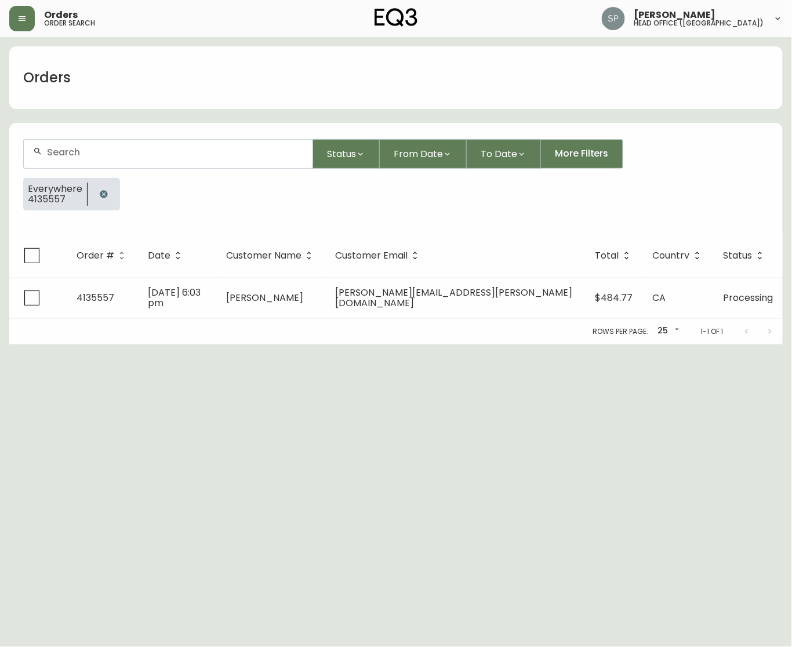
paste input "4135546"
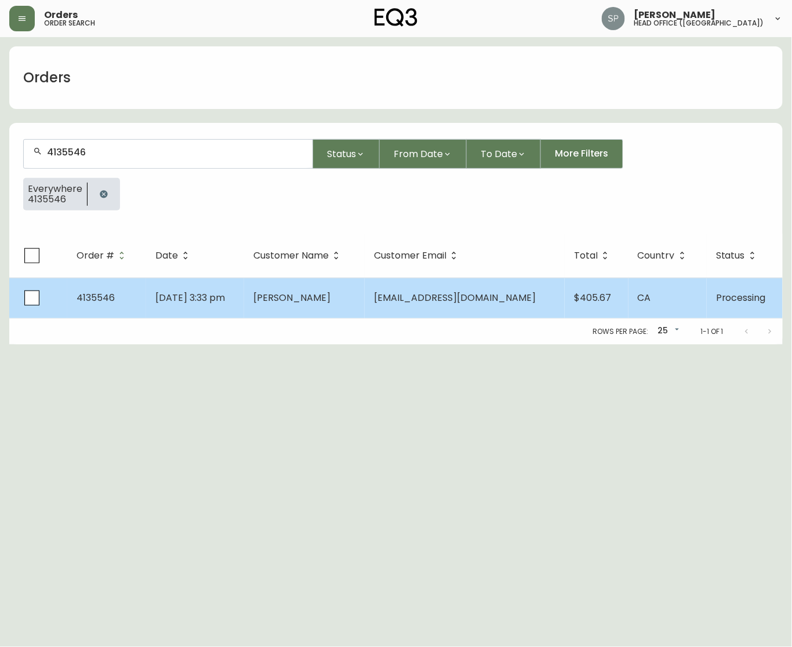
type input "4135546"
click at [244, 304] on td "[DATE] 3:33 pm" at bounding box center [195, 298] width 98 height 41
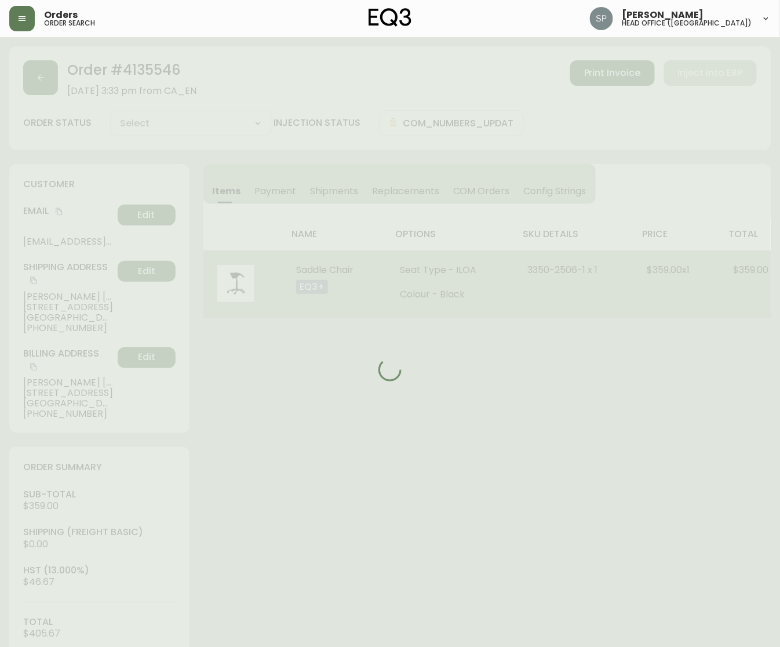
type input "Processing"
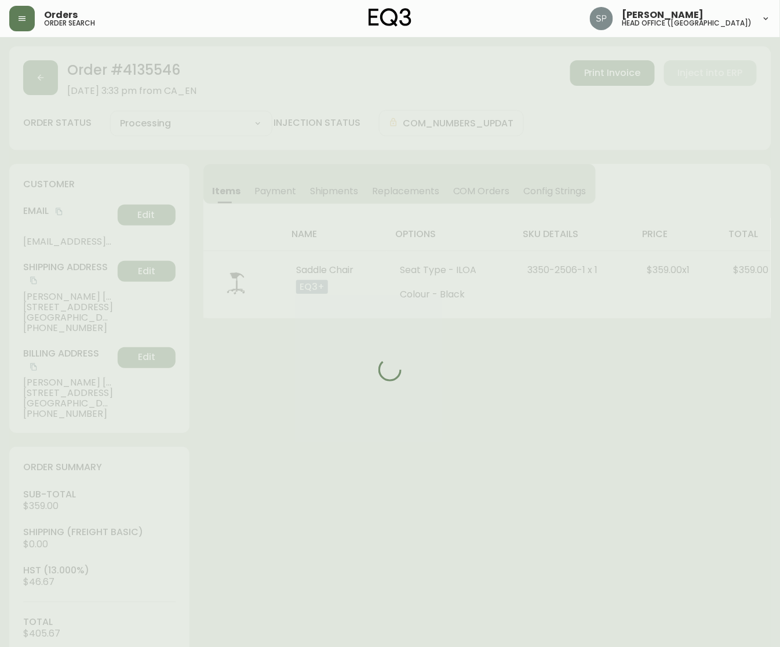
select select "PROCESSING"
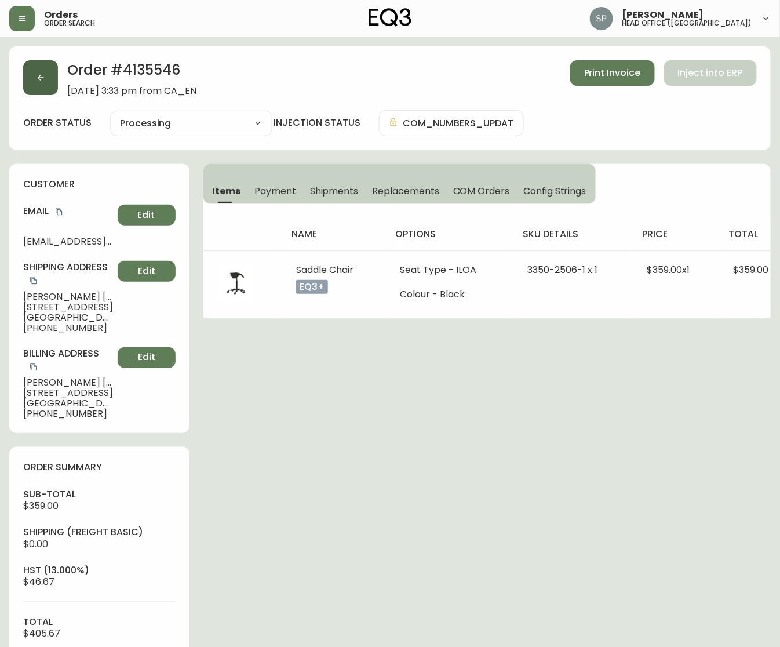
click at [38, 77] on icon "button" at bounding box center [41, 78] width 6 height 6
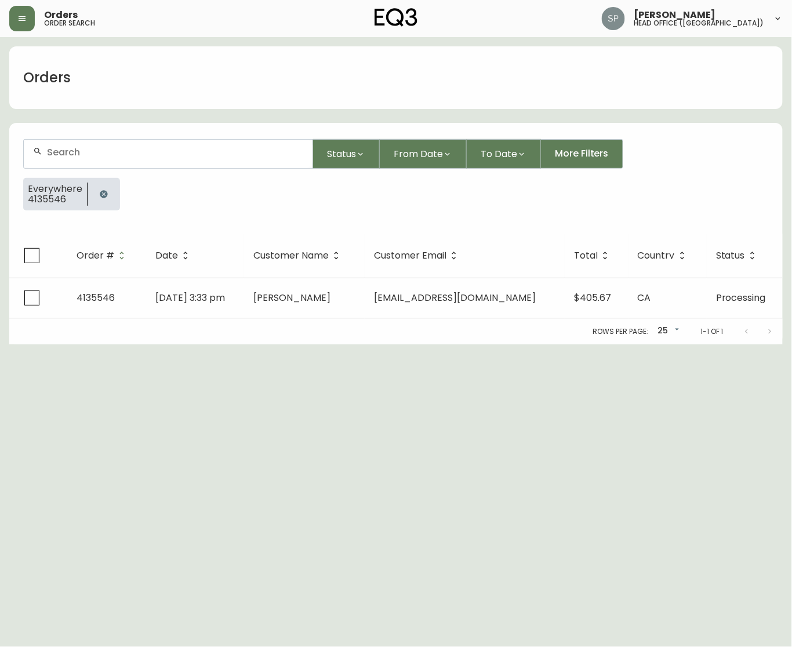
click at [133, 140] on div at bounding box center [168, 154] width 289 height 28
paste input "4135574"
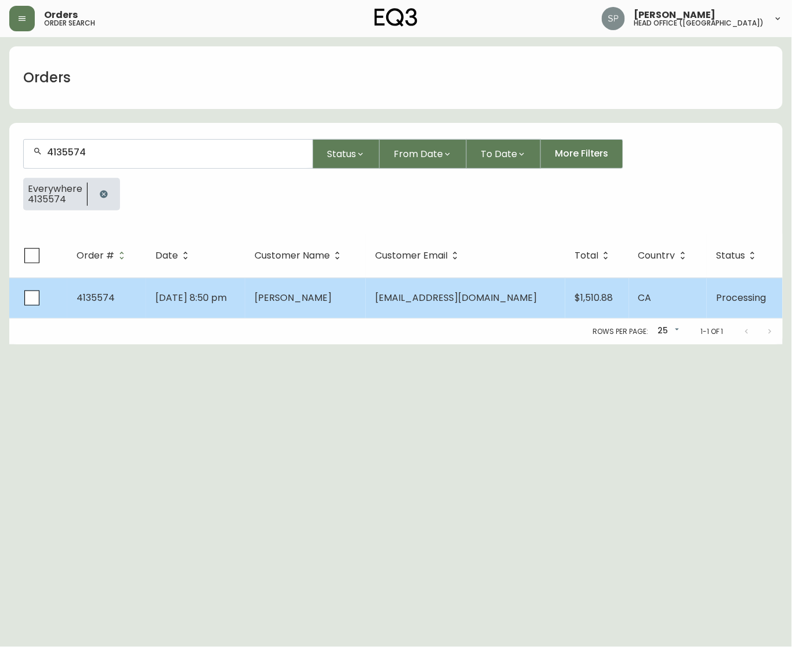
type input "4135574"
click at [245, 311] on td "[DATE] 8:50 pm" at bounding box center [195, 298] width 99 height 41
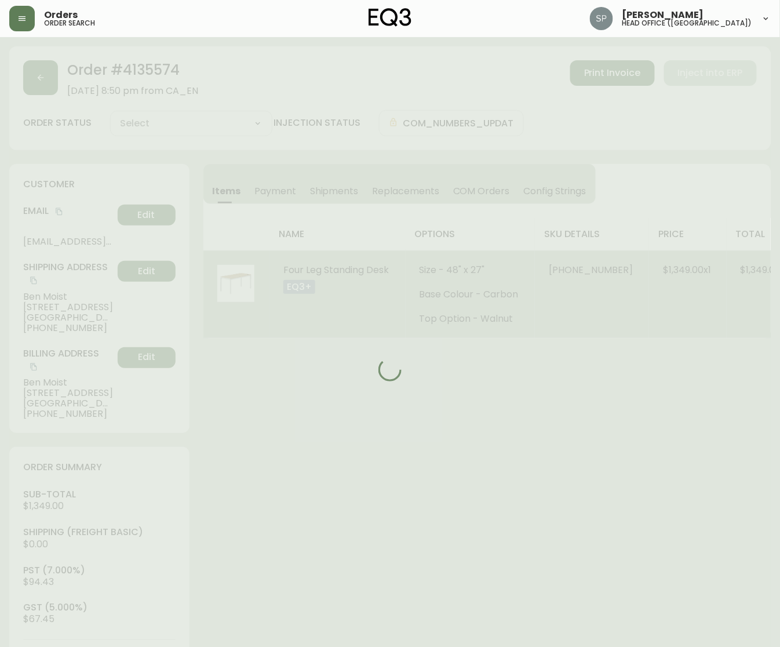
type input "Processing"
select select "PROCESSING"
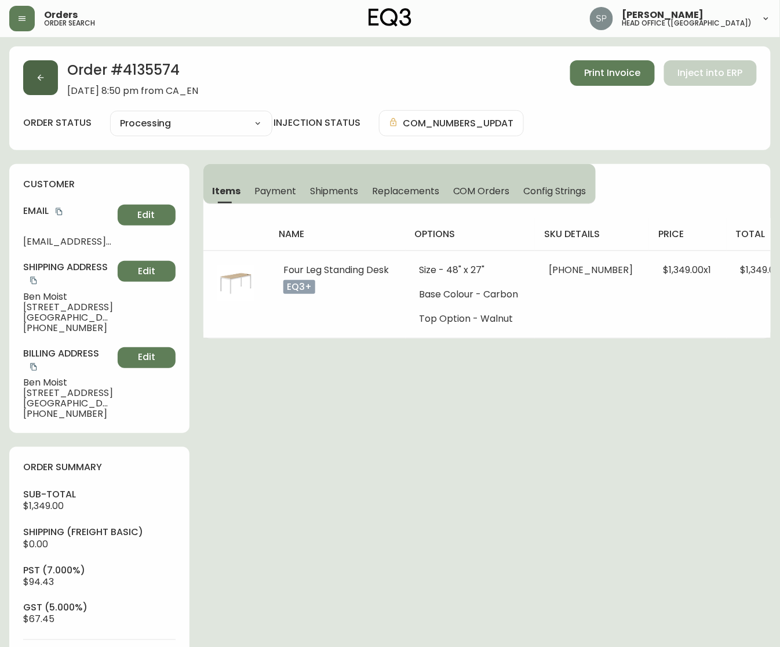
click at [47, 79] on button "button" at bounding box center [40, 77] width 35 height 35
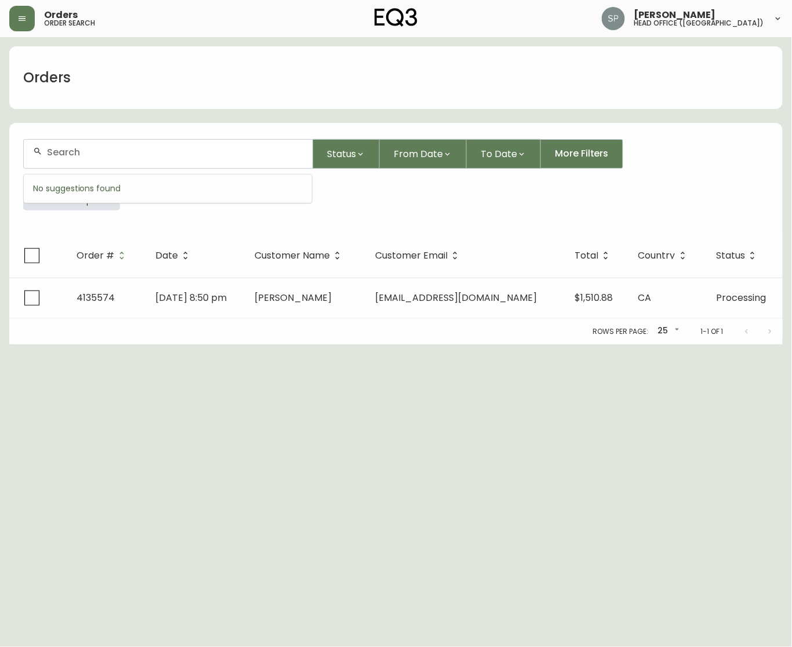
click at [112, 147] on input "text" at bounding box center [175, 152] width 256 height 11
paste input "4135586"
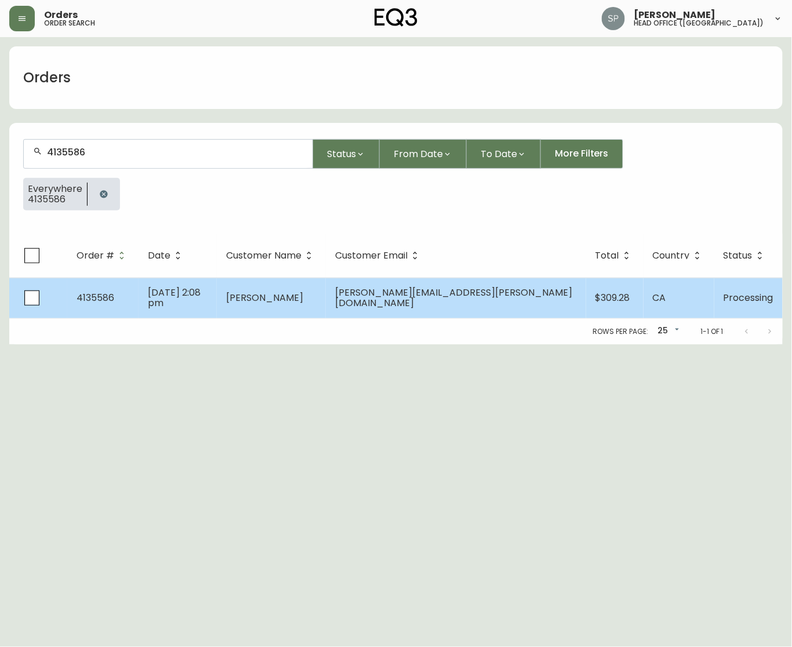
type input "4135586"
click at [291, 292] on span "[PERSON_NAME]" at bounding box center [264, 297] width 77 height 13
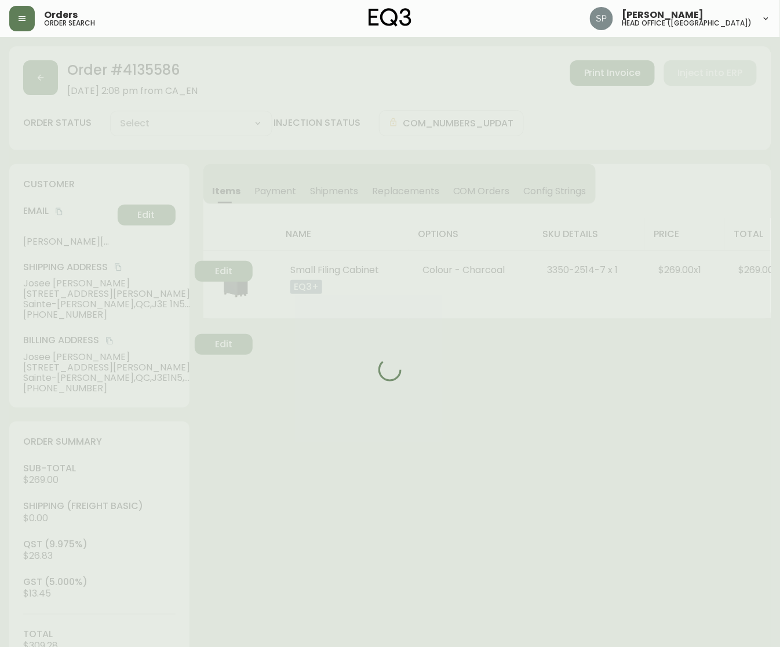
type input "Processing"
select select "PROCESSING"
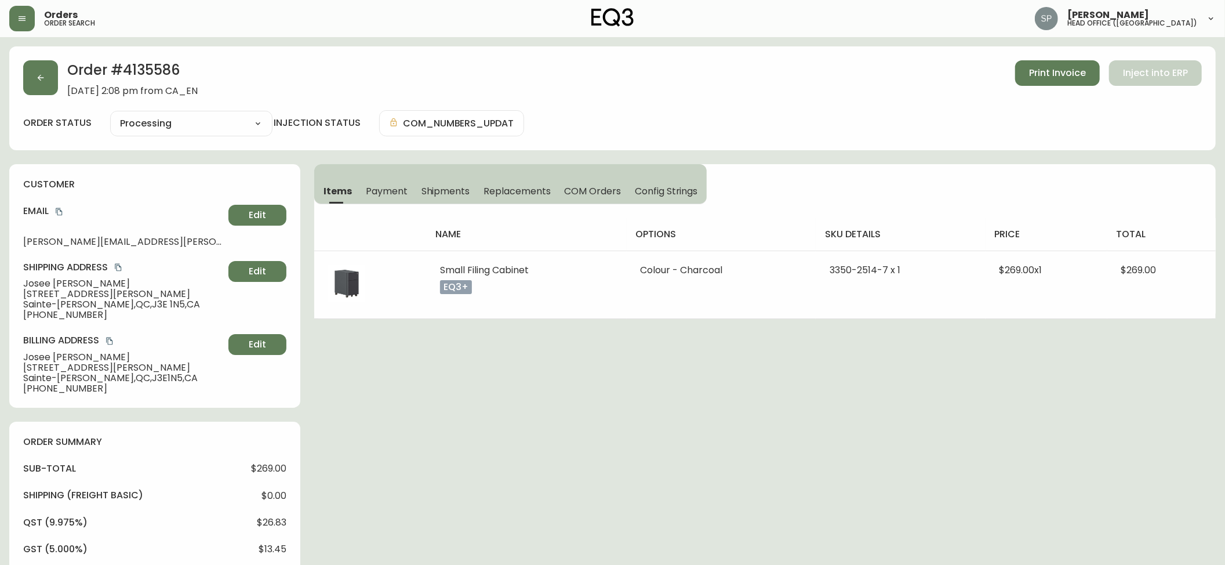
click at [156, 71] on h2 "Order # 4135586" at bounding box center [132, 73] width 130 height 26
drag, startPoint x: 101, startPoint y: 282, endPoint x: 12, endPoint y: 282, distance: 89.3
click at [12, 282] on div "customer Email [PERSON_NAME][EMAIL_ADDRESS][PERSON_NAME][DOMAIN_NAME] Edit Ship…" at bounding box center [154, 285] width 291 height 243
drag, startPoint x: 98, startPoint y: 316, endPoint x: 32, endPoint y: 321, distance: 65.7
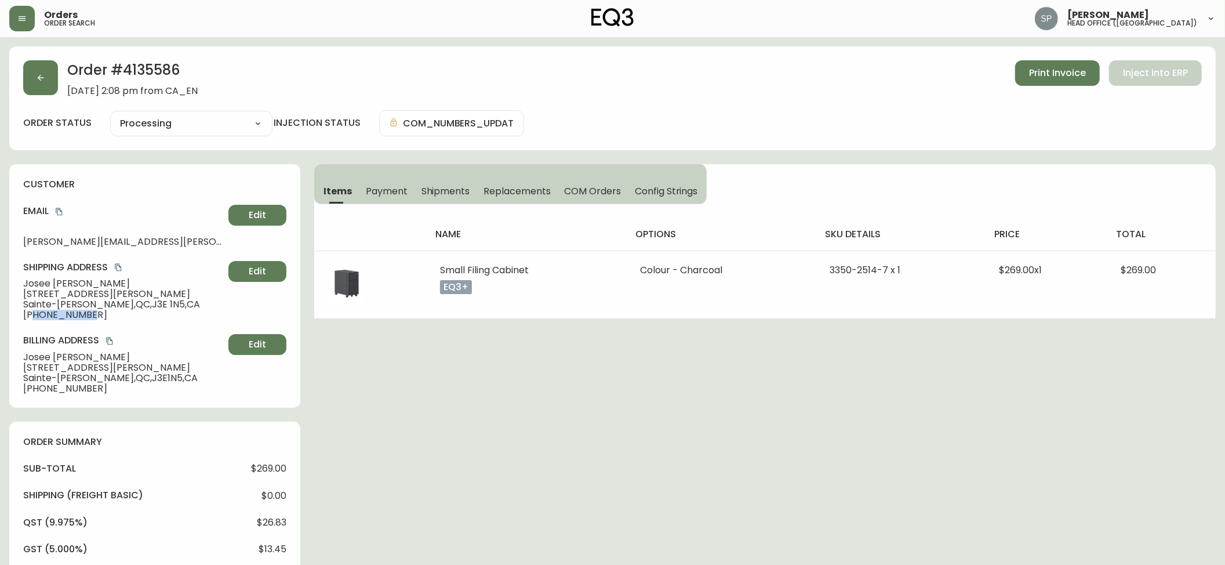
click at [32, 321] on div "customer Email [PERSON_NAME][EMAIL_ADDRESS][PERSON_NAME][DOMAIN_NAME] Edit Ship…" at bounding box center [154, 285] width 291 height 243
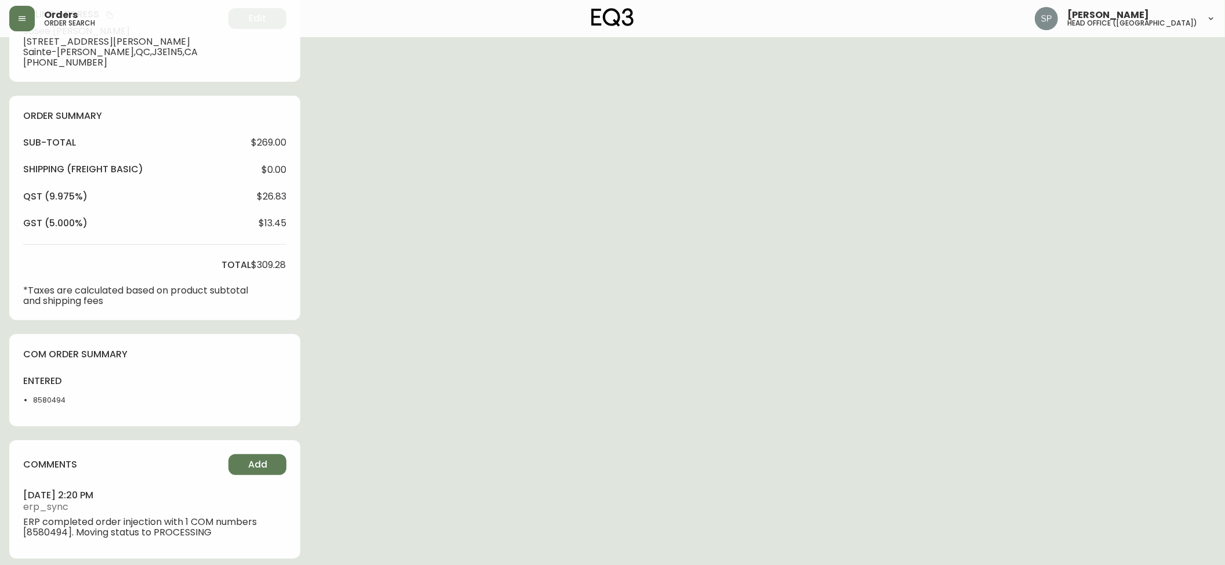
scroll to position [333, 0]
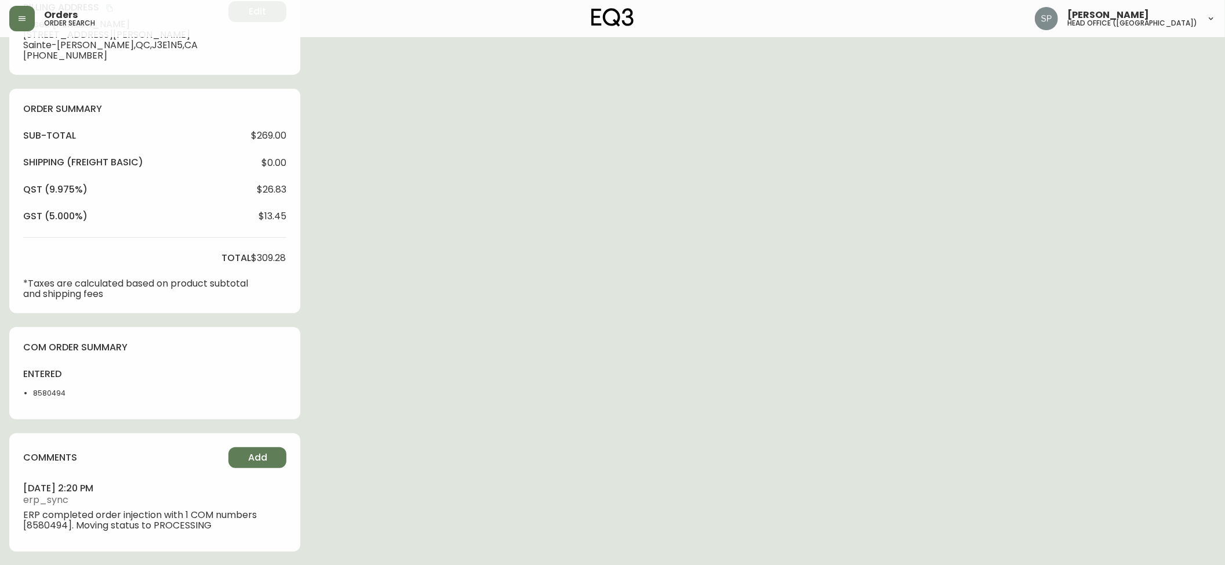
click at [49, 395] on li "8580494" at bounding box center [67, 393] width 68 height 10
click at [49, 394] on li "8580494" at bounding box center [67, 393] width 68 height 10
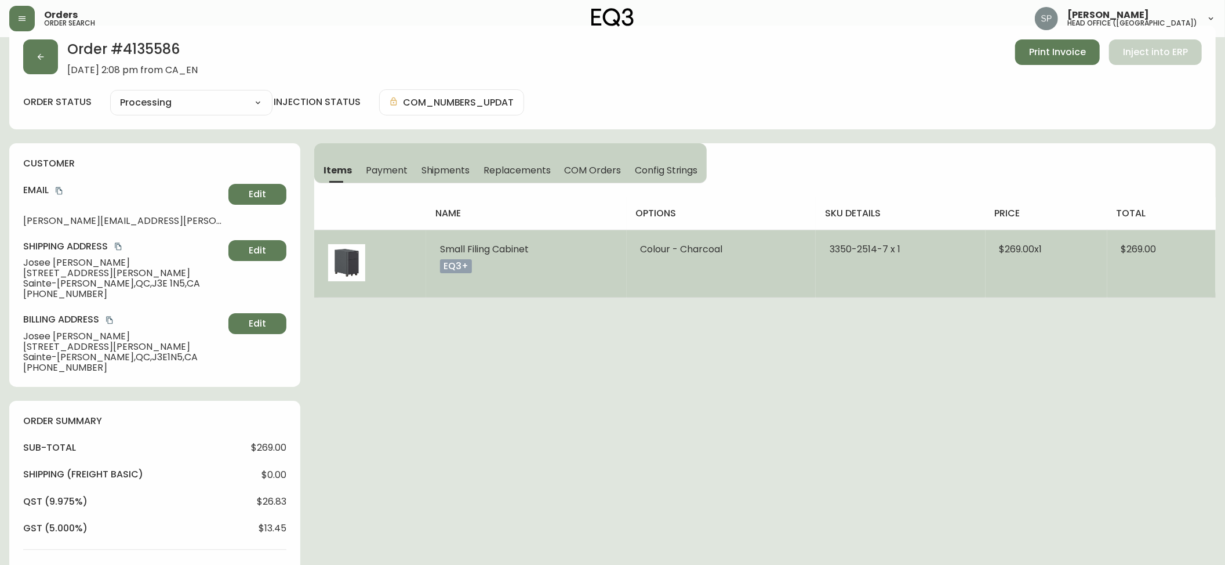
scroll to position [0, 0]
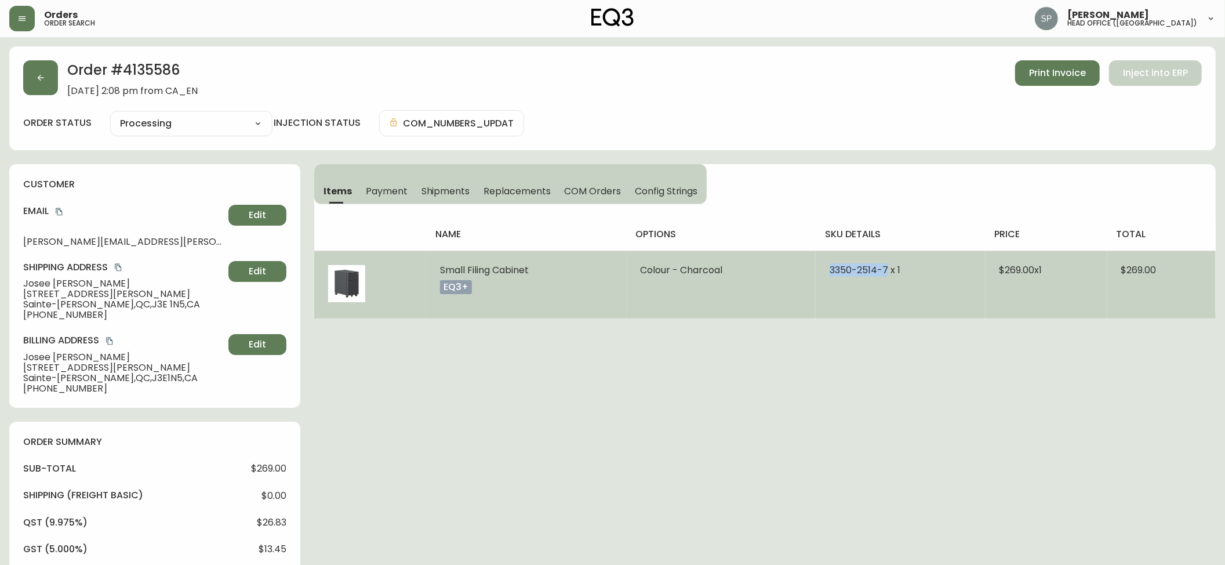
drag, startPoint x: 826, startPoint y: 279, endPoint x: 553, endPoint y: 259, distance: 273.8
click at [886, 279] on td "3350-2514-7 x 1" at bounding box center [900, 284] width 169 height 68
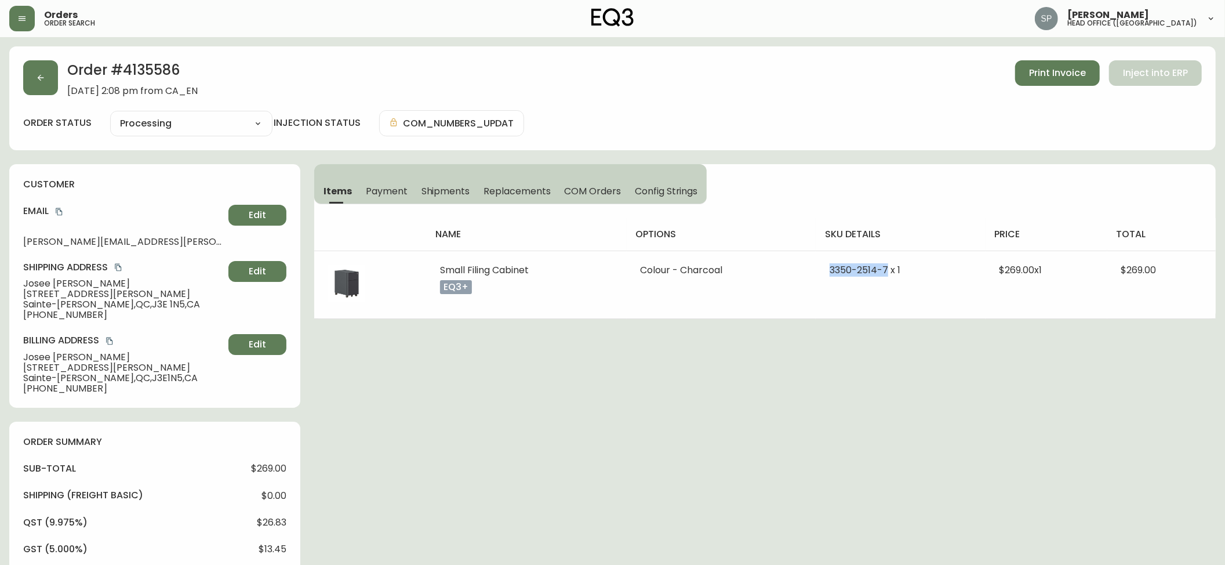
click at [61, 214] on icon "copy" at bounding box center [59, 212] width 8 height 8
